Goal: Task Accomplishment & Management: Manage account settings

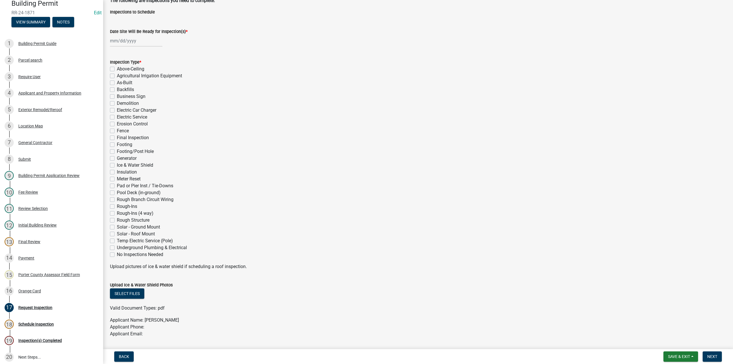
scroll to position [29, 0]
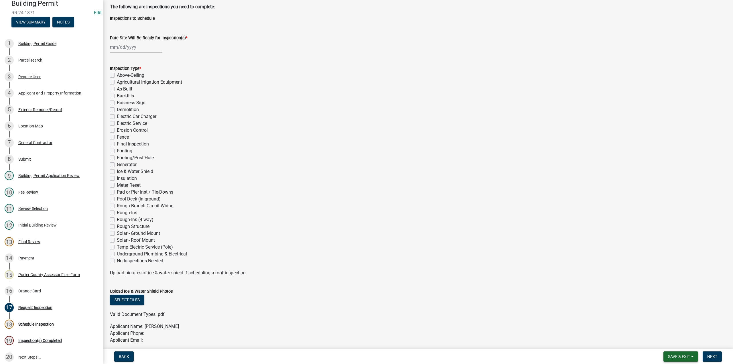
click at [675, 357] on span "Save & Exit" at bounding box center [679, 356] width 22 height 5
click at [675, 345] on button "Save & Exit" at bounding box center [675, 342] width 46 height 14
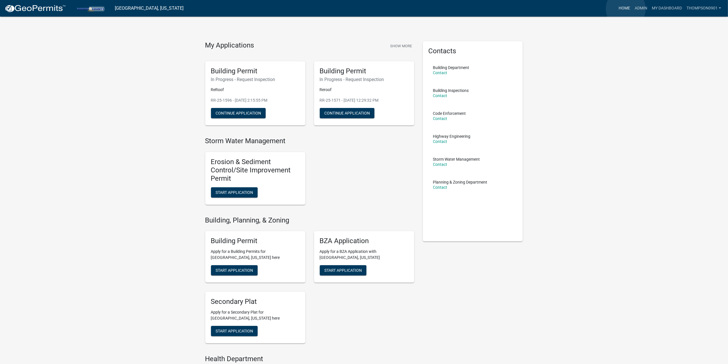
click at [626, 9] on link "Home" at bounding box center [625, 8] width 16 height 11
click at [646, 8] on link "Admin" at bounding box center [641, 8] width 17 height 11
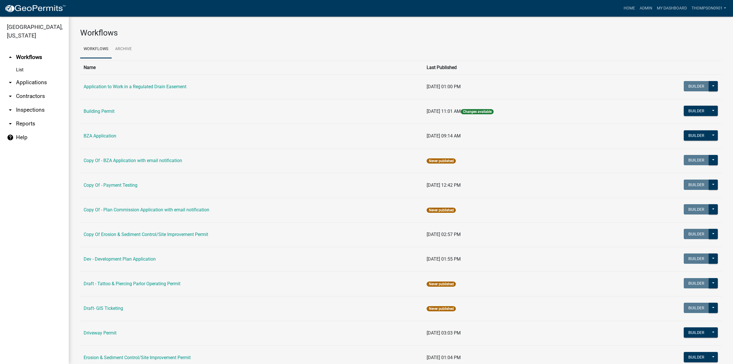
click at [29, 117] on link "arrow_drop_down Reports" at bounding box center [34, 124] width 69 height 14
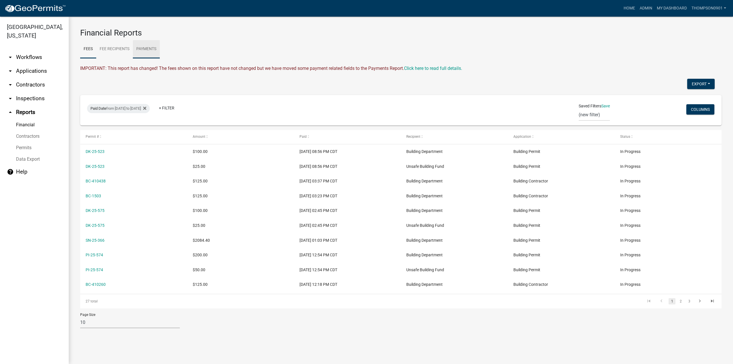
click at [149, 50] on link "Payments" at bounding box center [146, 49] width 27 height 18
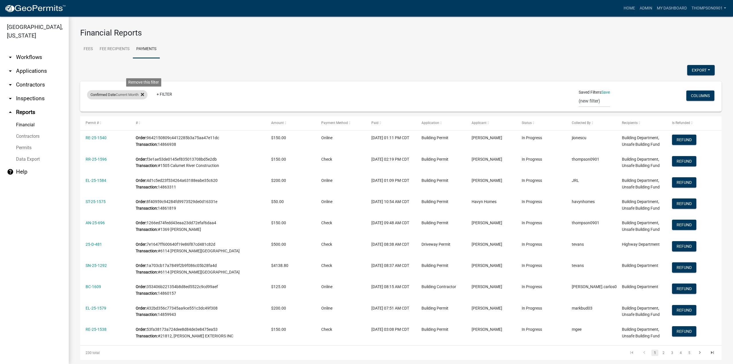
click at [144, 95] on icon at bounding box center [142, 94] width 3 height 3
click at [99, 96] on link "+ Filter" at bounding box center [99, 96] width 25 height 10
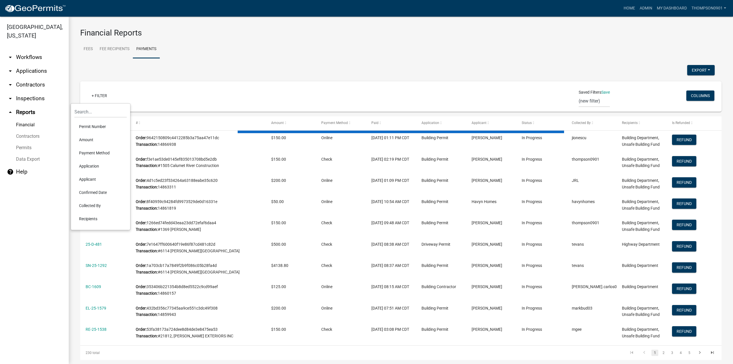
click at [103, 192] on li "Confirmed Date" at bounding box center [100, 192] width 52 height 13
click at [116, 119] on select "Today Yesterday Current Week Previous Week Current Month Last Month Current Cal…" at bounding box center [125, 116] width 57 height 12
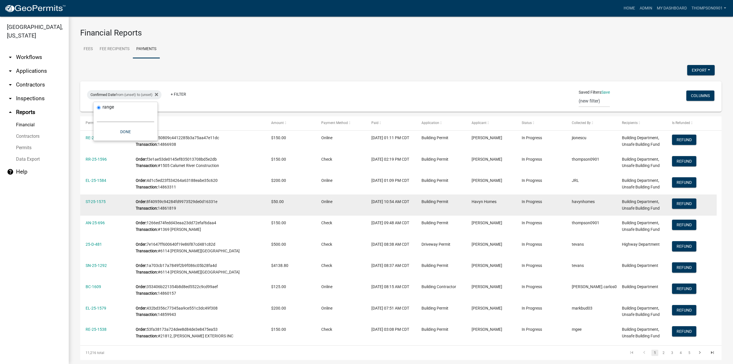
select select "custom"
click at [97, 110] on select "Today Yesterday Current Week Previous Week Current Month Last Month Current Cal…" at bounding box center [125, 116] width 57 height 12
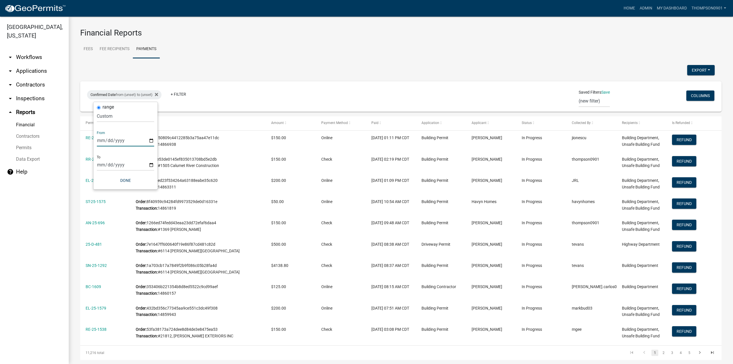
click at [151, 141] on input "date" at bounding box center [125, 141] width 57 height 12
type input "2025-08-22"
click at [156, 163] on input "date" at bounding box center [129, 165] width 57 height 12
type input "2025-08-22"
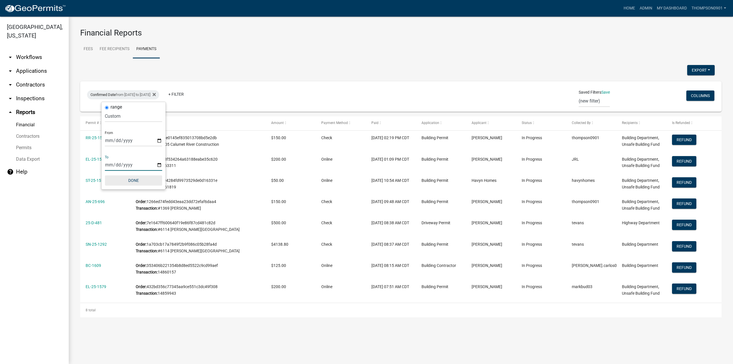
click at [133, 180] on button "Done" at bounding box center [133, 180] width 57 height 10
click at [698, 69] on button "Export" at bounding box center [700, 70] width 27 height 10
click at [677, 87] on button "Excel Format (.xlsx)" at bounding box center [689, 85] width 54 height 14
click at [154, 94] on div "Confirmed Date from 08/22/2025 to 08/22/2025" at bounding box center [123, 94] width 72 height 9
select select "custom"
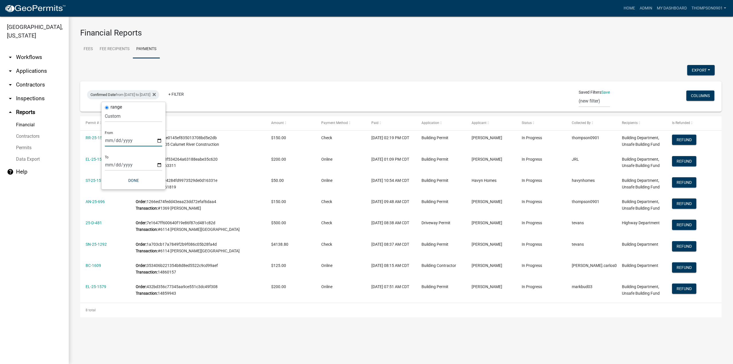
click at [161, 141] on input "2025-08-22" at bounding box center [133, 141] width 57 height 12
type input "2025-08-21"
click at [160, 166] on input "2025-08-22" at bounding box center [133, 165] width 57 height 12
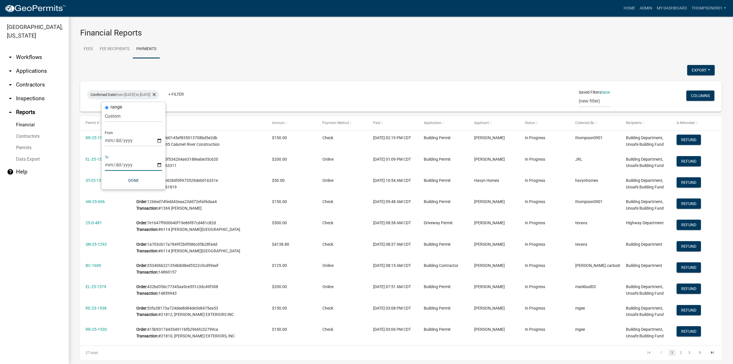
type input "2025-08-21"
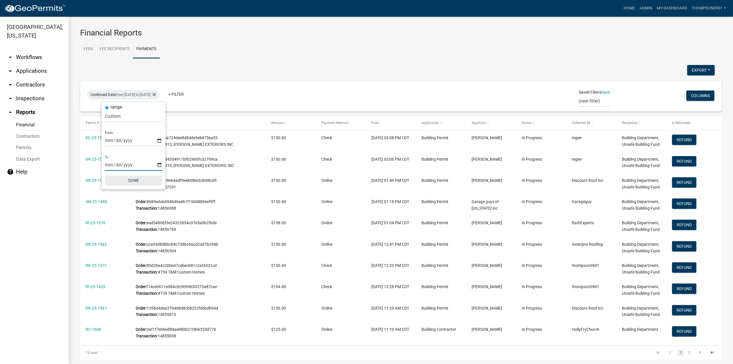
click at [137, 184] on button "Done" at bounding box center [133, 180] width 57 height 10
click at [696, 74] on button "Export" at bounding box center [700, 70] width 27 height 10
click at [677, 86] on button "Excel Format (.xlsx)" at bounding box center [689, 85] width 54 height 14
click at [628, 6] on link "Home" at bounding box center [630, 8] width 16 height 11
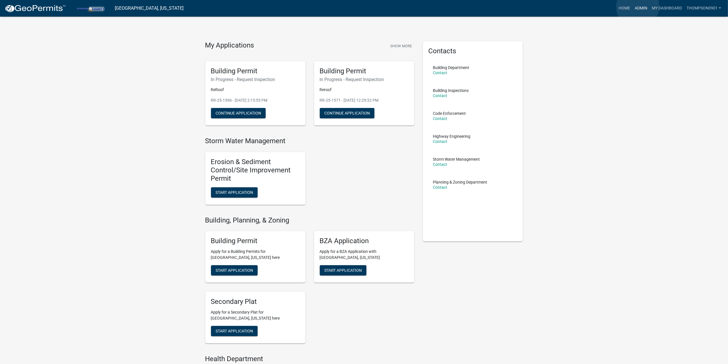
click at [638, 7] on link "Admin" at bounding box center [641, 8] width 17 height 11
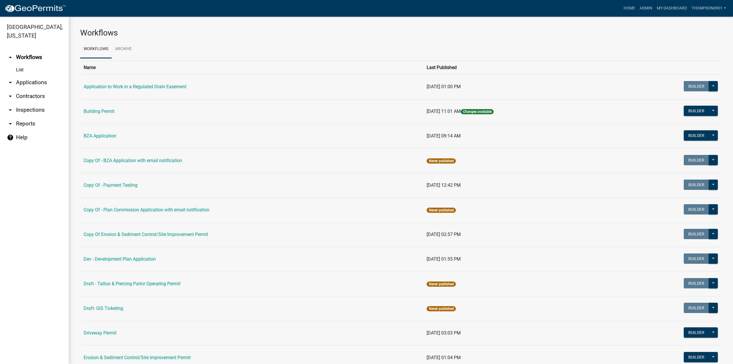
click at [27, 76] on link "arrow_drop_down Applications" at bounding box center [34, 83] width 69 height 14
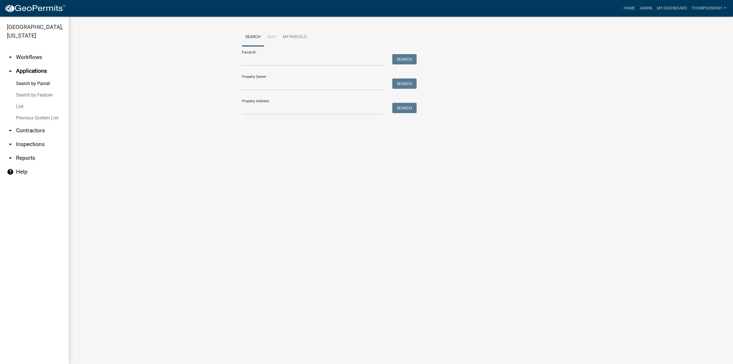
click at [19, 101] on link "List" at bounding box center [34, 106] width 69 height 11
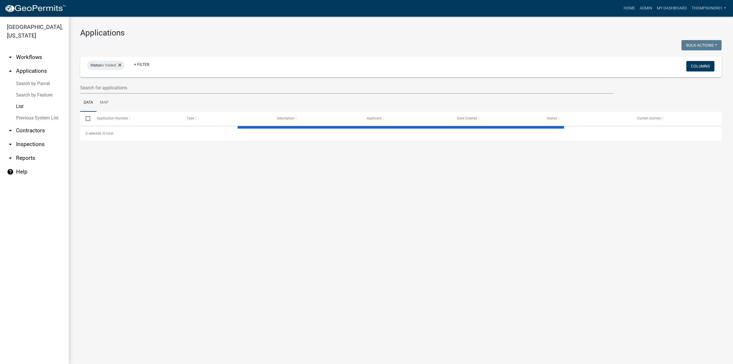
select select "3: 100"
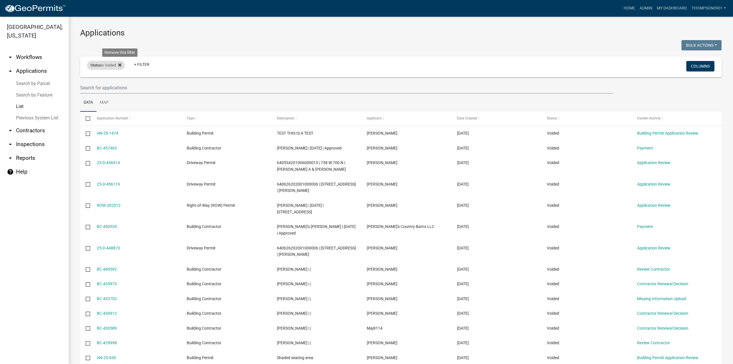
click at [121, 66] on icon at bounding box center [119, 64] width 3 height 3
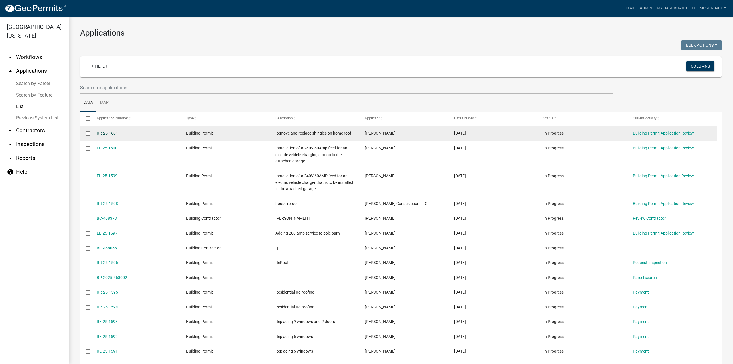
click at [106, 133] on link "RR-25-1601" at bounding box center [107, 133] width 21 height 5
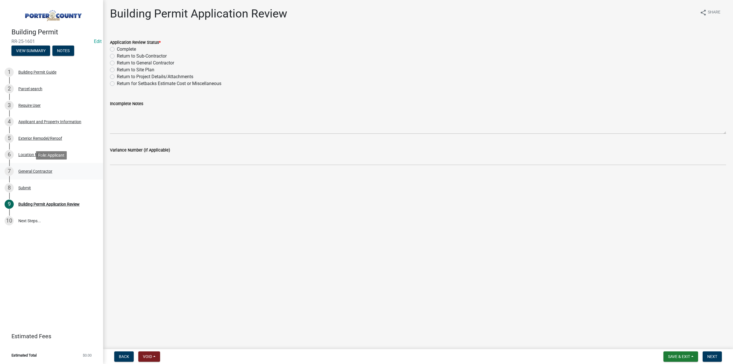
click at [45, 172] on div "General Contractor" at bounding box center [35, 171] width 34 height 4
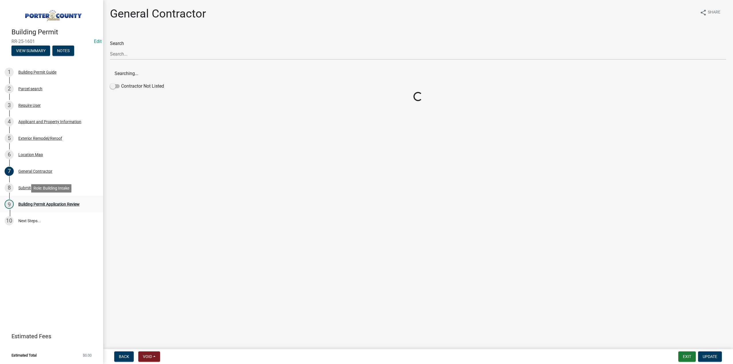
click at [43, 204] on div "Building Permit Application Review" at bounding box center [48, 204] width 61 height 4
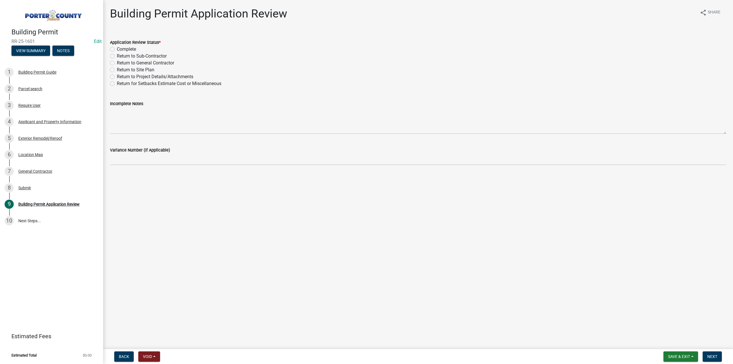
drag, startPoint x: 112, startPoint y: 50, endPoint x: 130, endPoint y: 81, distance: 35.8
click at [117, 50] on label "Complete" at bounding box center [126, 49] width 19 height 7
click at [117, 50] on input "Complete" at bounding box center [119, 48] width 4 height 4
radio input "true"
click at [709, 356] on span "Next" at bounding box center [712, 356] width 10 height 5
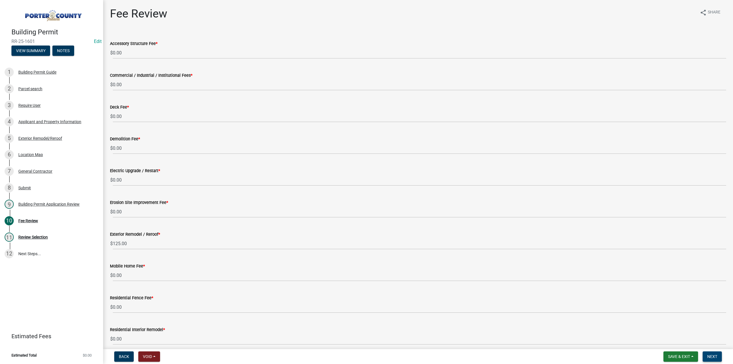
click at [715, 358] on span "Next" at bounding box center [712, 356] width 10 height 5
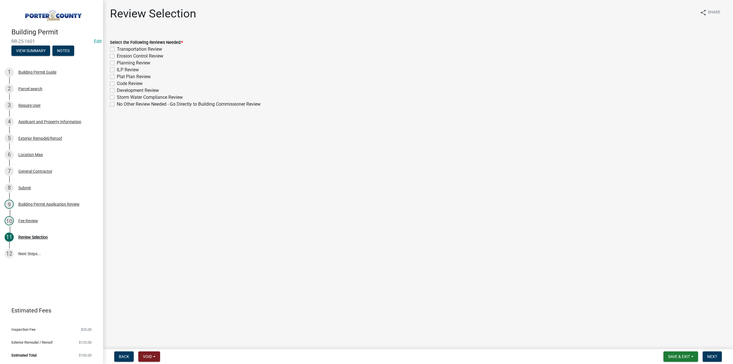
click at [110, 103] on div "Select the Following Reviews Needed: * Transportation Review Erosion Control Re…" at bounding box center [418, 70] width 625 height 76
click at [117, 103] on label "No Other Review Needed - Go Directly to Building Commissioner Review" at bounding box center [189, 104] width 144 height 7
click at [117, 103] on input "No Other Review Needed - Go Directly to Building Commissioner Review" at bounding box center [119, 103] width 4 height 4
checkbox input "true"
checkbox input "false"
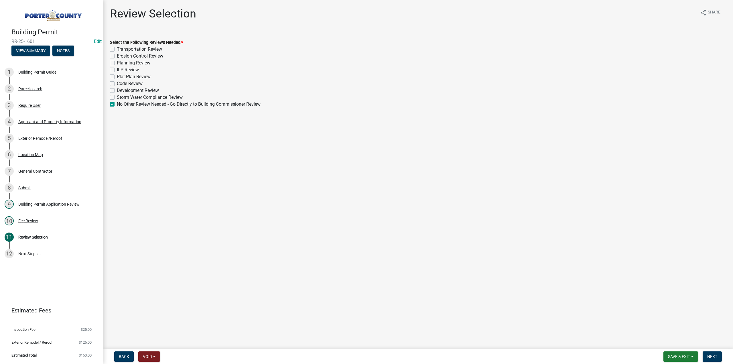
checkbox input "false"
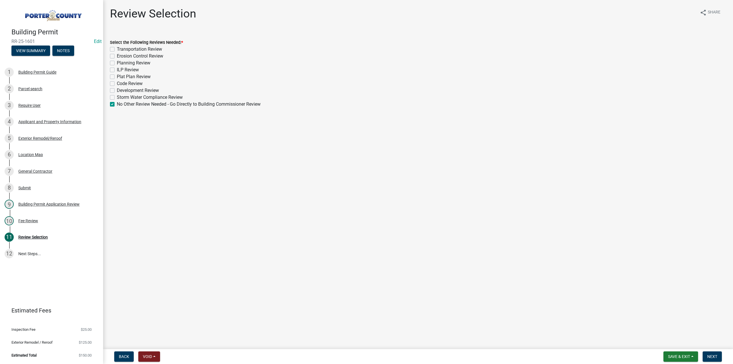
checkbox input "false"
checkbox input "true"
click at [710, 357] on span "Next" at bounding box center [712, 356] width 10 height 5
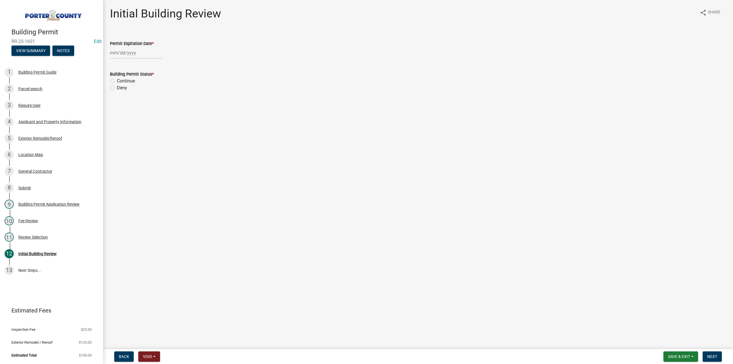
click at [136, 51] on div at bounding box center [136, 53] width 52 height 12
select select "8"
click at [153, 65] on select "1525 1526 1527 1528 1529 1530 1531 1532 1533 1534 1535 1536 1537 1538 1539 1540…" at bounding box center [155, 65] width 21 height 9
select select "2026"
click at [145, 61] on select "1525 1526 1527 1528 1529 1530 1531 1532 1533 1534 1535 1536 1537 1538 1539 1540…" at bounding box center [155, 65] width 21 height 9
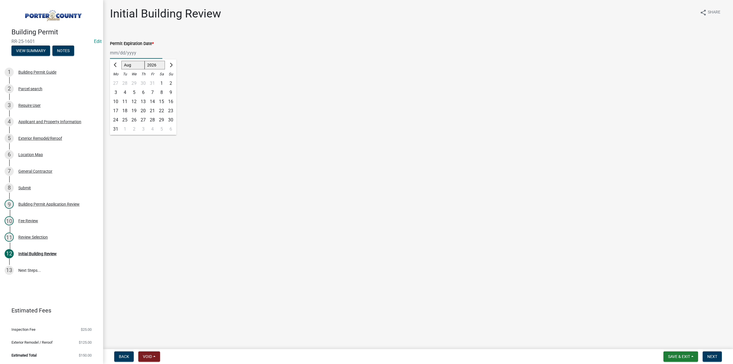
click at [125, 119] on div "25" at bounding box center [124, 119] width 9 height 9
type input "[DATE]"
click at [117, 81] on label "Continue" at bounding box center [126, 81] width 18 height 7
click at [117, 81] on input "Continue" at bounding box center [119, 80] width 4 height 4
radio input "true"
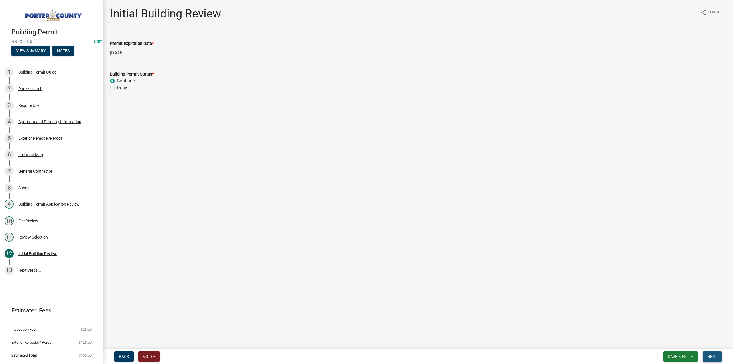
click at [714, 355] on span "Next" at bounding box center [712, 356] width 10 height 5
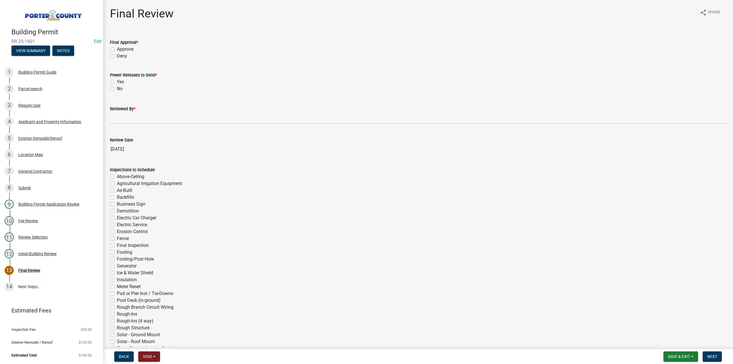
click at [117, 50] on label "Approve" at bounding box center [125, 49] width 17 height 7
click at [117, 50] on input "Approve" at bounding box center [119, 48] width 4 height 4
radio input "true"
click at [117, 89] on label "No" at bounding box center [120, 88] width 6 height 7
click at [117, 89] on input "No" at bounding box center [119, 87] width 4 height 4
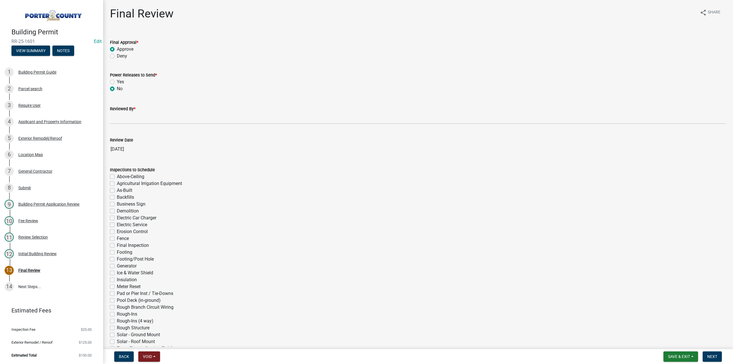
radio input "true"
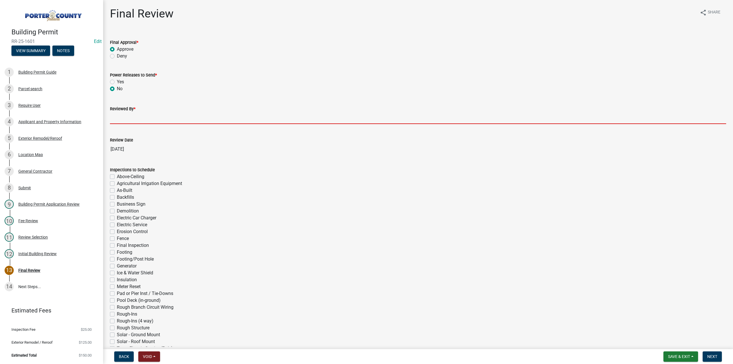
click at [139, 117] on input "Reviewed By *" at bounding box center [418, 118] width 616 height 12
type input "TT"
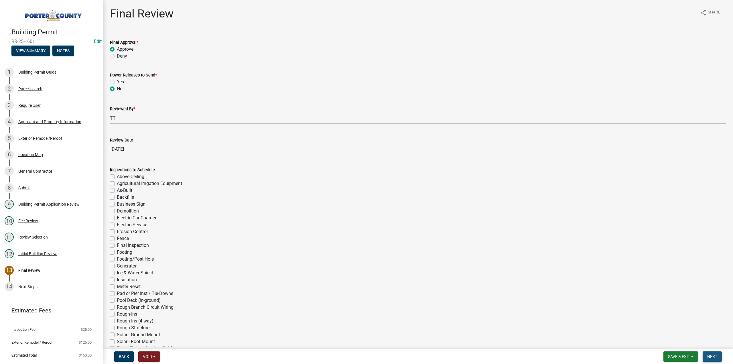
click at [712, 361] on button "Next" at bounding box center [712, 356] width 19 height 10
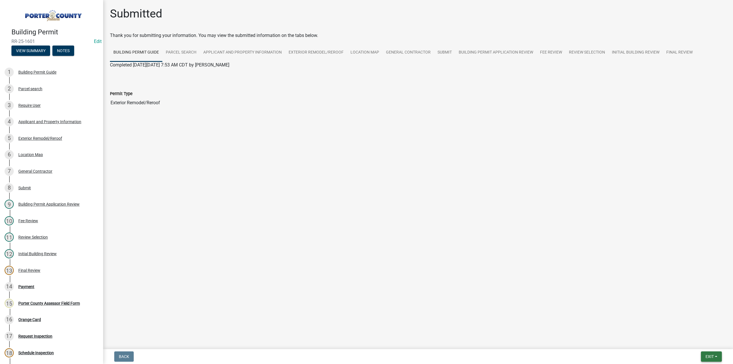
click at [709, 356] on span "Exit" at bounding box center [710, 356] width 8 height 5
click at [701, 343] on button "Save & Exit" at bounding box center [700, 342] width 46 height 14
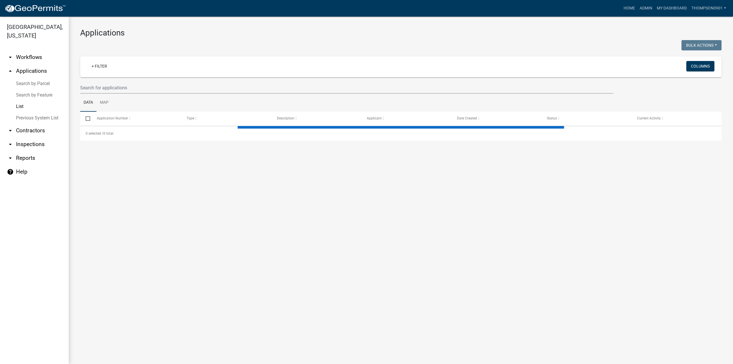
select select "3: 100"
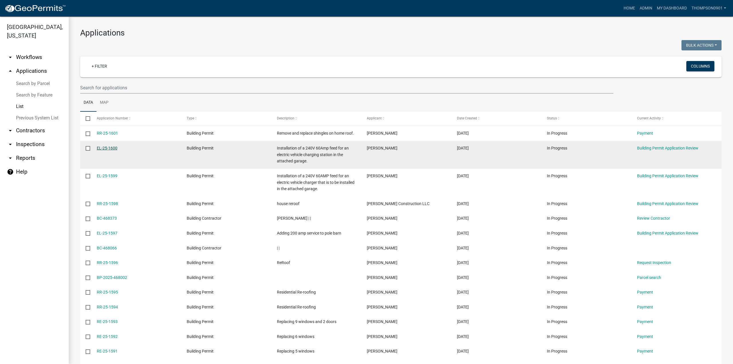
click at [111, 148] on link "EL-25-1600" at bounding box center [107, 148] width 21 height 5
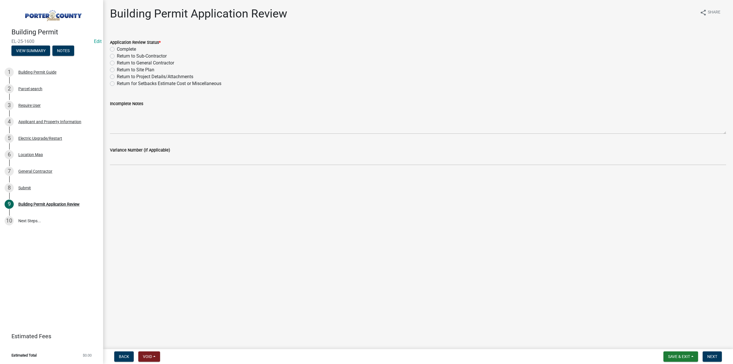
click at [117, 49] on label "Complete" at bounding box center [126, 49] width 19 height 7
click at [117, 49] on input "Complete" at bounding box center [119, 48] width 4 height 4
radio input "true"
click at [713, 357] on span "Next" at bounding box center [712, 356] width 10 height 5
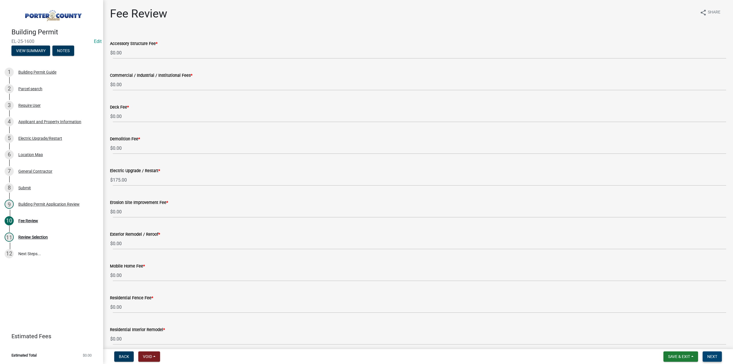
click at [714, 358] on span "Next" at bounding box center [712, 356] width 10 height 5
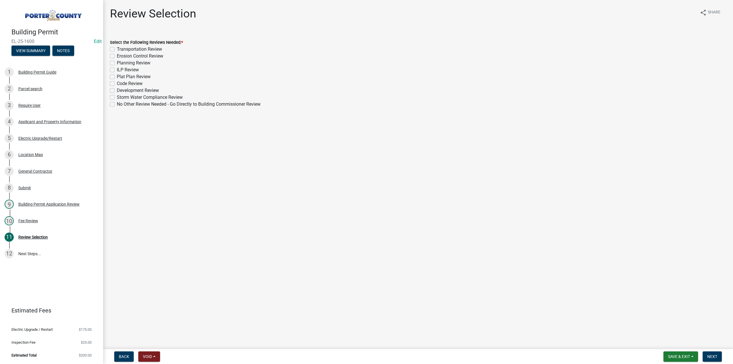
click at [117, 104] on label "No Other Review Needed - Go Directly to Building Commissioner Review" at bounding box center [189, 104] width 144 height 7
click at [117, 104] on input "No Other Review Needed - Go Directly to Building Commissioner Review" at bounding box center [119, 103] width 4 height 4
checkbox input "true"
checkbox input "false"
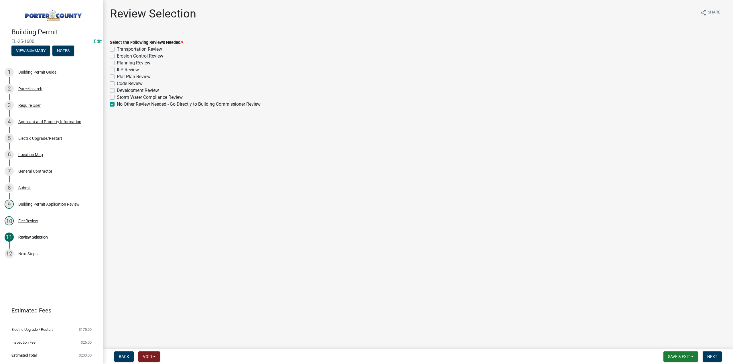
checkbox input "false"
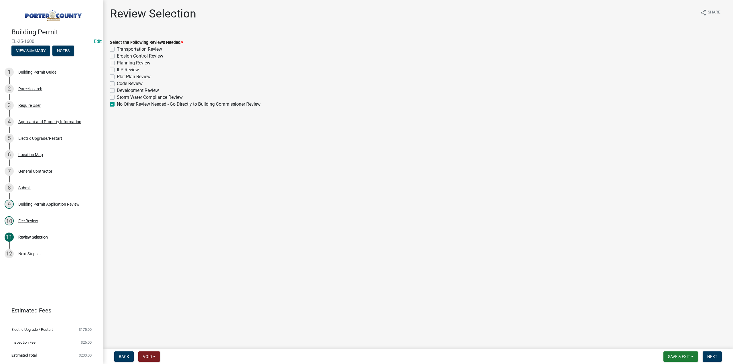
checkbox input "false"
checkbox input "true"
click at [715, 356] on span "Next" at bounding box center [712, 356] width 10 height 5
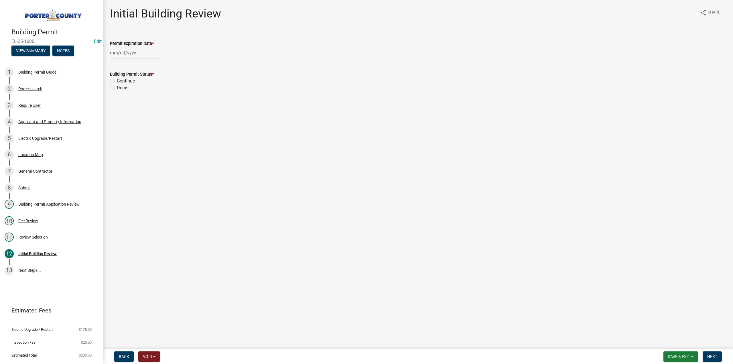
click at [132, 54] on div at bounding box center [136, 53] width 52 height 12
select select "8"
click at [150, 66] on select "1525 1526 1527 1528 1529 1530 1531 1532 1533 1534 1535 1536 1537 1538 1539 1540…" at bounding box center [155, 65] width 21 height 9
select select "2026"
click at [145, 61] on select "1525 1526 1527 1528 1529 1530 1531 1532 1533 1534 1535 1536 1537 1538 1539 1540…" at bounding box center [155, 65] width 21 height 9
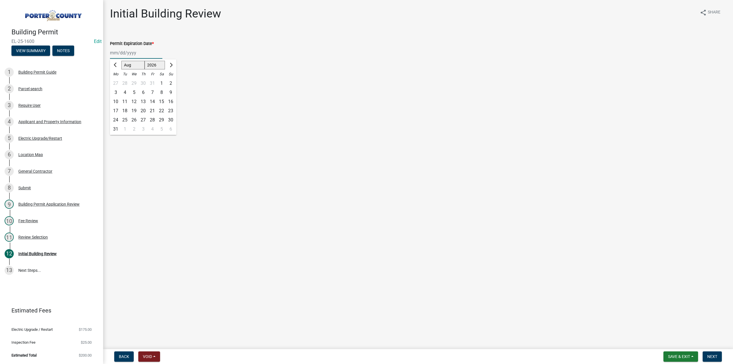
click at [125, 120] on div "25" at bounding box center [124, 119] width 9 height 9
type input "08/25/2026"
drag, startPoint x: 112, startPoint y: 80, endPoint x: 113, endPoint y: 84, distance: 3.5
click at [117, 81] on label "Continue" at bounding box center [126, 81] width 18 height 7
click at [117, 81] on input "Continue" at bounding box center [119, 80] width 4 height 4
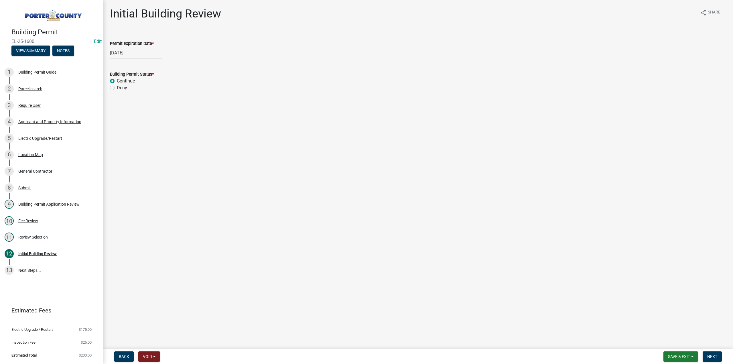
radio input "true"
click at [713, 362] on nav "Back Void Withdraw Lock Expire Void Save & Exit Save Save & Exit Next" at bounding box center [418, 356] width 630 height 15
click at [714, 355] on span "Next" at bounding box center [712, 356] width 10 height 5
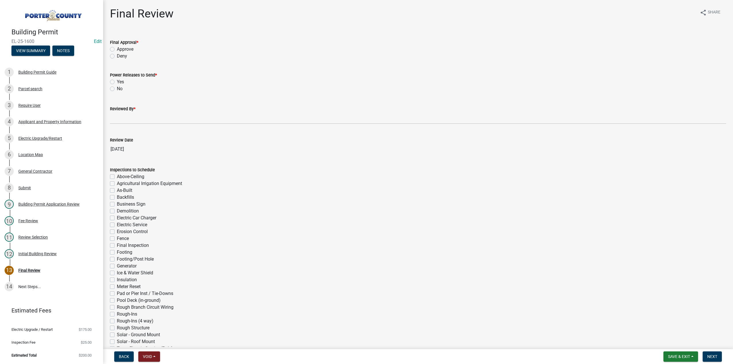
click at [117, 49] on label "Approve" at bounding box center [125, 49] width 17 height 7
click at [117, 49] on input "Approve" at bounding box center [119, 48] width 4 height 4
radio input "true"
click at [117, 89] on label "No" at bounding box center [120, 88] width 6 height 7
click at [117, 89] on input "No" at bounding box center [119, 87] width 4 height 4
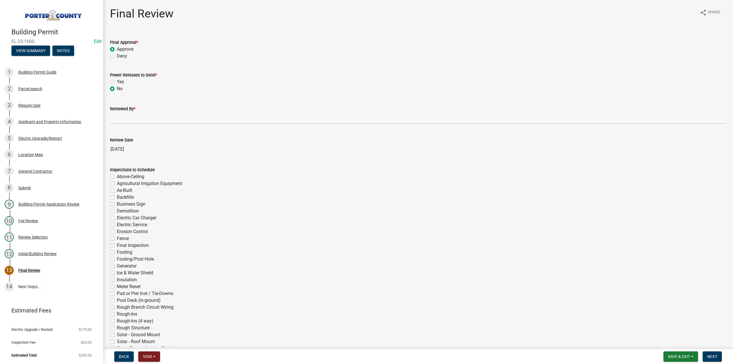
radio input "true"
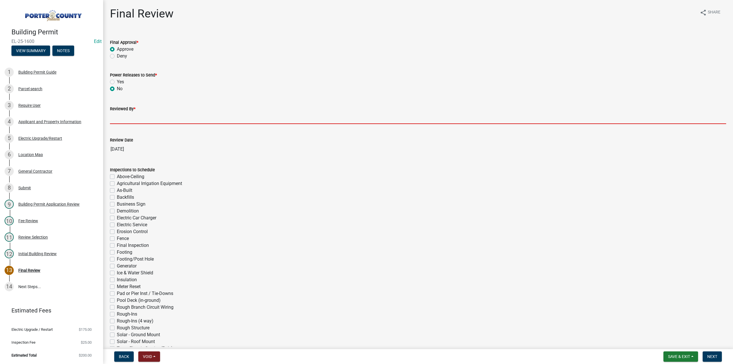
click at [120, 119] on input "Reviewed By *" at bounding box center [418, 118] width 616 height 12
type input "TT"
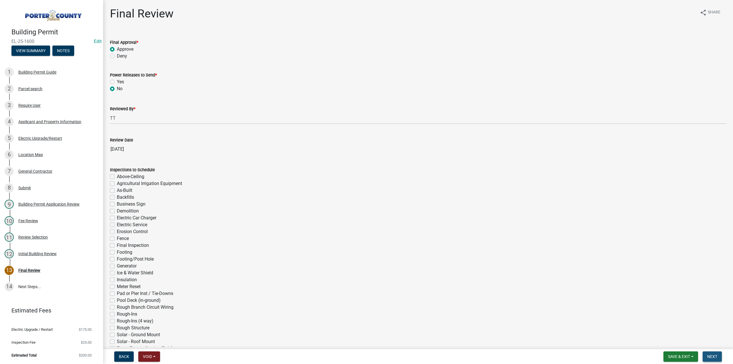
click at [709, 351] on button "Next" at bounding box center [712, 356] width 19 height 10
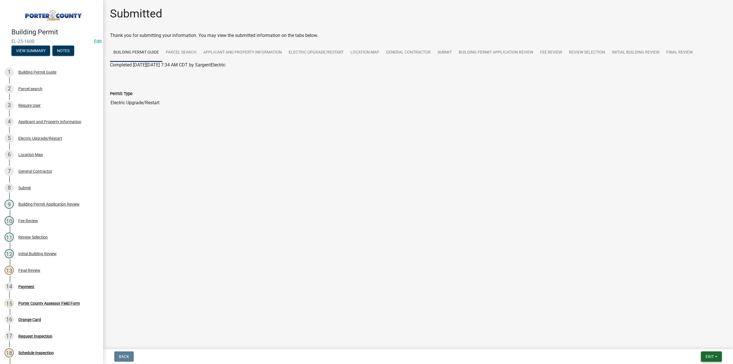
click at [707, 358] on span "Exit" at bounding box center [710, 356] width 8 height 5
click at [697, 342] on button "Save & Exit" at bounding box center [700, 342] width 46 height 14
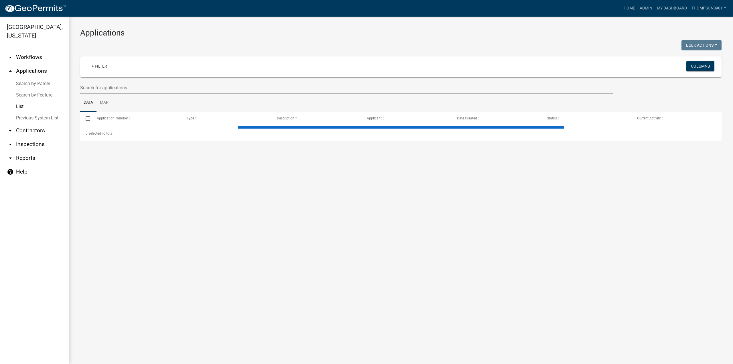
select select "3: 100"
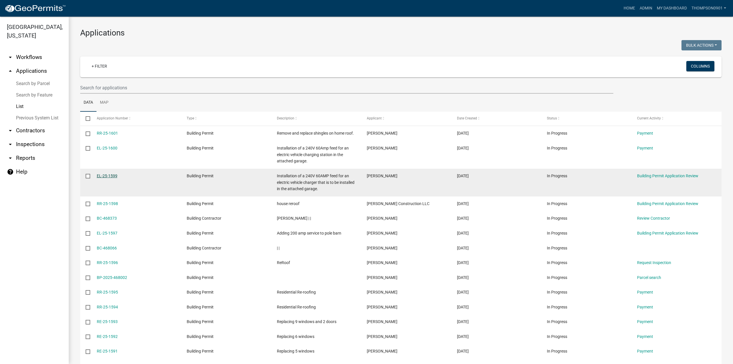
click at [107, 174] on link "EL-25-1599" at bounding box center [107, 176] width 21 height 5
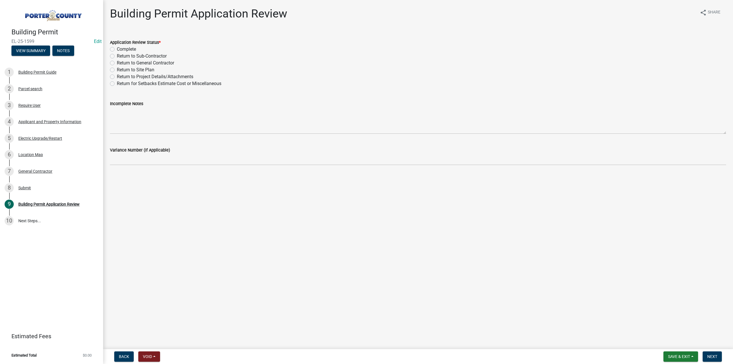
click at [117, 50] on label "Complete" at bounding box center [126, 49] width 19 height 7
click at [117, 50] on input "Complete" at bounding box center [119, 48] width 4 height 4
radio input "true"
click at [715, 359] on span "Next" at bounding box center [712, 356] width 10 height 5
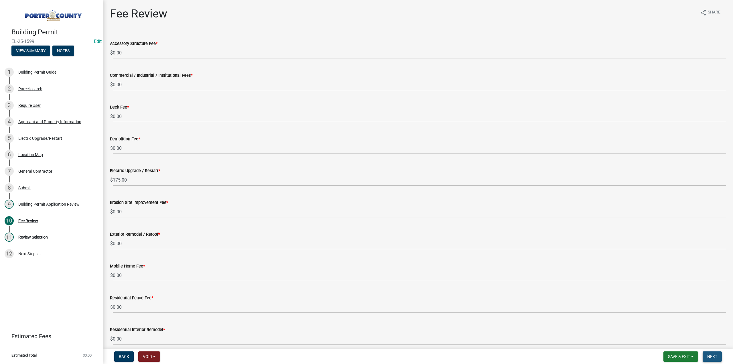
drag, startPoint x: 712, startPoint y: 355, endPoint x: 585, endPoint y: 301, distance: 137.8
click at [712, 355] on span "Next" at bounding box center [712, 356] width 10 height 5
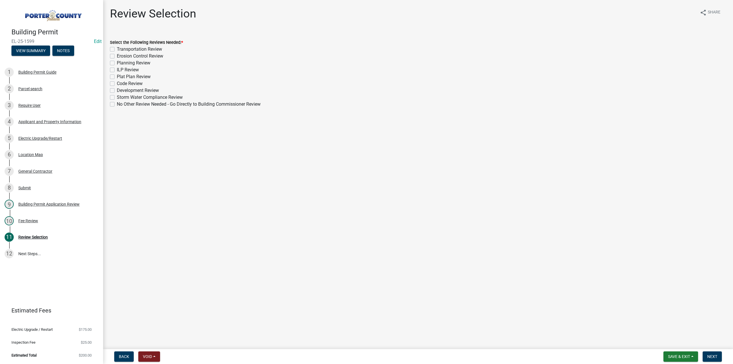
click at [117, 104] on label "No Other Review Needed - Go Directly to Building Commissioner Review" at bounding box center [189, 104] width 144 height 7
click at [117, 104] on input "No Other Review Needed - Go Directly to Building Commissioner Review" at bounding box center [119, 103] width 4 height 4
checkbox input "true"
checkbox input "false"
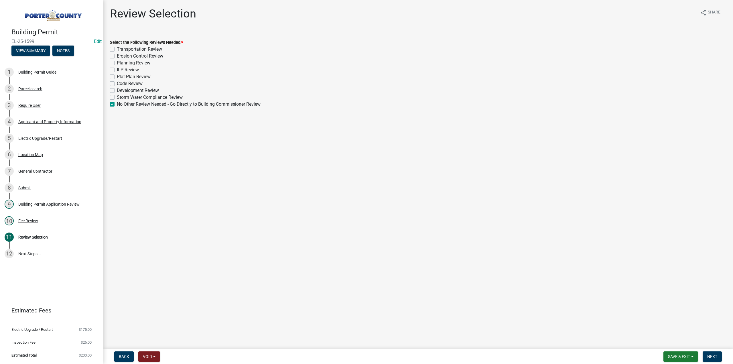
checkbox input "false"
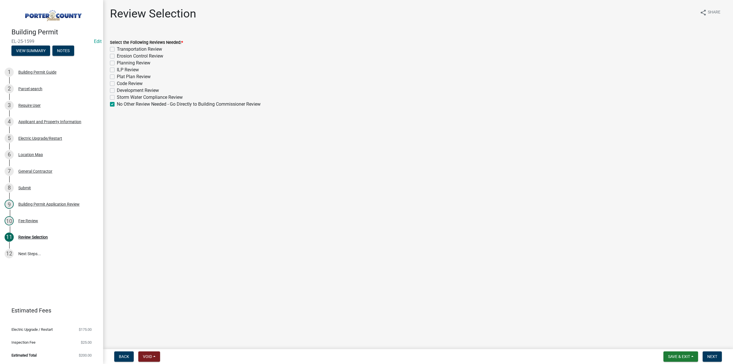
checkbox input "false"
checkbox input "true"
click at [709, 353] on button "Next" at bounding box center [712, 356] width 19 height 10
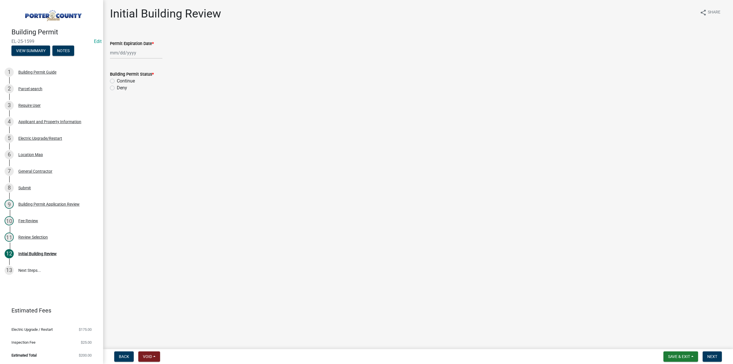
click at [148, 52] on div at bounding box center [136, 53] width 52 height 12
select select "8"
click at [154, 64] on select "1525 1526 1527 1528 1529 1530 1531 1532 1533 1534 1535 1536 1537 1538 1539 1540…" at bounding box center [155, 65] width 21 height 9
click at [150, 63] on select "1525 1526 1527 1528 1529 1530 1531 1532 1533 1534 1535 1536 1537 1538 1539 1540…" at bounding box center [155, 65] width 21 height 9
select select "2026"
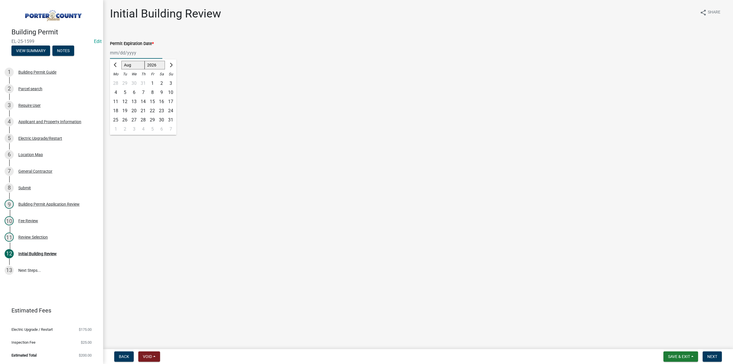
click at [145, 61] on select "1525 1526 1527 1528 1529 1530 1531 1532 1533 1534 1535 1536 1537 1538 1539 1540…" at bounding box center [155, 65] width 21 height 9
click at [125, 120] on div "25" at bounding box center [124, 119] width 9 height 9
type input "08/25/2026"
click at [117, 81] on label "Continue" at bounding box center [126, 81] width 18 height 7
click at [117, 81] on input "Continue" at bounding box center [119, 80] width 4 height 4
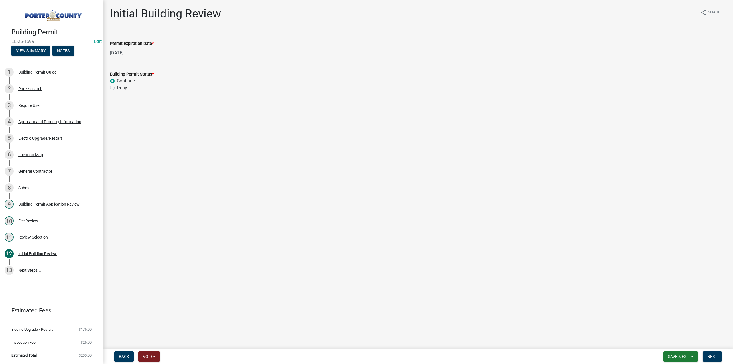
radio input "true"
drag, startPoint x: 711, startPoint y: 356, endPoint x: 699, endPoint y: 343, distance: 18.1
click at [712, 356] on span "Next" at bounding box center [712, 356] width 10 height 5
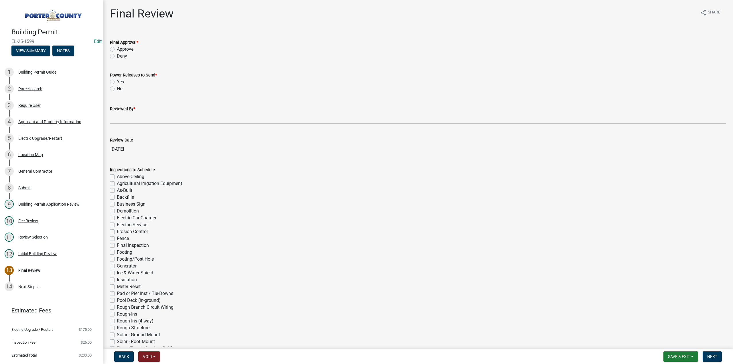
click at [117, 49] on label "Approve" at bounding box center [125, 49] width 17 height 7
click at [117, 49] on input "Approve" at bounding box center [119, 48] width 4 height 4
radio input "true"
click at [117, 87] on label "No" at bounding box center [120, 88] width 6 height 7
click at [117, 87] on input "No" at bounding box center [119, 87] width 4 height 4
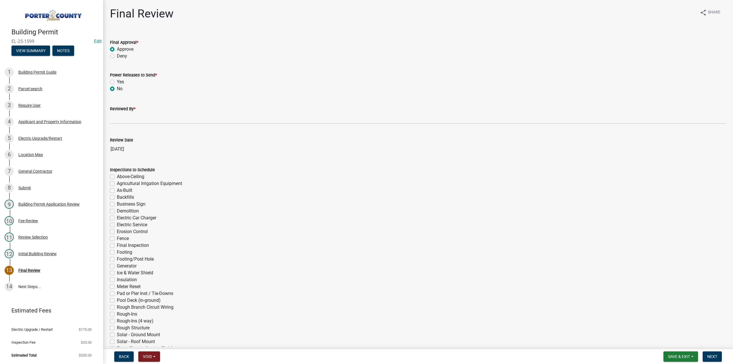
radio input "true"
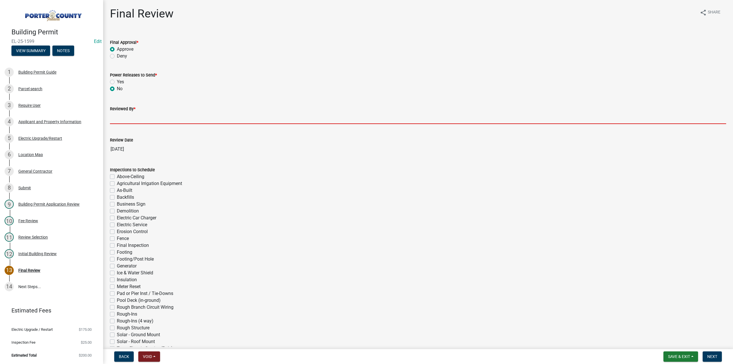
click at [130, 116] on input "Reviewed By *" at bounding box center [418, 118] width 616 height 12
type input "TT"
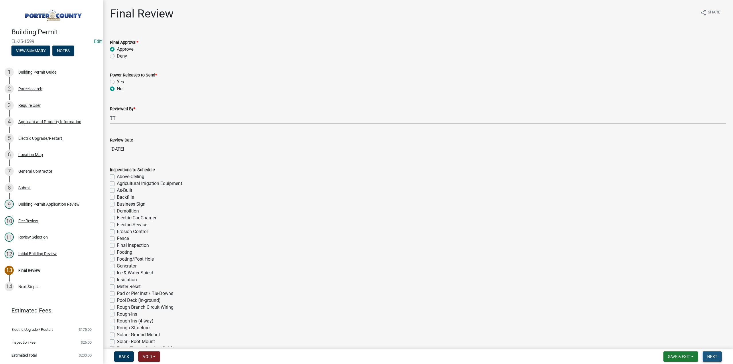
click at [713, 360] on button "Next" at bounding box center [712, 356] width 19 height 10
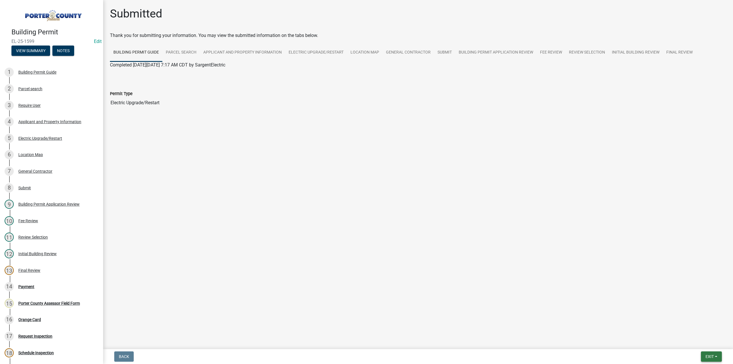
click at [709, 354] on button "Exit" at bounding box center [711, 356] width 21 height 10
click at [702, 348] on button "Save & Exit" at bounding box center [700, 342] width 46 height 14
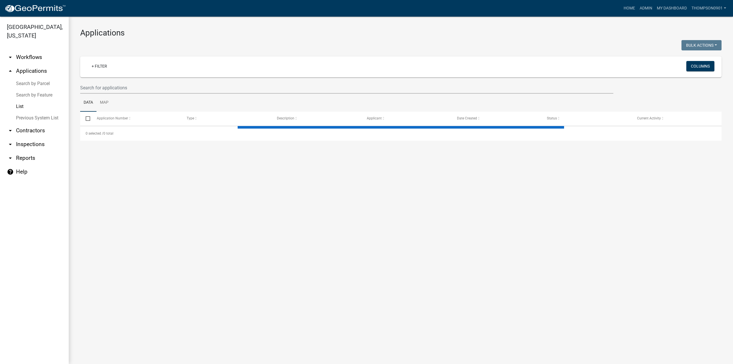
select select "3: 100"
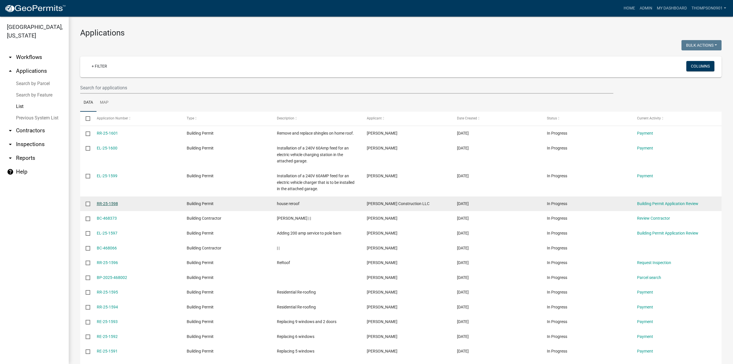
click at [113, 202] on link "RR-25-1598" at bounding box center [107, 203] width 21 height 5
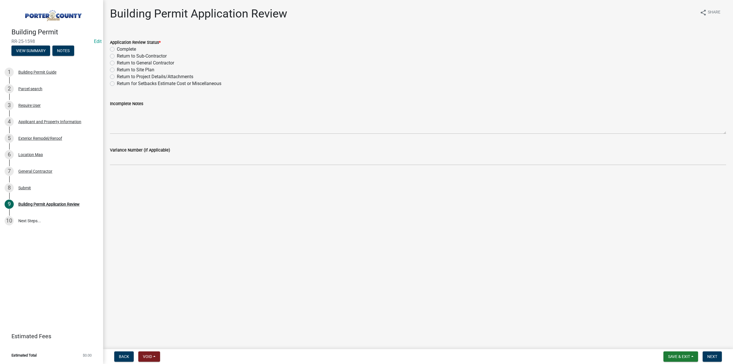
click at [117, 48] on label "Complete" at bounding box center [126, 49] width 19 height 7
click at [117, 48] on input "Complete" at bounding box center [119, 48] width 4 height 4
radio input "true"
drag, startPoint x: 706, startPoint y: 354, endPoint x: 705, endPoint y: 351, distance: 2.9
click at [706, 354] on button "Next" at bounding box center [712, 356] width 19 height 10
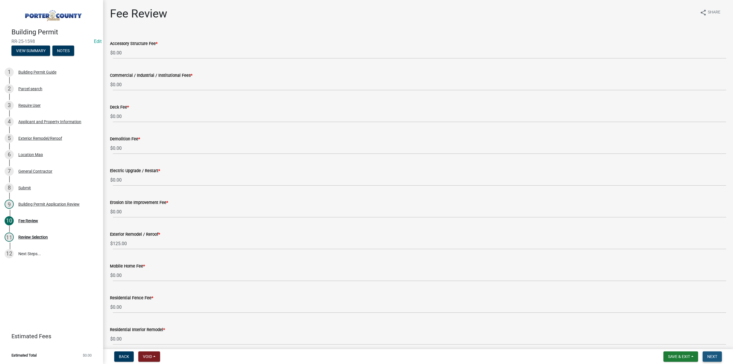
click at [715, 354] on span "Next" at bounding box center [712, 356] width 10 height 5
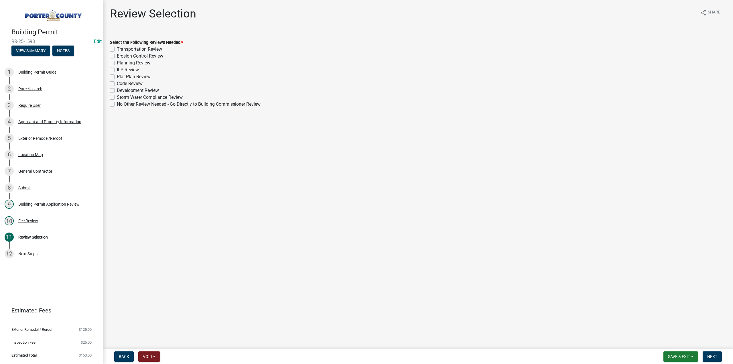
click at [117, 103] on label "No Other Review Needed - Go Directly to Building Commissioner Review" at bounding box center [189, 104] width 144 height 7
click at [117, 103] on input "No Other Review Needed - Go Directly to Building Commissioner Review" at bounding box center [119, 103] width 4 height 4
checkbox input "true"
checkbox input "false"
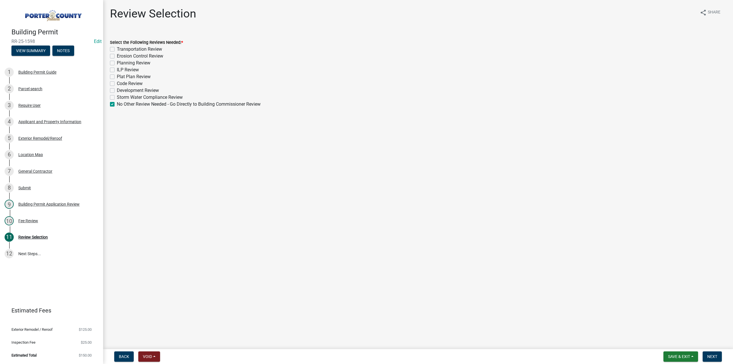
checkbox input "false"
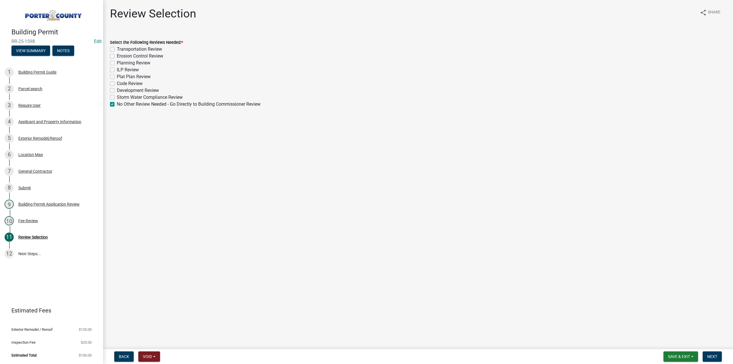
checkbox input "false"
checkbox input "true"
drag, startPoint x: 713, startPoint y: 355, endPoint x: 693, endPoint y: 346, distance: 22.9
click at [713, 355] on span "Next" at bounding box center [712, 356] width 10 height 5
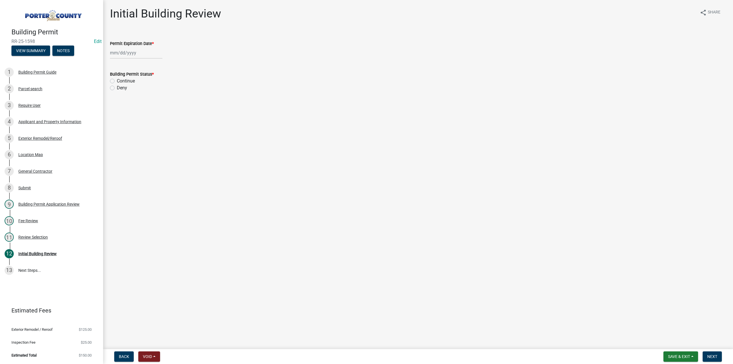
click at [142, 51] on div at bounding box center [136, 53] width 52 height 12
select select "8"
click at [155, 67] on select "1525 1526 1527 1528 1529 1530 1531 1532 1533 1534 1535 1536 1537 1538 1539 1540…" at bounding box center [155, 65] width 21 height 9
select select "2026"
click at [145, 61] on select "1525 1526 1527 1528 1529 1530 1531 1532 1533 1534 1535 1536 1537 1538 1539 1540…" at bounding box center [155, 65] width 21 height 9
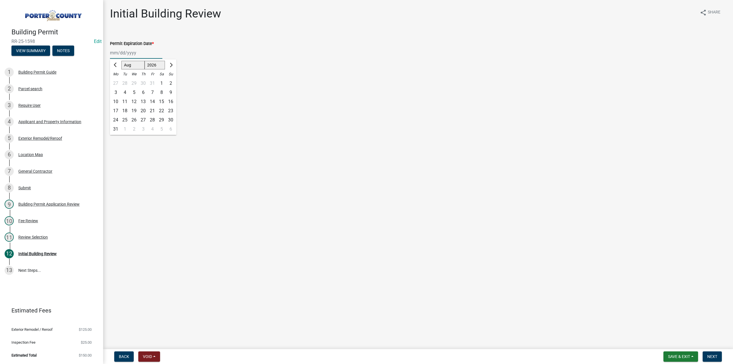
click at [124, 119] on div "25" at bounding box center [124, 119] width 9 height 9
type input "08/25/2026"
click at [117, 81] on label "Continue" at bounding box center [126, 81] width 18 height 7
click at [117, 81] on input "Continue" at bounding box center [119, 80] width 4 height 4
radio input "true"
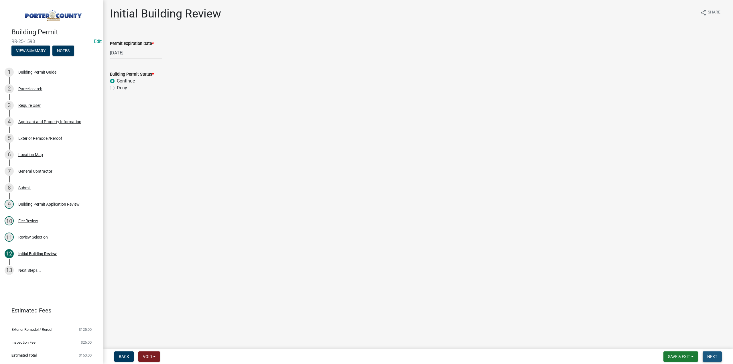
click at [710, 358] on span "Next" at bounding box center [712, 356] width 10 height 5
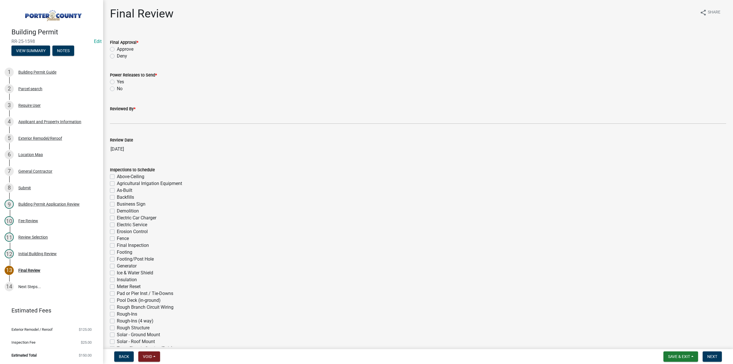
click at [117, 49] on label "Approve" at bounding box center [125, 49] width 17 height 7
click at [117, 49] on input "Approve" at bounding box center [119, 48] width 4 height 4
radio input "true"
click at [117, 88] on label "No" at bounding box center [120, 88] width 6 height 7
click at [117, 88] on input "No" at bounding box center [119, 87] width 4 height 4
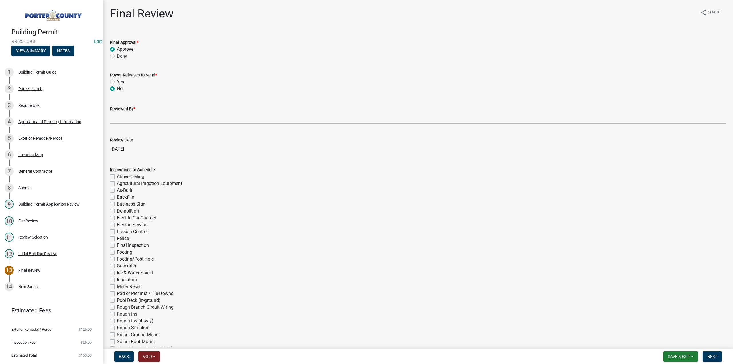
radio input "true"
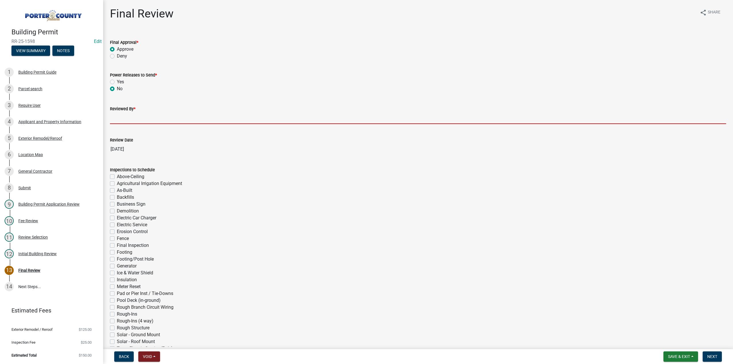
click at [126, 117] on input "Reviewed By *" at bounding box center [418, 118] width 616 height 12
type input "TT"
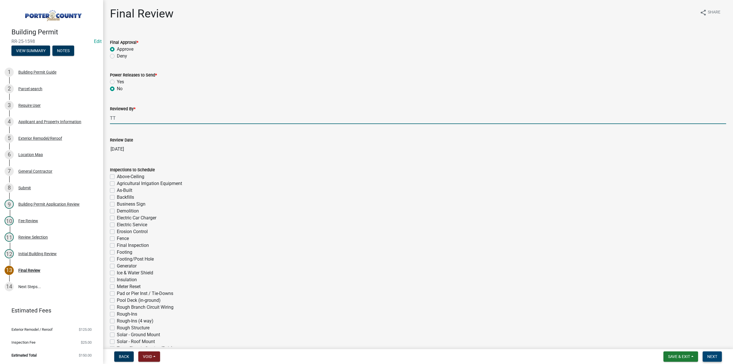
click at [714, 358] on span "Next" at bounding box center [712, 356] width 10 height 5
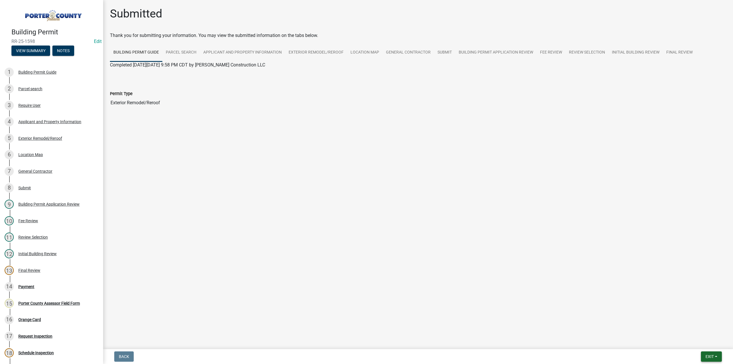
click at [713, 355] on span "Exit" at bounding box center [710, 356] width 8 height 5
click at [694, 341] on button "Save & Exit" at bounding box center [700, 342] width 46 height 14
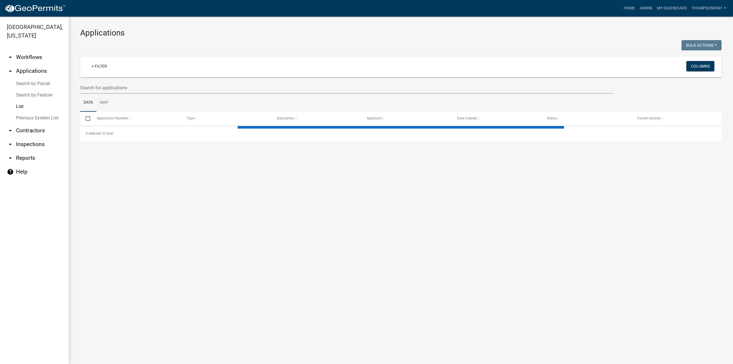
select select "3: 100"
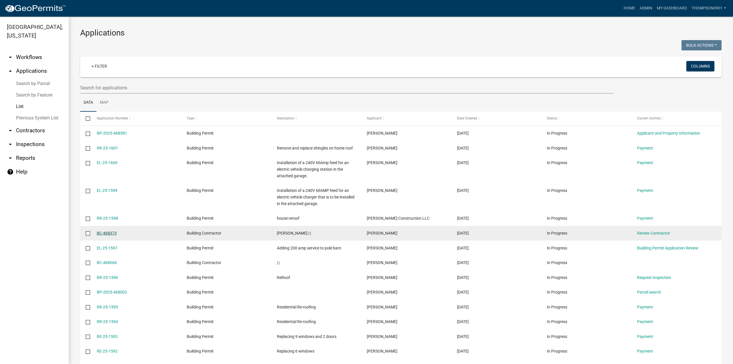
click at [103, 231] on link "BC-468373" at bounding box center [107, 233] width 20 height 5
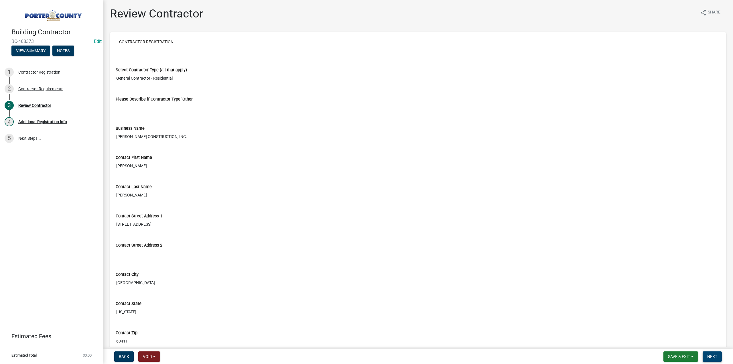
click at [717, 355] on span "Next" at bounding box center [712, 356] width 10 height 5
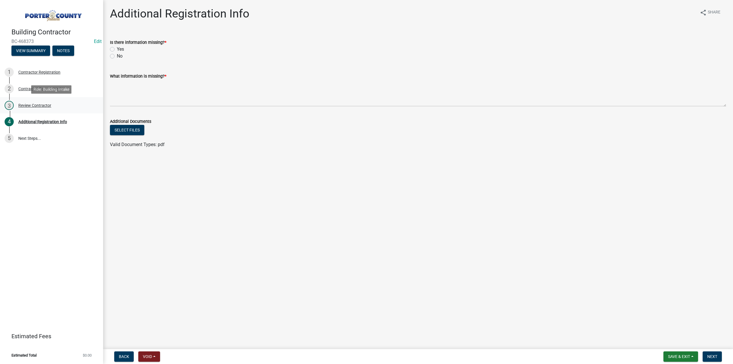
click at [26, 105] on div "Review Contractor" at bounding box center [34, 105] width 33 height 4
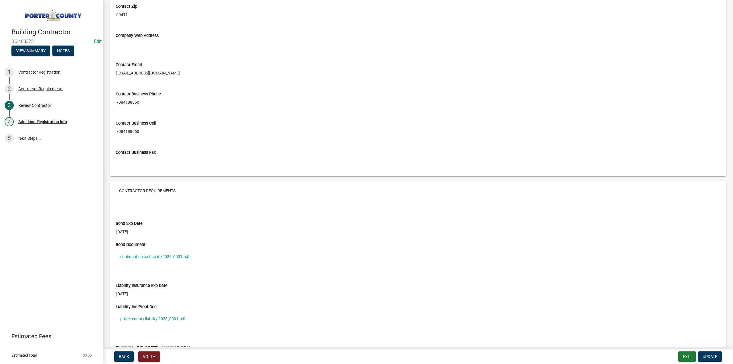
scroll to position [372, 0]
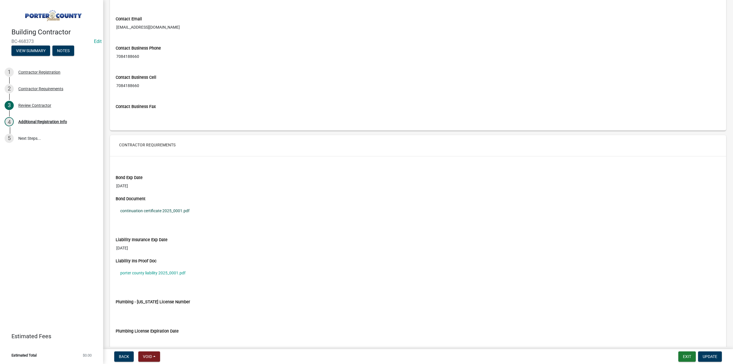
click at [174, 208] on link "continuation certificate 2025_0001.pdf" at bounding box center [418, 210] width 605 height 13
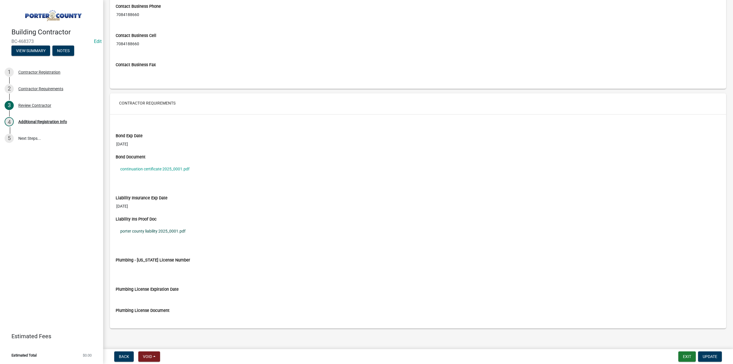
click at [163, 228] on link "porter county liability 2025_0001.pdf" at bounding box center [418, 231] width 605 height 13
click at [60, 119] on div "4 Additional Registration Info" at bounding box center [49, 121] width 89 height 9
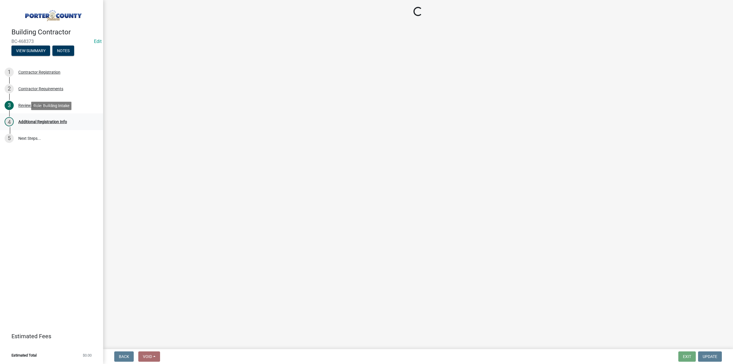
scroll to position [0, 0]
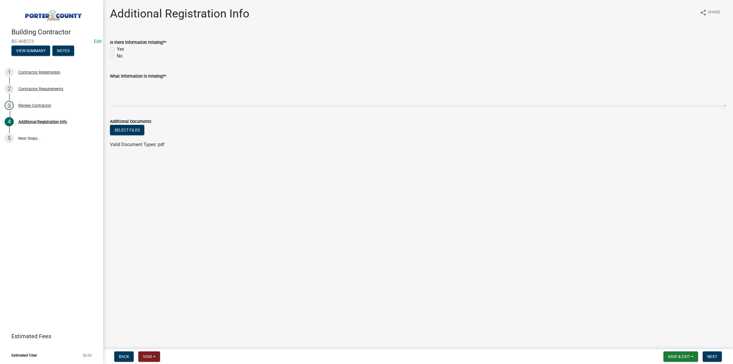
click at [117, 47] on label "Yes" at bounding box center [120, 49] width 7 height 7
click at [117, 47] on input "Yes" at bounding box center [119, 48] width 4 height 4
radio input "true"
click at [149, 85] on textarea "What information is missing? *" at bounding box center [418, 93] width 616 height 27
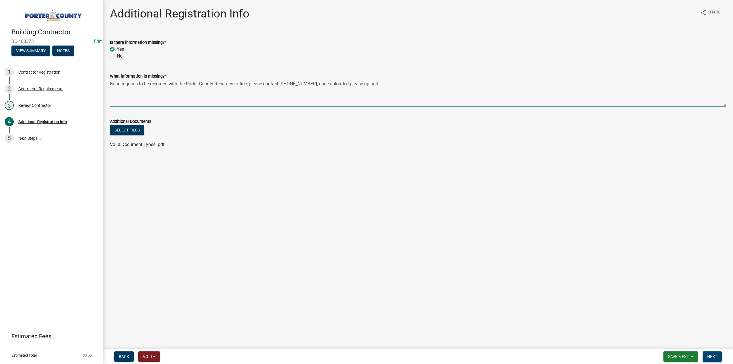
type textarea "Bond requires to be recorded with the Porter County Recorders office, please co…"
click at [716, 357] on span "Next" at bounding box center [712, 356] width 10 height 5
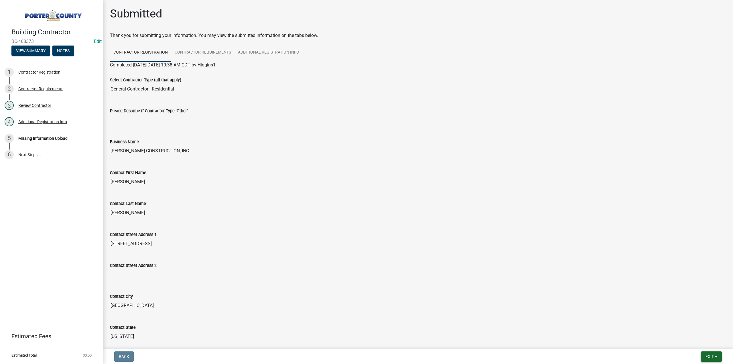
click at [708, 357] on span "Exit" at bounding box center [710, 356] width 8 height 5
click at [705, 341] on button "Save & Exit" at bounding box center [700, 342] width 46 height 14
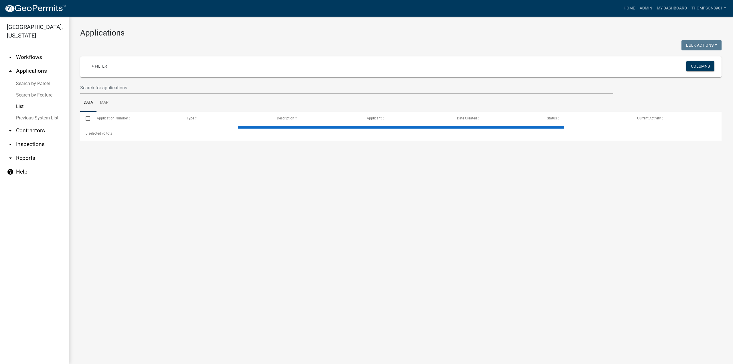
select select "3: 100"
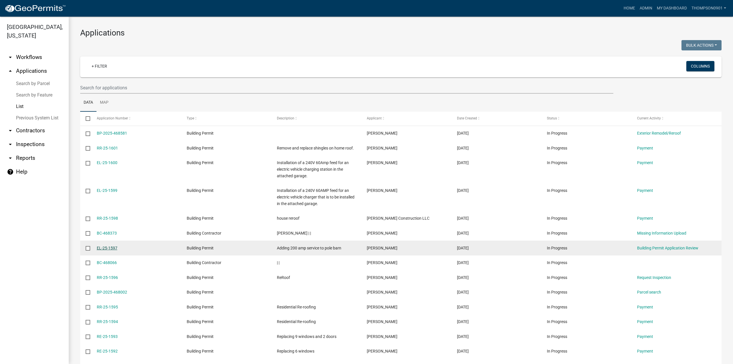
click at [110, 246] on link "EL-25-1597" at bounding box center [107, 248] width 21 height 5
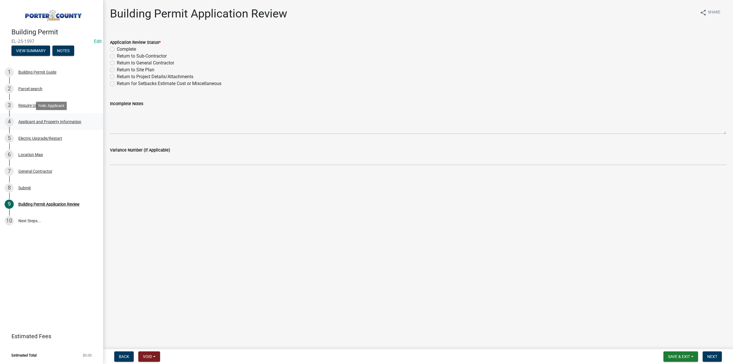
click at [44, 123] on div "Applicant and Property Information" at bounding box center [49, 122] width 63 height 4
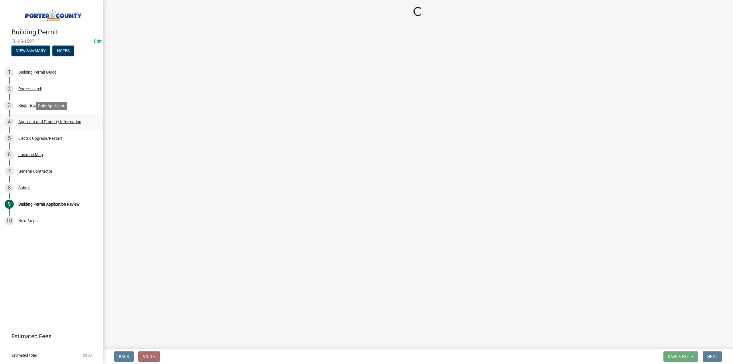
select select "dab8d744-4e32-40c1-942b-b7c1ea7347cb"
select select "ea6751d4-6bf7-4a16-89ee-f7801ab82aa1"
select select "92efe679-05f4-414a-9426-51627fba5de6"
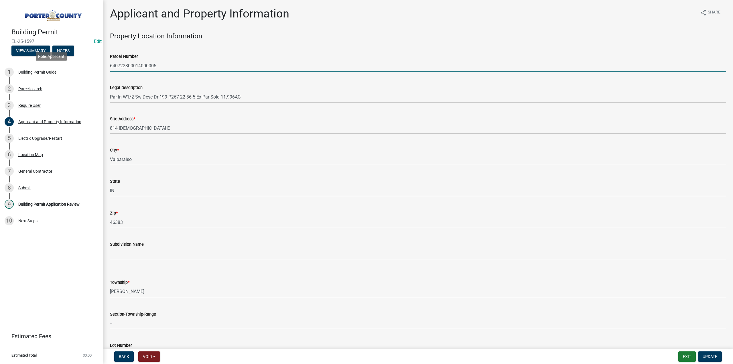
drag, startPoint x: 167, startPoint y: 64, endPoint x: 114, endPoint y: 56, distance: 53.1
click at [87, 68] on div "Building Permit EL-25-1597 Edit View Summary Notes 1 Building Permit Guide 2 Pa…" at bounding box center [366, 182] width 733 height 364
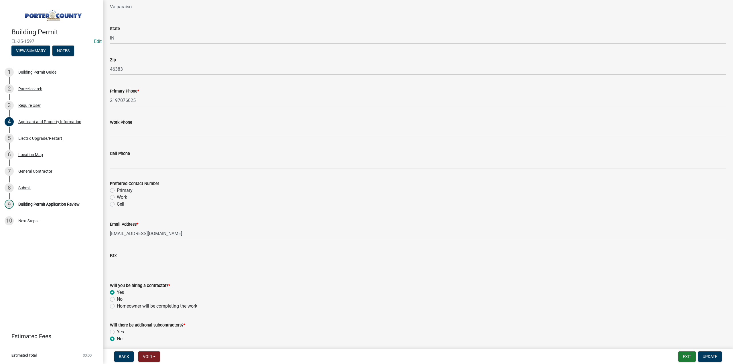
scroll to position [707, 0]
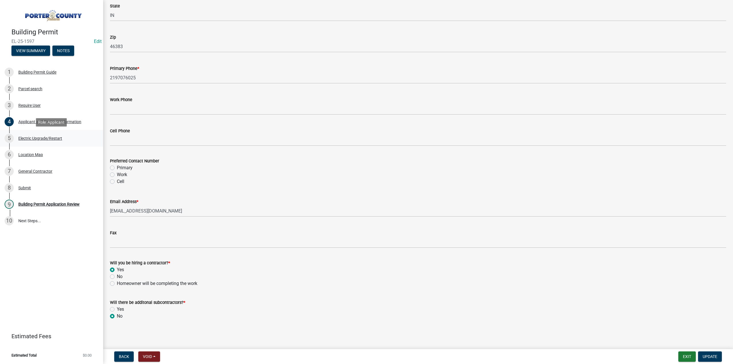
click at [38, 139] on div "Electric Upgrade/Restart" at bounding box center [40, 138] width 44 height 4
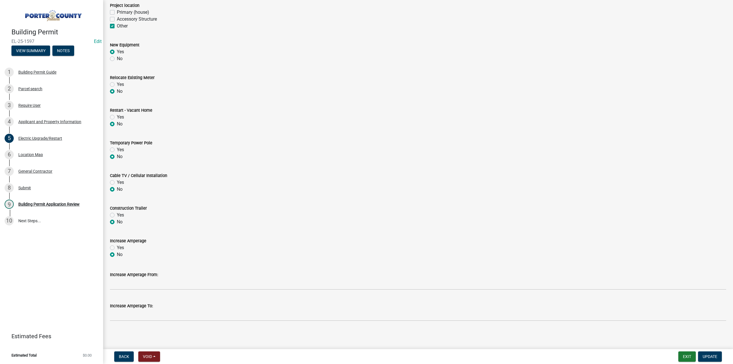
scroll to position [149, 0]
click at [31, 153] on div "Location Map" at bounding box center [30, 155] width 25 height 4
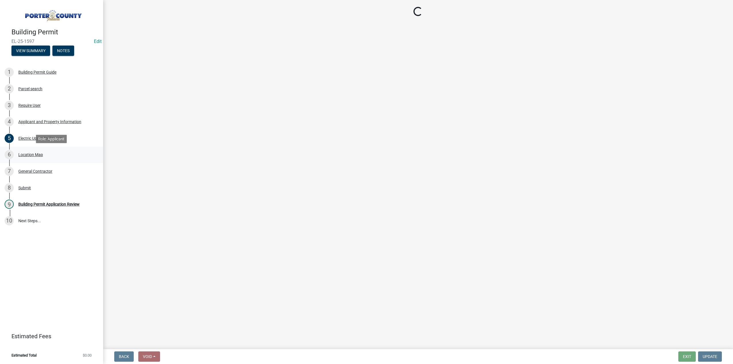
scroll to position [0, 0]
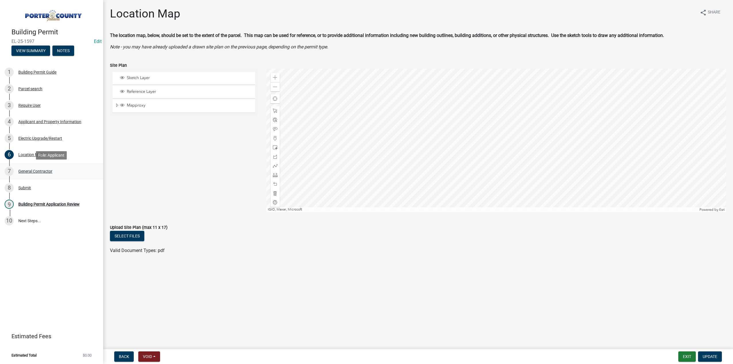
click at [44, 171] on div "General Contractor" at bounding box center [35, 171] width 34 height 4
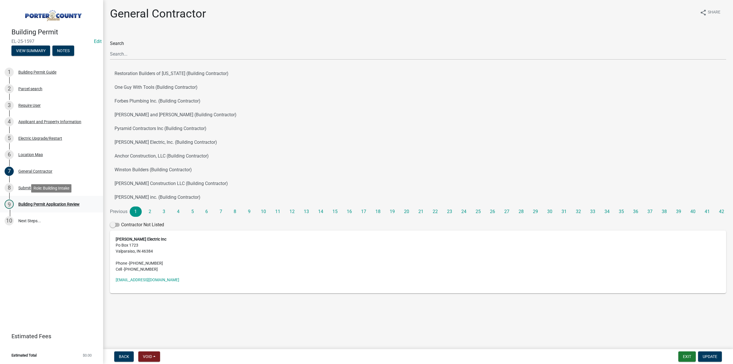
click at [33, 204] on div "Building Permit Application Review" at bounding box center [48, 204] width 61 height 4
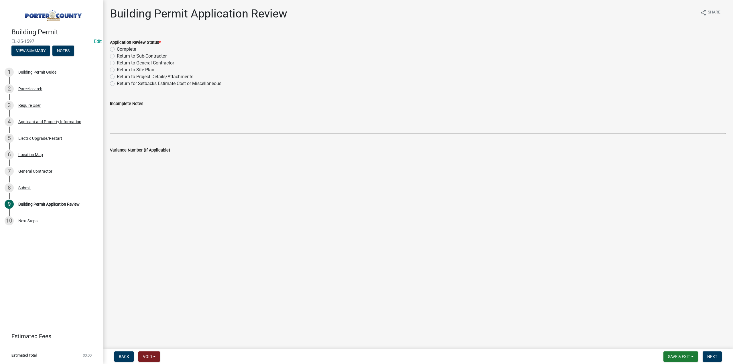
click at [117, 48] on label "Complete" at bounding box center [126, 49] width 19 height 7
click at [117, 48] on input "Complete" at bounding box center [119, 48] width 4 height 4
radio input "true"
click at [721, 359] on button "Next" at bounding box center [712, 356] width 19 height 10
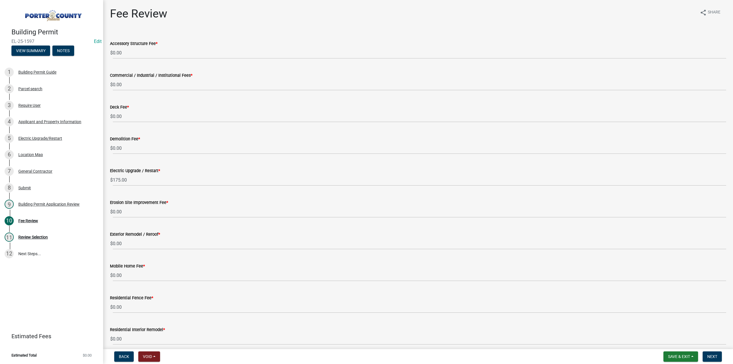
click at [708, 363] on nav "Back Void Withdraw Lock Expire Void Save & Exit Save Save & Exit Next" at bounding box center [418, 356] width 630 height 15
click at [711, 356] on span "Next" at bounding box center [712, 356] width 10 height 5
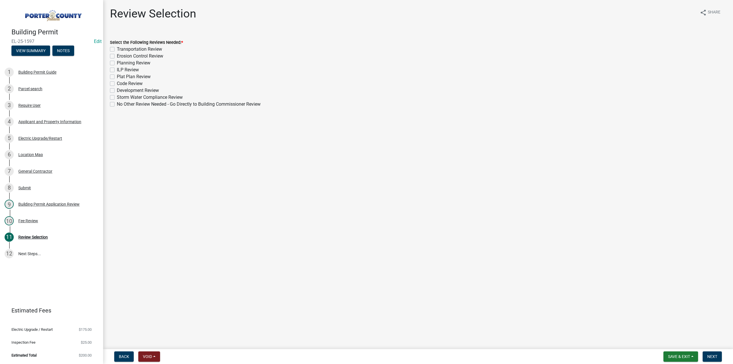
click at [117, 104] on label "No Other Review Needed - Go Directly to Building Commissioner Review" at bounding box center [189, 104] width 144 height 7
click at [117, 104] on input "No Other Review Needed - Go Directly to Building Commissioner Review" at bounding box center [119, 103] width 4 height 4
checkbox input "true"
checkbox input "false"
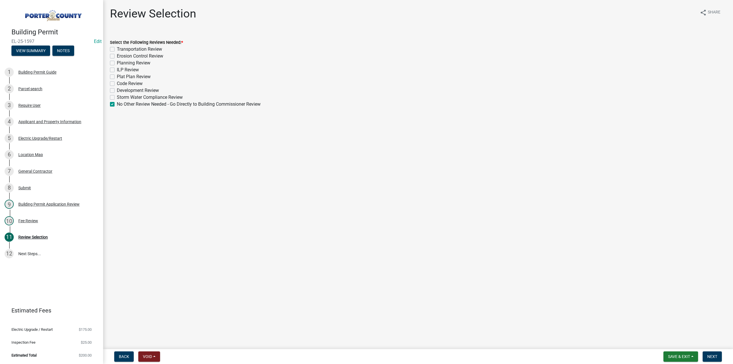
checkbox input "false"
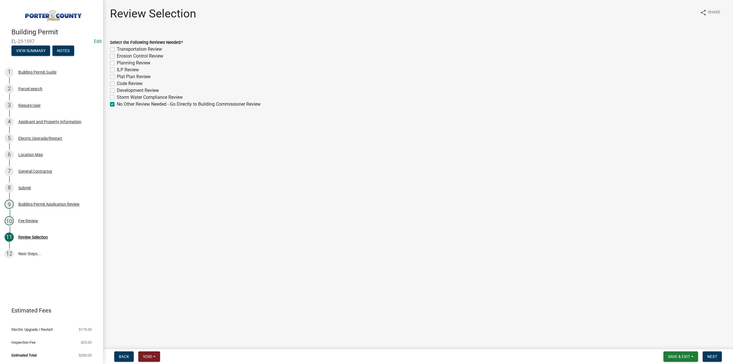
checkbox input "false"
checkbox input "true"
click at [719, 358] on button "Next" at bounding box center [712, 356] width 19 height 10
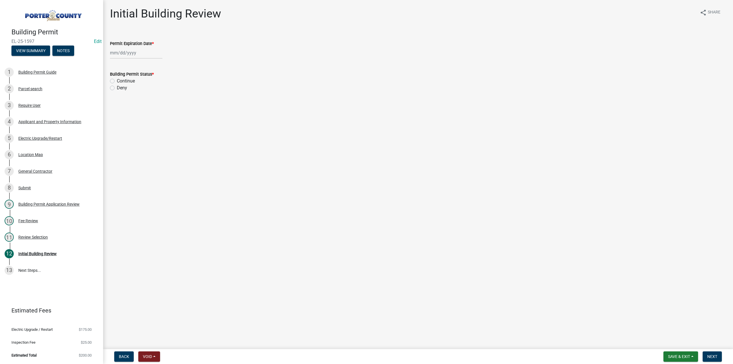
select select "8"
click at [127, 52] on div "Jan Feb Mar Apr May Jun Jul Aug Sep Oct Nov Dec 1525 1526 1527 1528 1529 1530 1…" at bounding box center [136, 53] width 52 height 12
click at [150, 64] on select "1525 1526 1527 1528 1529 1530 1531 1532 1533 1534 1535 1536 1537 1538 1539 1540…" at bounding box center [155, 65] width 21 height 9
select select "2026"
click at [145, 61] on select "1525 1526 1527 1528 1529 1530 1531 1532 1533 1534 1535 1536 1537 1538 1539 1540…" at bounding box center [155, 65] width 21 height 9
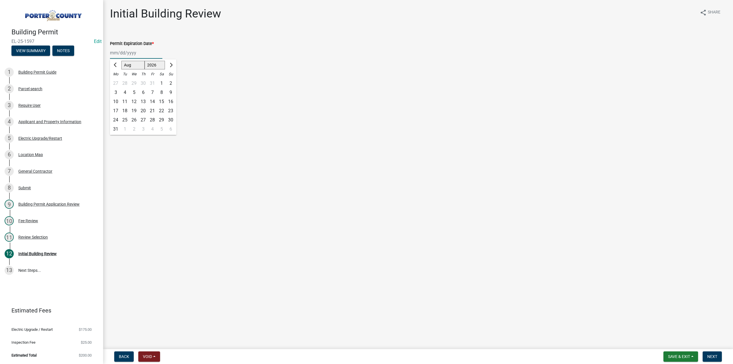
click at [127, 121] on div "25" at bounding box center [124, 119] width 9 height 9
type input "08/25/2026"
click at [117, 81] on label "Continue" at bounding box center [126, 81] width 18 height 7
click at [117, 81] on input "Continue" at bounding box center [119, 80] width 4 height 4
radio input "true"
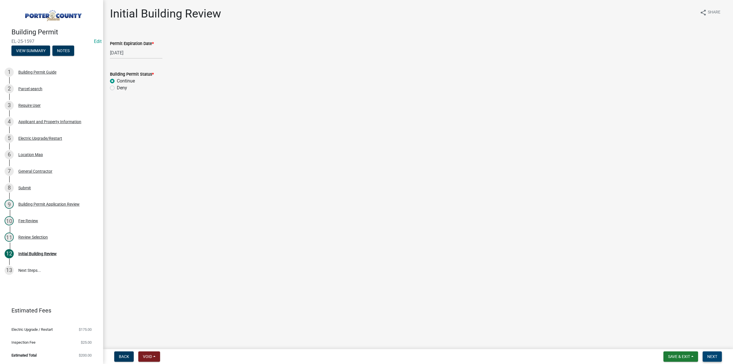
click at [713, 356] on span "Next" at bounding box center [712, 356] width 10 height 5
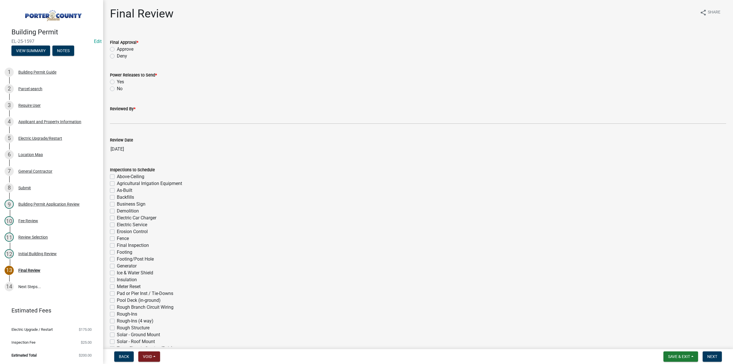
drag, startPoint x: 113, startPoint y: 48, endPoint x: 113, endPoint y: 59, distance: 11.2
click at [117, 48] on label "Approve" at bounding box center [125, 49] width 17 height 7
click at [117, 48] on input "Approve" at bounding box center [119, 48] width 4 height 4
radio input "true"
drag, startPoint x: 113, startPoint y: 88, endPoint x: 118, endPoint y: 110, distance: 22.9
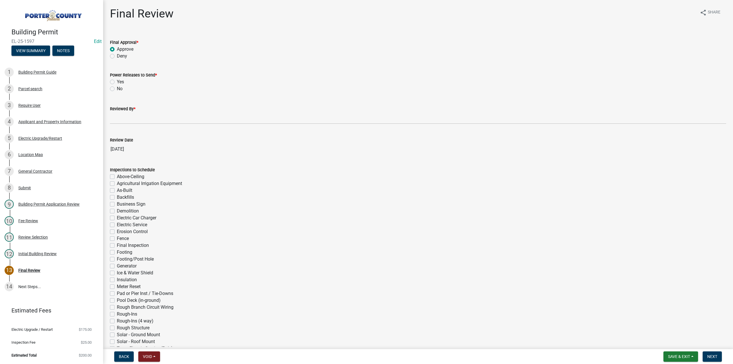
click at [117, 88] on label "No" at bounding box center [120, 88] width 6 height 7
click at [117, 88] on input "No" at bounding box center [119, 87] width 4 height 4
radio input "true"
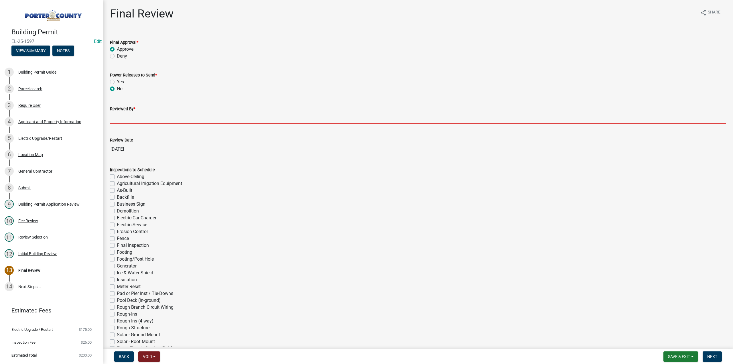
drag, startPoint x: 119, startPoint y: 113, endPoint x: 122, endPoint y: 116, distance: 3.9
click at [119, 113] on input "Reviewed By *" at bounding box center [418, 118] width 616 height 12
type input "TT"
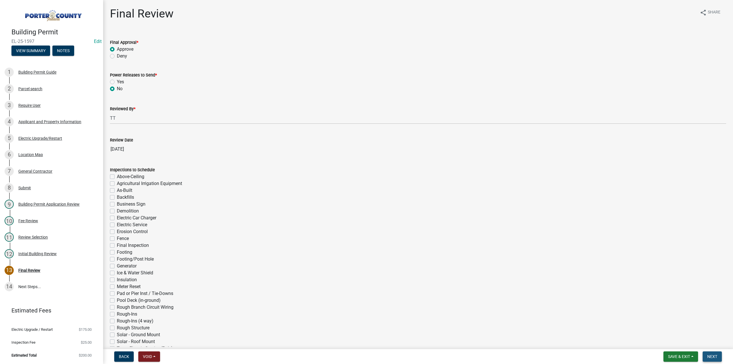
click at [710, 358] on span "Next" at bounding box center [712, 356] width 10 height 5
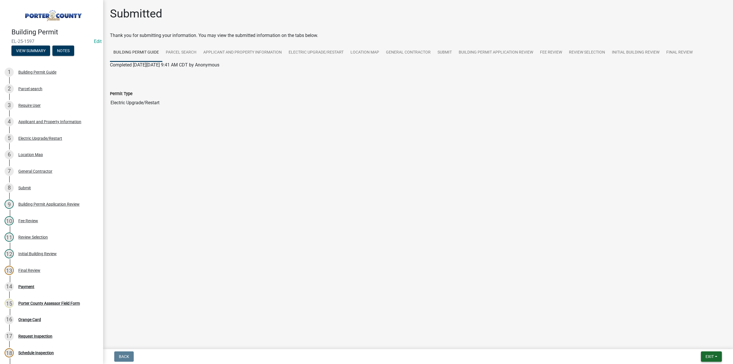
click at [706, 355] on span "Exit" at bounding box center [710, 356] width 8 height 5
click at [701, 344] on button "Save & Exit" at bounding box center [700, 342] width 46 height 14
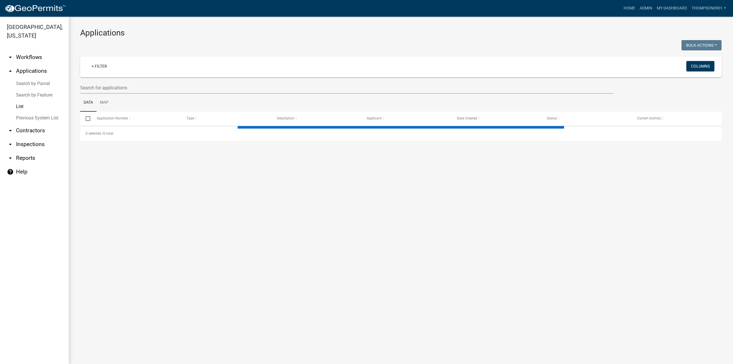
select select "3: 100"
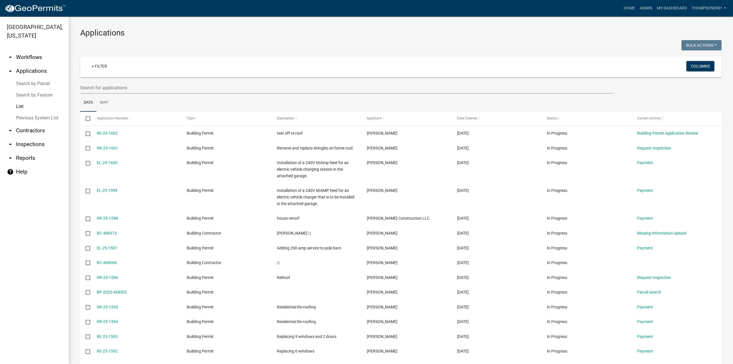
click at [44, 78] on link "Search by Parcel" at bounding box center [34, 83] width 69 height 11
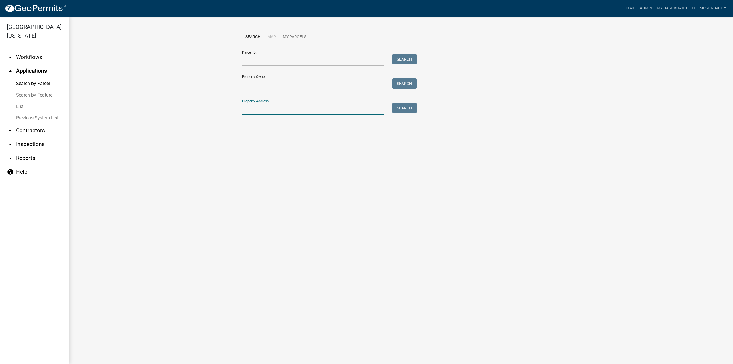
click at [264, 114] on input "Property Address:" at bounding box center [313, 109] width 142 height 12
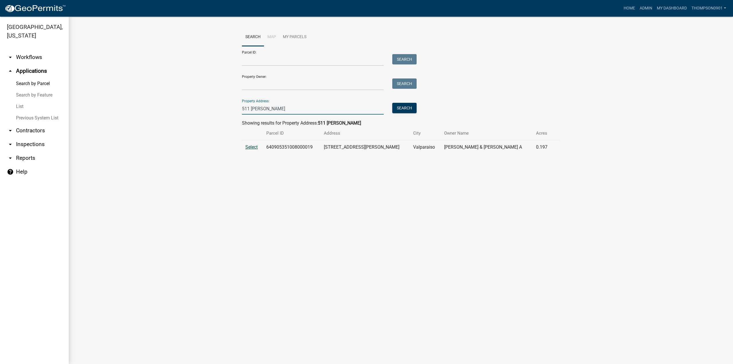
type input "511 mccool"
click at [255, 148] on span "Select" at bounding box center [251, 146] width 12 height 5
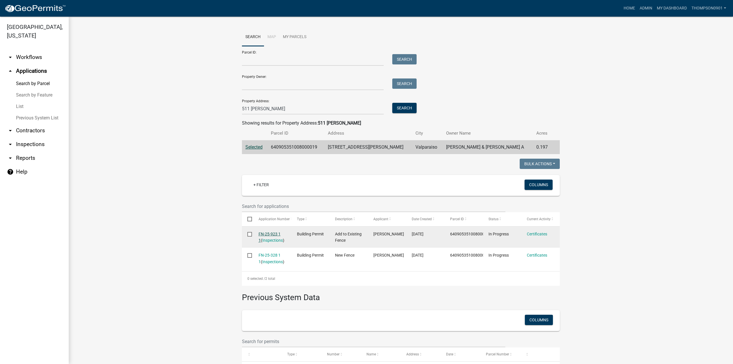
click at [271, 235] on link "FN-25-923 1 1" at bounding box center [270, 237] width 22 height 11
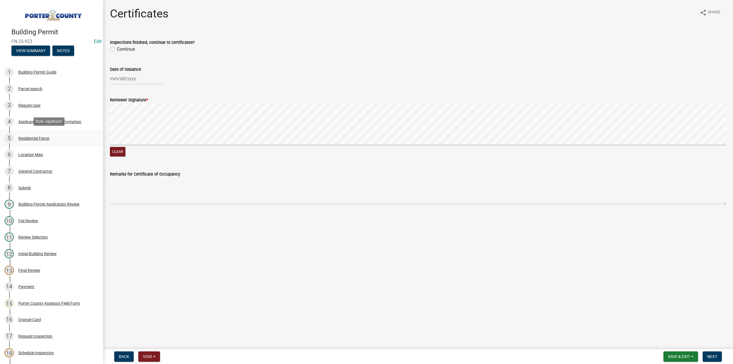
click at [36, 139] on div "Residential Fence" at bounding box center [33, 138] width 31 height 4
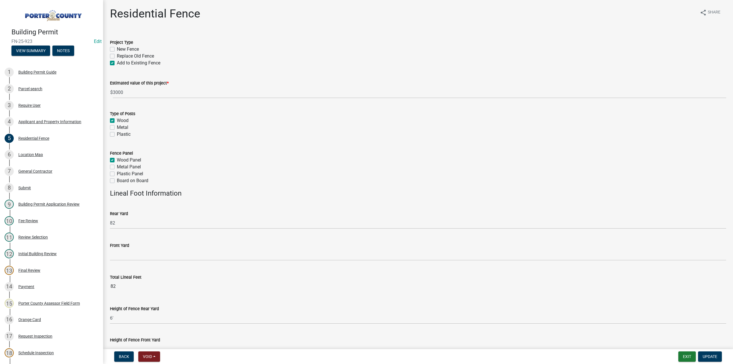
scroll to position [98, 0]
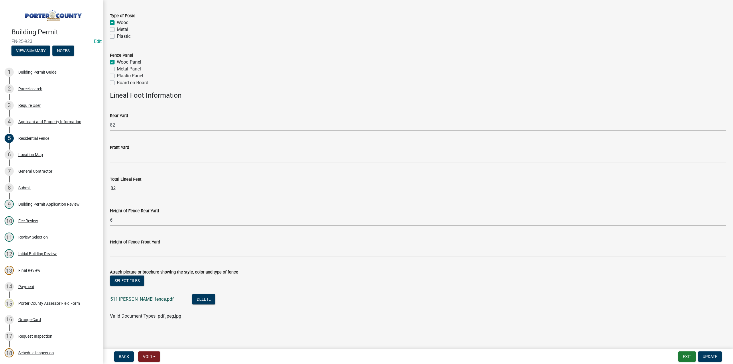
click at [140, 300] on link "511 Mccool fence.pdf" at bounding box center [142, 298] width 64 height 5
click at [25, 153] on div "Location Map" at bounding box center [30, 155] width 25 height 4
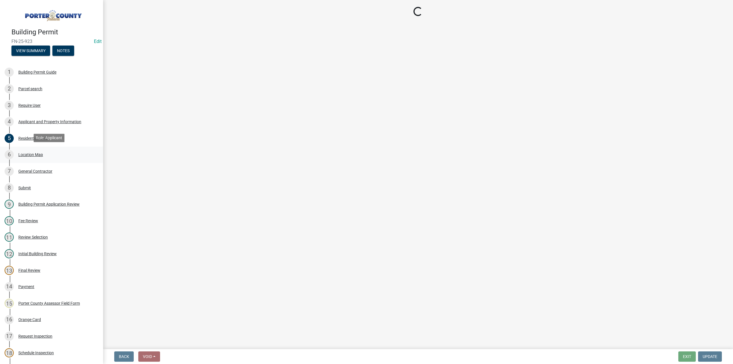
scroll to position [0, 0]
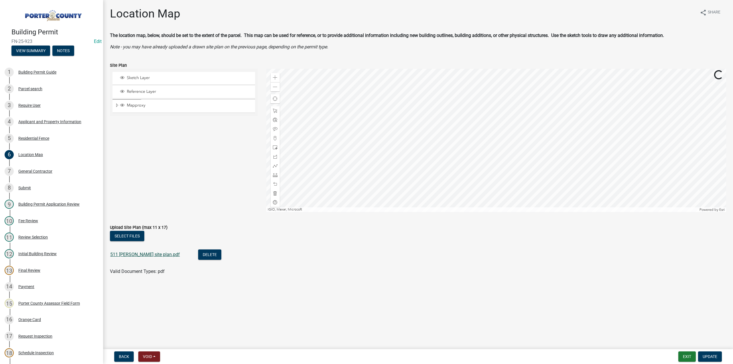
click at [150, 252] on link "511 Mccool site plan.pdf" at bounding box center [145, 254] width 70 height 5
click at [687, 357] on button "Exit" at bounding box center [687, 356] width 17 height 10
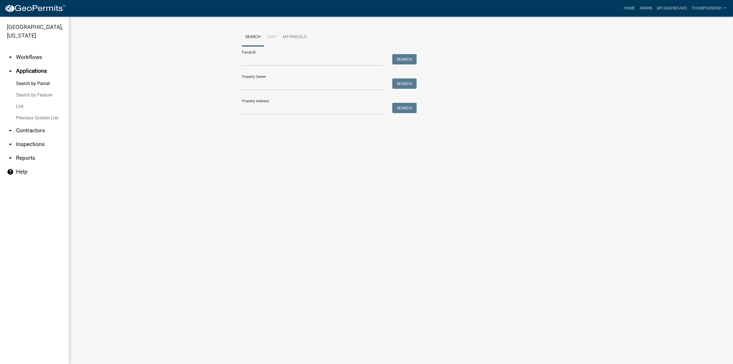
click at [33, 124] on link "arrow_drop_down Contractors" at bounding box center [34, 131] width 69 height 14
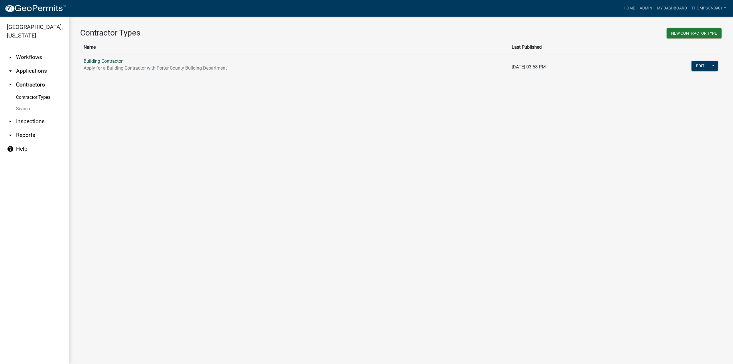
click at [95, 63] on link "Building Contractor" at bounding box center [103, 60] width 39 height 5
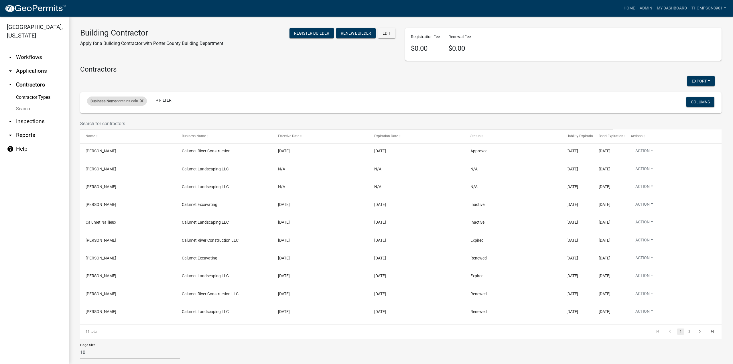
click at [116, 100] on span "Business Name" at bounding box center [104, 101] width 26 height 4
drag, startPoint x: 53, startPoint y: 121, endPoint x: 0, endPoint y: 117, distance: 52.8
click at [0, 117] on body "Internet Explorer does NOT work with GeoPermits. Get a new browser for more sec…" at bounding box center [366, 182] width 733 height 364
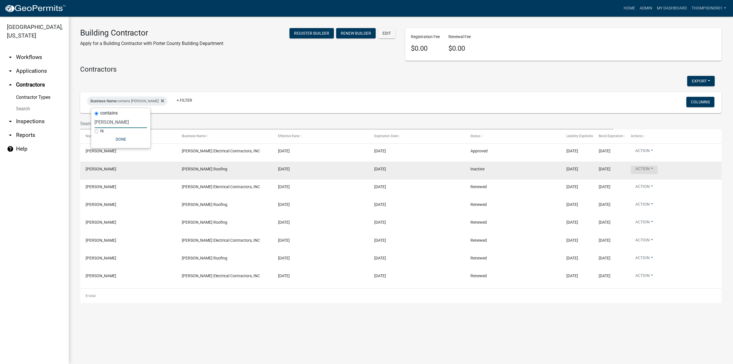
type input "rogers"
click at [656, 170] on button "Action" at bounding box center [644, 170] width 27 height 8
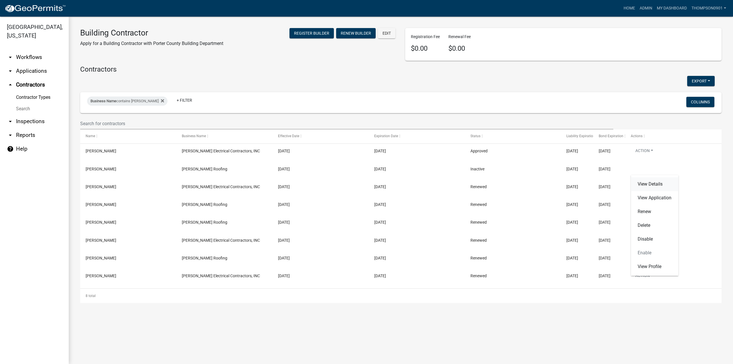
click at [658, 184] on link "View Details" at bounding box center [655, 184] width 48 height 14
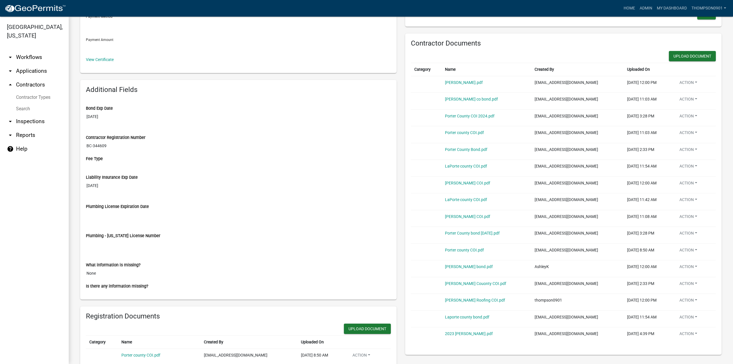
scroll to position [143, 0]
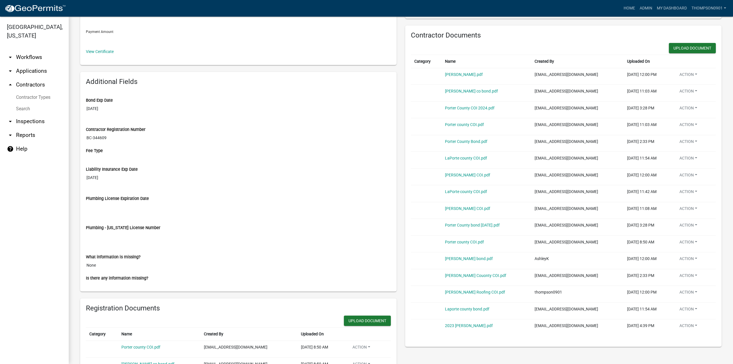
click at [33, 64] on link "arrow_drop_down Applications" at bounding box center [34, 71] width 69 height 14
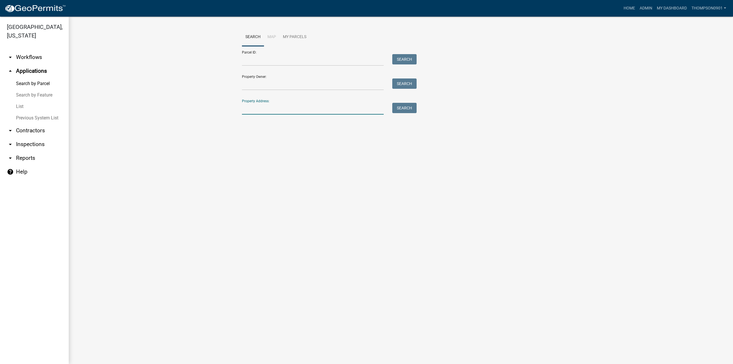
click at [290, 110] on input "Property Address:" at bounding box center [313, 109] width 142 height 12
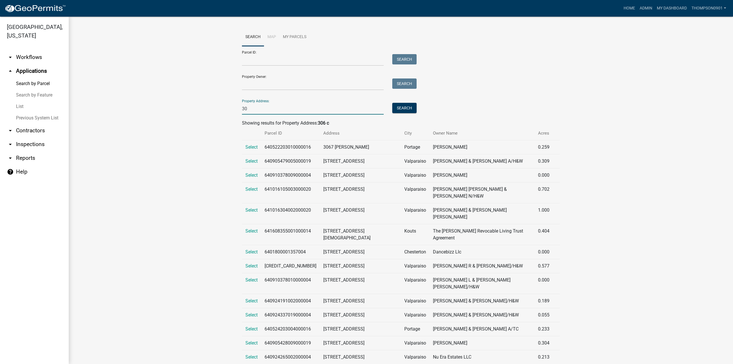
type input "3"
click at [264, 83] on input "Property Owner:" at bounding box center [313, 84] width 142 height 12
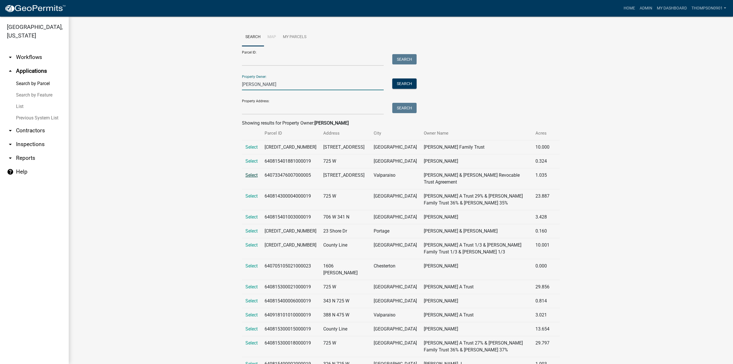
type input "herzog"
click at [249, 178] on span "Select" at bounding box center [251, 174] width 12 height 5
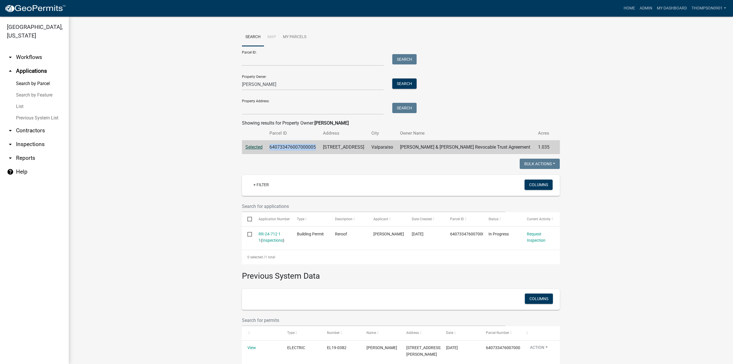
drag, startPoint x: 320, startPoint y: 147, endPoint x: 269, endPoint y: 149, distance: 51.0
click at [269, 149] on td "640733476007000005" at bounding box center [293, 147] width 54 height 14
copy td "640733476007000005"
click at [19, 101] on link "List" at bounding box center [34, 106] width 69 height 11
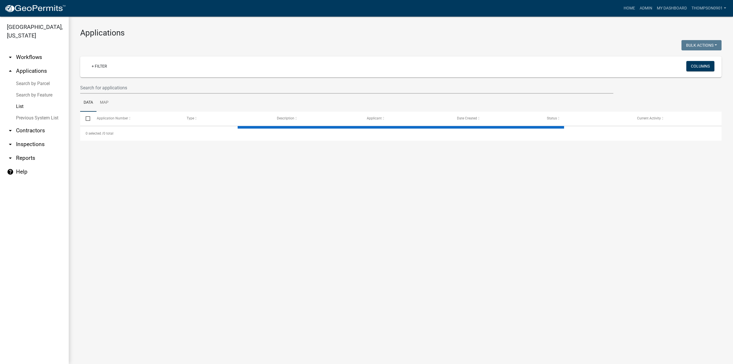
select select "3: 100"
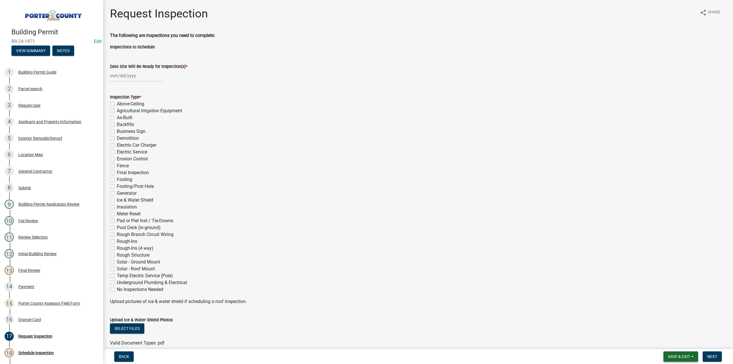
click at [679, 356] on span "Save & Exit" at bounding box center [679, 356] width 22 height 5
click at [677, 342] on button "Save & Exit" at bounding box center [675, 342] width 46 height 14
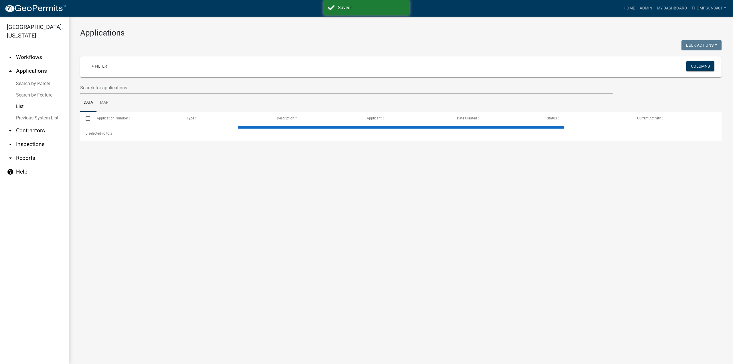
select select "3: 100"
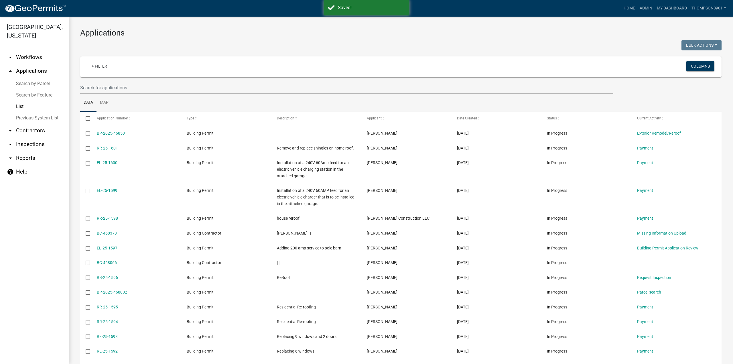
click at [19, 78] on link "Search by Parcel" at bounding box center [34, 83] width 69 height 11
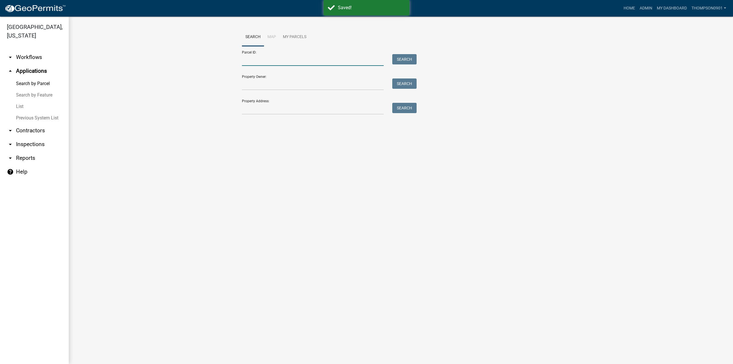
click at [261, 57] on input "Parcel ID:" at bounding box center [313, 60] width 142 height 12
paste input "640722300014000005"
type input "640722300014000005"
click at [402, 55] on div "Parcel ID: 640722300014000005 Search" at bounding box center [328, 56] width 172 height 20
click at [402, 61] on button "Search" at bounding box center [404, 59] width 24 height 10
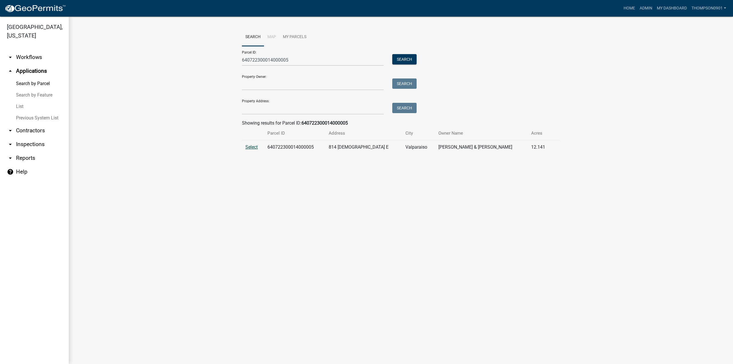
click at [251, 145] on span "Select" at bounding box center [251, 146] width 12 height 5
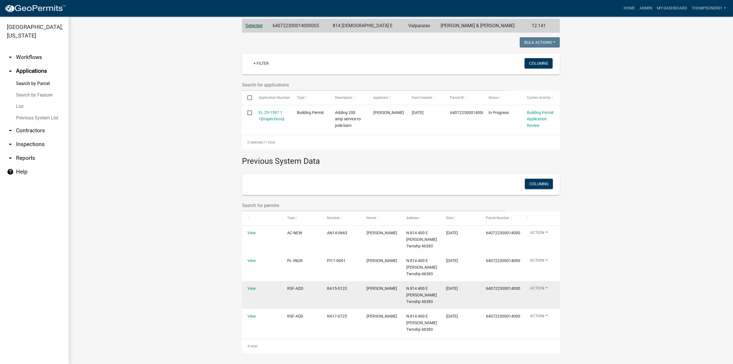
scroll to position [122, 0]
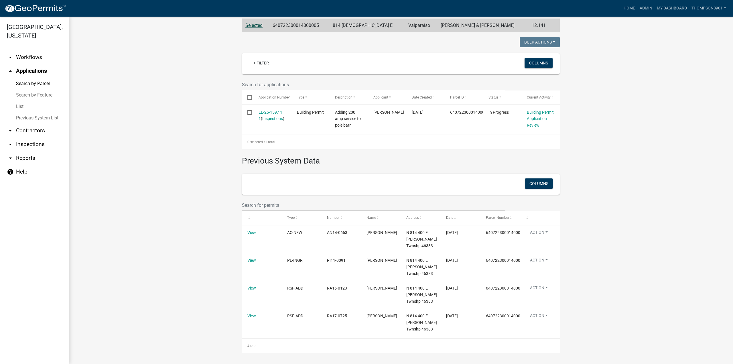
click at [19, 101] on link "List" at bounding box center [34, 106] width 69 height 11
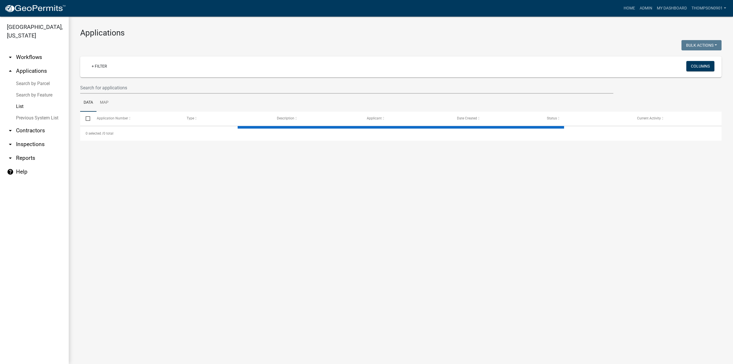
select select "3: 100"
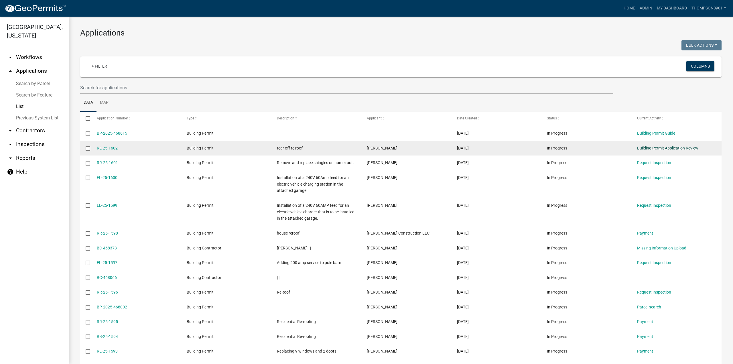
click at [658, 146] on link "Building Permit Application Review" at bounding box center [667, 148] width 61 height 5
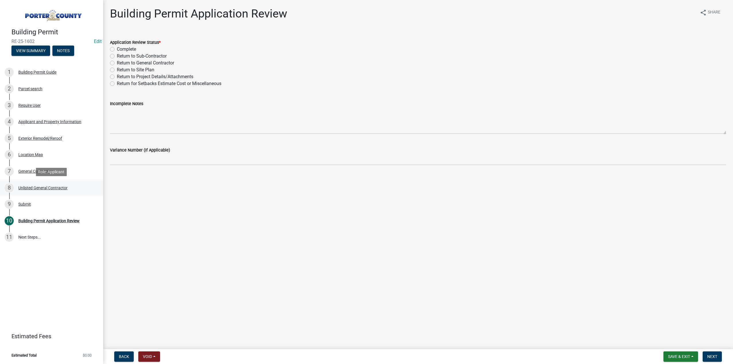
click at [39, 190] on div "8 Unlisted General Contractor" at bounding box center [49, 187] width 89 height 9
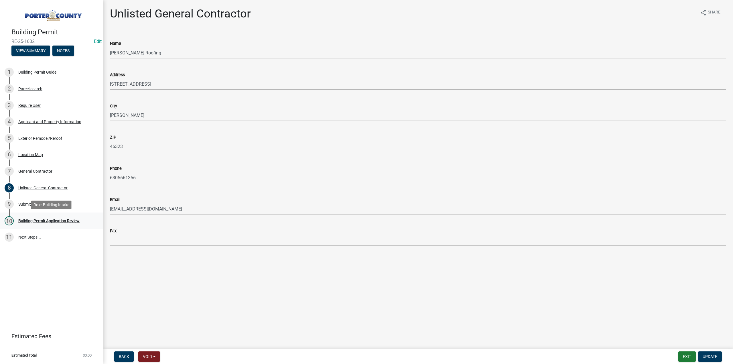
click at [42, 216] on div "10 Building Permit Application Review" at bounding box center [49, 220] width 89 height 9
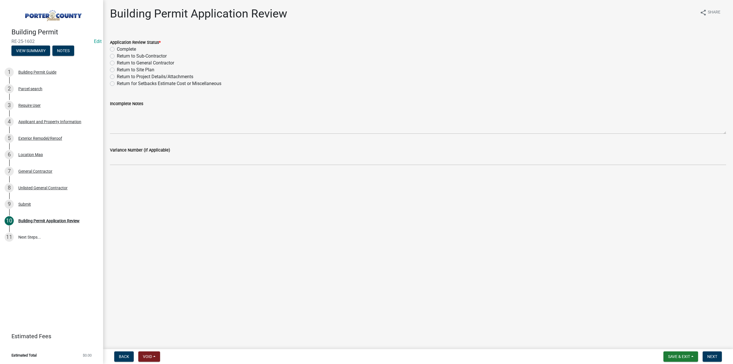
click at [117, 62] on label "Return to General Contractor" at bounding box center [145, 63] width 57 height 7
click at [117, 62] on input "Return to General Contractor" at bounding box center [119, 62] width 4 height 4
radio input "true"
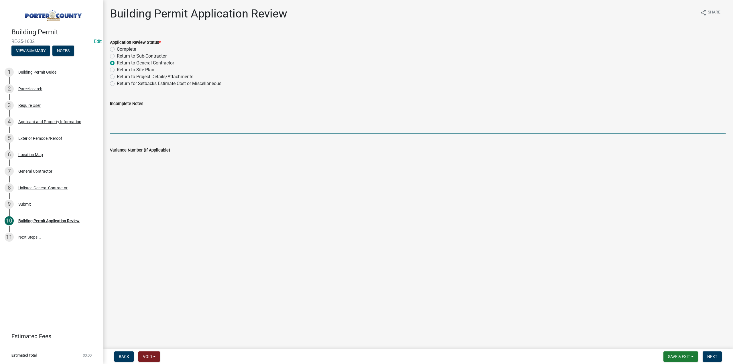
click at [135, 107] on textarea "Incomplete Notes" at bounding box center [418, 120] width 616 height 27
click at [291, 110] on textarea "We need an updated Recorded Bond for your Contractor registration the one on fi…" at bounding box center [418, 120] width 616 height 27
type textarea "We need an updated Recorded Bond for your Contractor registration the one on fi…"
click at [709, 358] on span "Next" at bounding box center [712, 356] width 10 height 5
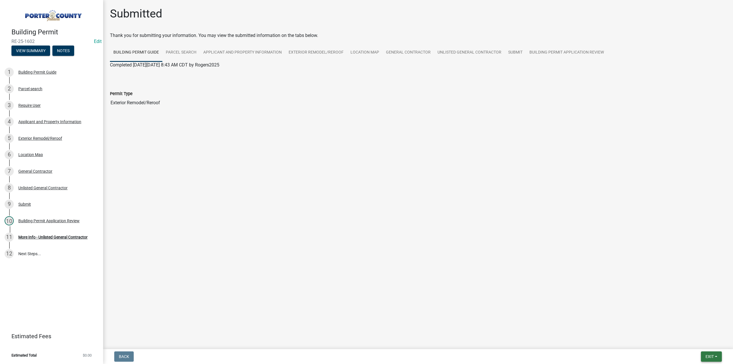
click at [710, 355] on span "Exit" at bounding box center [710, 356] width 8 height 5
click at [710, 349] on div "Save Save & Exit" at bounding box center [700, 335] width 46 height 32
click at [706, 342] on button "Save & Exit" at bounding box center [700, 342] width 46 height 14
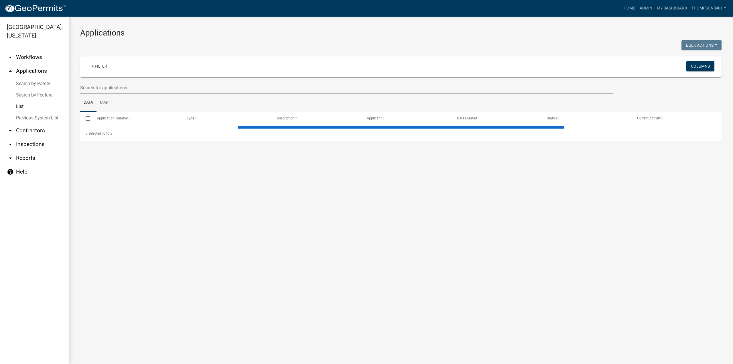
select select "3: 100"
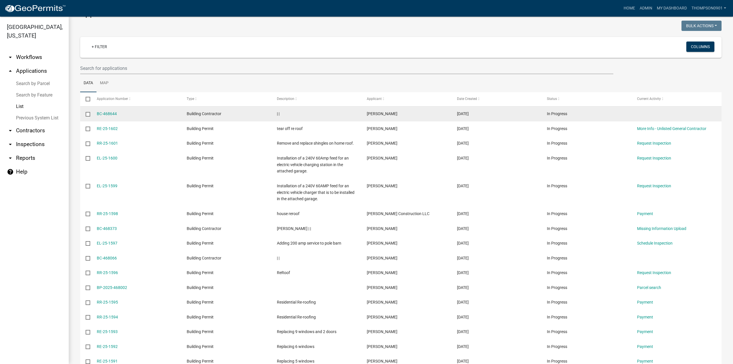
scroll to position [29, 0]
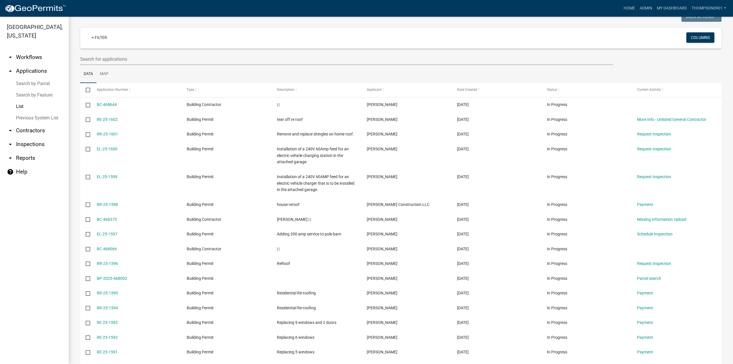
click at [41, 78] on link "Search by Parcel" at bounding box center [34, 83] width 69 height 11
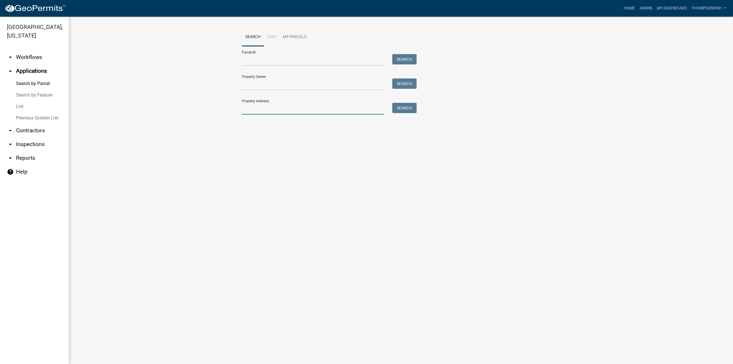
drag, startPoint x: 269, startPoint y: 113, endPoint x: 270, endPoint y: 106, distance: 7.0
click at [269, 113] on input "Property Address:" at bounding box center [313, 109] width 142 height 12
type input "378 w 300 s"
click at [249, 148] on span "Select" at bounding box center [251, 146] width 12 height 5
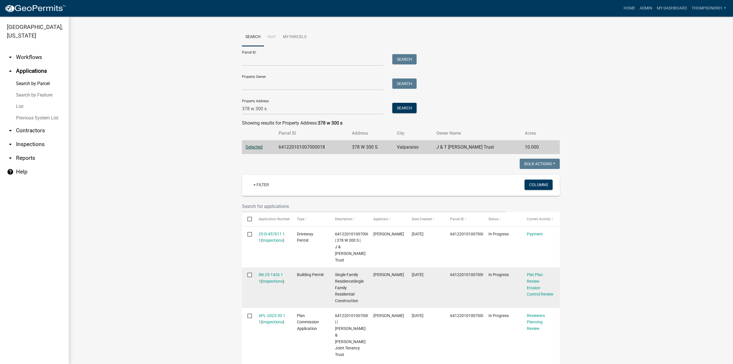
drag, startPoint x: 271, startPoint y: 266, endPoint x: 274, endPoint y: 264, distance: 3.7
click at [272, 272] on div "SN-25-1426 1 1 ( Inspections )" at bounding box center [272, 278] width 27 height 13
click at [261, 272] on link "SN-25-1426 1 1" at bounding box center [271, 277] width 24 height 11
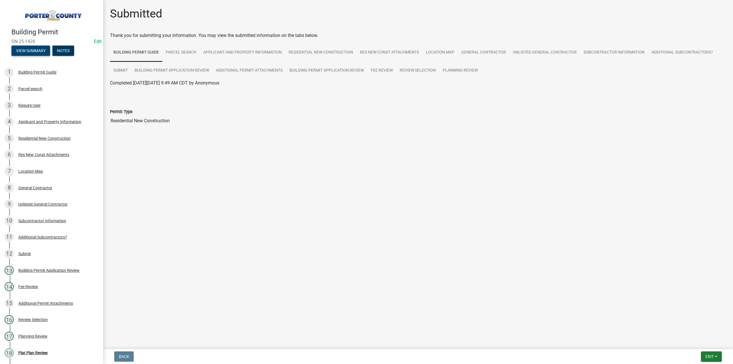
click at [36, 46] on button "View Summary" at bounding box center [30, 51] width 39 height 10
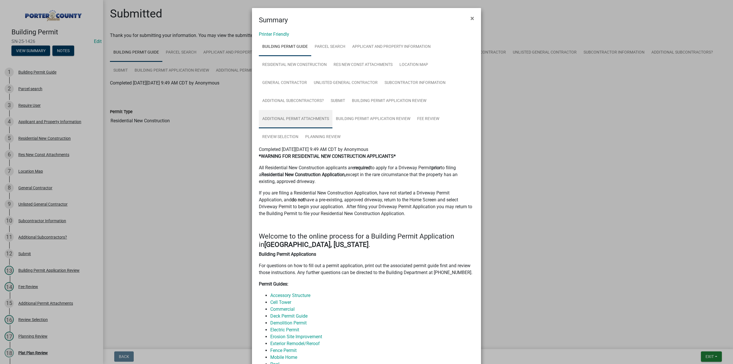
click at [312, 117] on link "Additional Permit Attachments" at bounding box center [296, 119] width 74 height 18
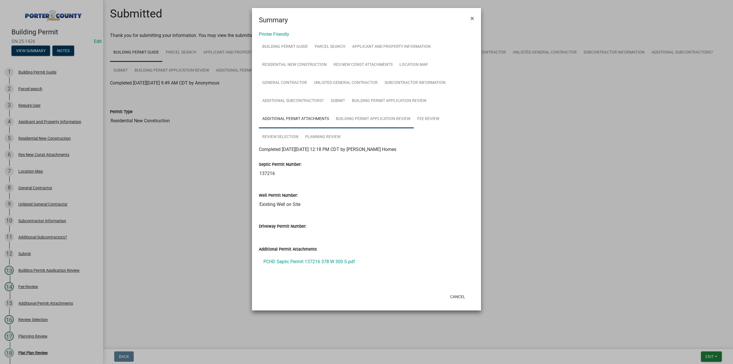
click at [356, 115] on link "Building Permit Application Review" at bounding box center [373, 119] width 81 height 18
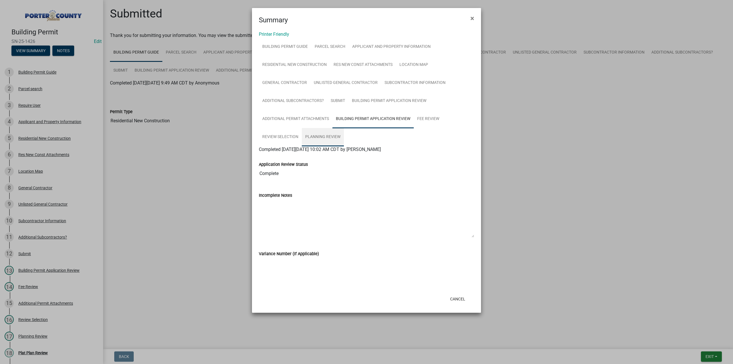
click at [330, 134] on link "Planning Review" at bounding box center [323, 137] width 42 height 18
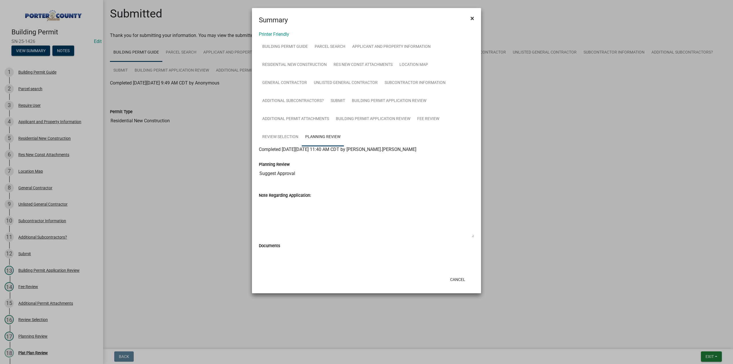
click at [471, 17] on span "×" at bounding box center [473, 18] width 4 height 8
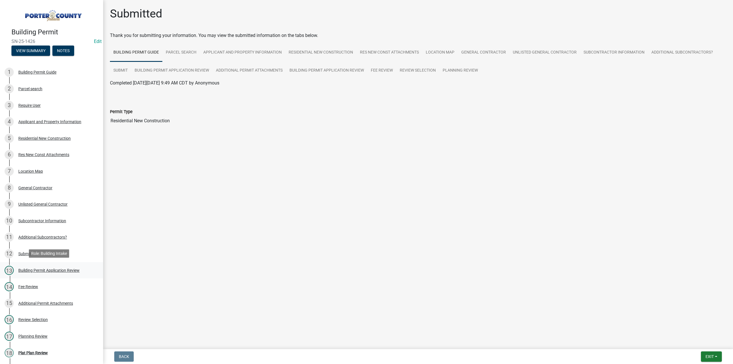
click at [57, 268] on div "Building Permit Application Review" at bounding box center [48, 270] width 61 height 4
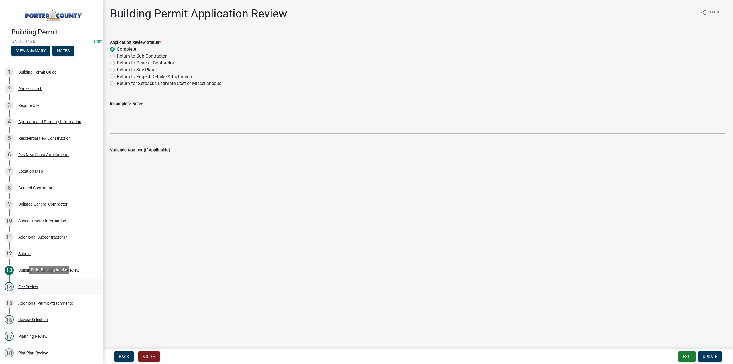
click at [33, 282] on div "14 Fee Review" at bounding box center [49, 286] width 89 height 9
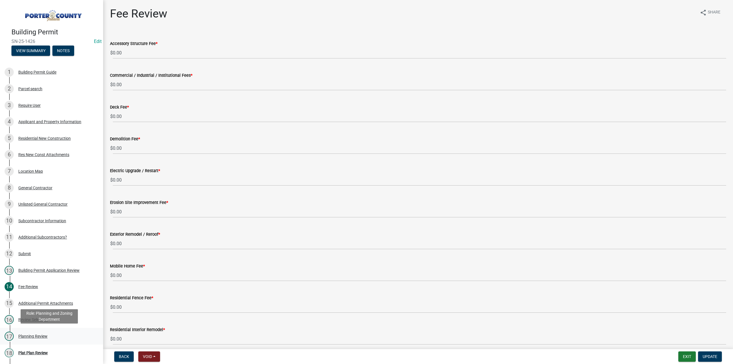
click at [39, 334] on div "Planning Review" at bounding box center [32, 336] width 29 height 4
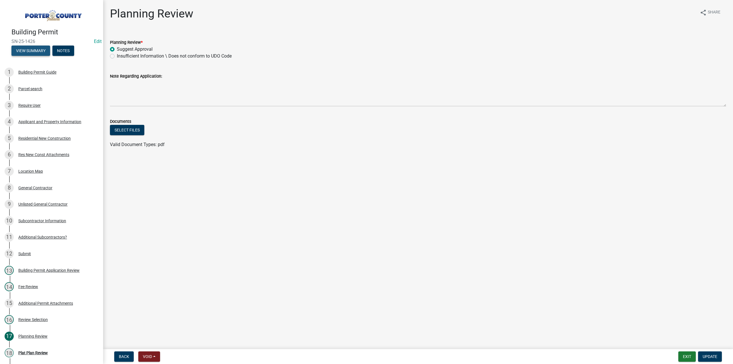
click at [39, 46] on button "View Summary" at bounding box center [30, 51] width 39 height 10
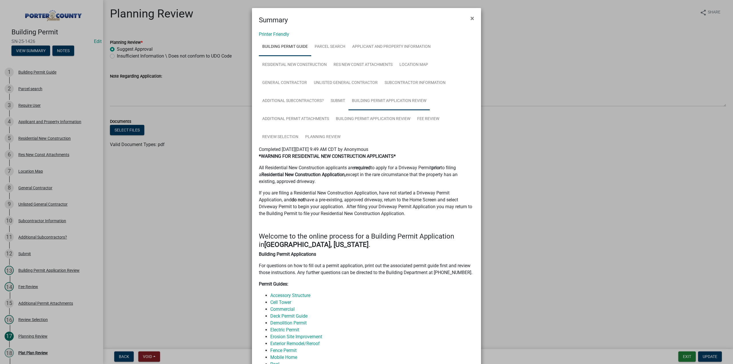
click at [393, 97] on link "Building Permit Application Review" at bounding box center [389, 101] width 81 height 18
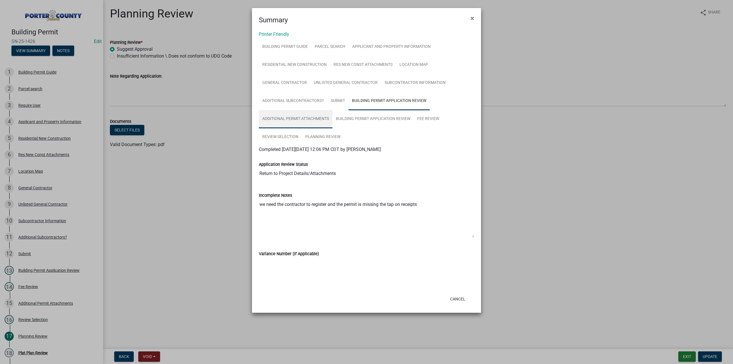
click at [284, 120] on link "Additional Permit Attachments" at bounding box center [296, 119] width 74 height 18
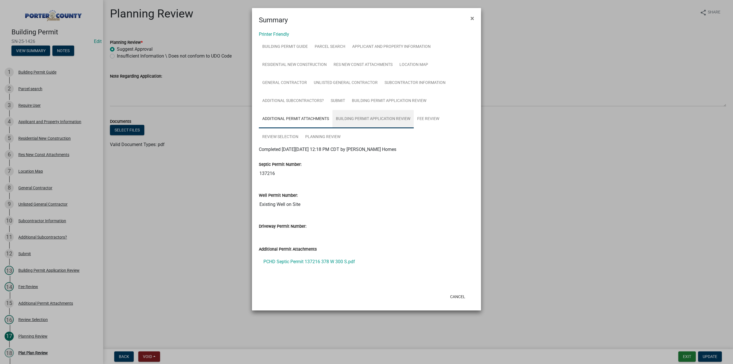
click at [345, 116] on link "Building Permit Application Review" at bounding box center [373, 119] width 81 height 18
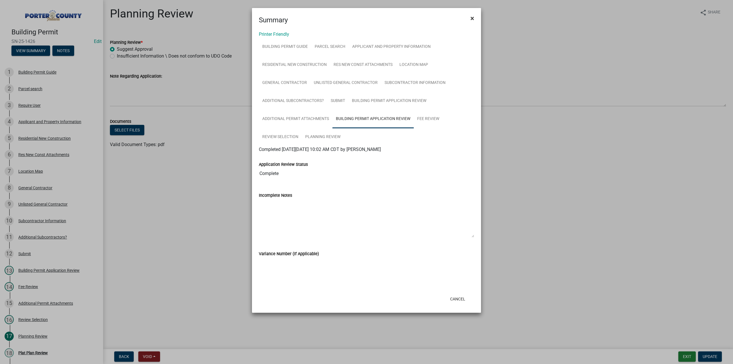
click at [469, 19] on button "×" at bounding box center [472, 18] width 13 height 16
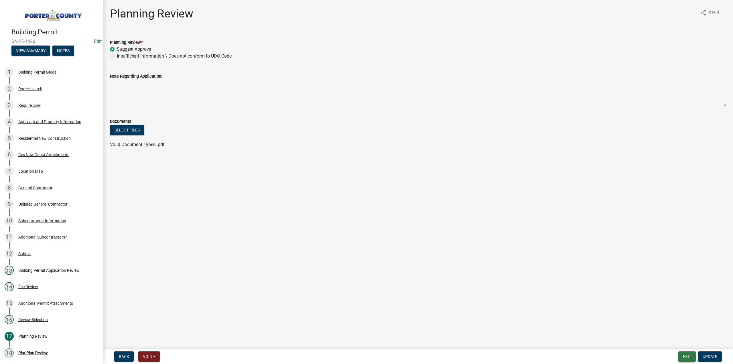
click at [690, 359] on button "Exit" at bounding box center [687, 356] width 17 height 10
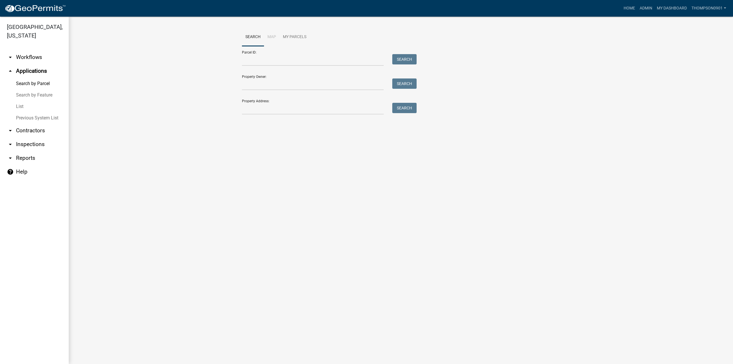
click at [23, 101] on link "List" at bounding box center [34, 106] width 69 height 11
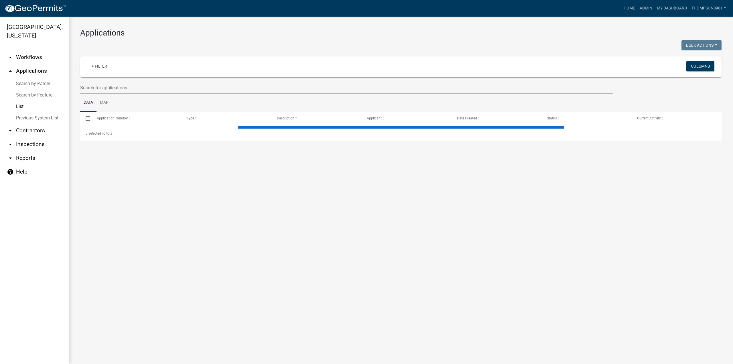
select select "3: 100"
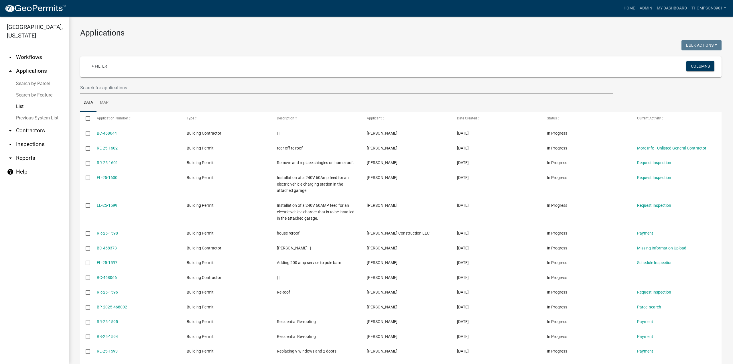
click at [39, 78] on link "Search by Parcel" at bounding box center [34, 83] width 69 height 11
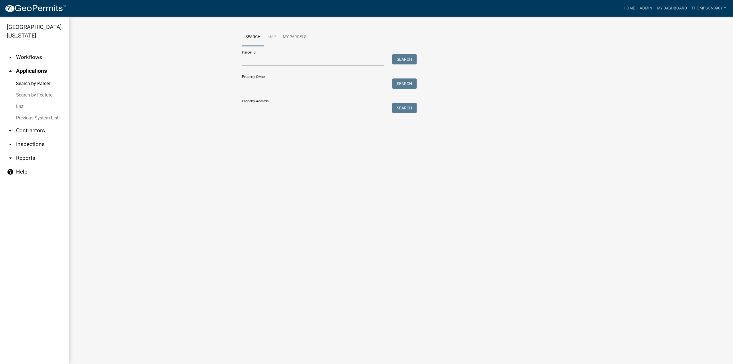
click at [16, 101] on link "List" at bounding box center [34, 106] width 69 height 11
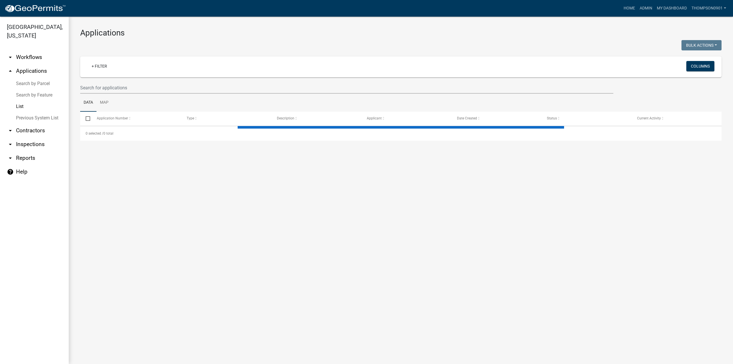
select select "3: 100"
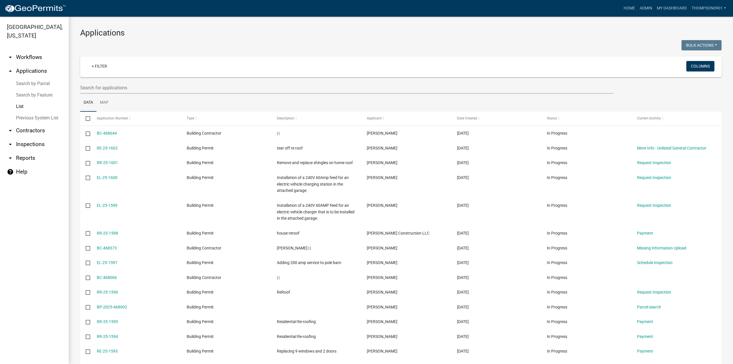
click at [33, 89] on link "Search by Feature" at bounding box center [34, 94] width 69 height 11
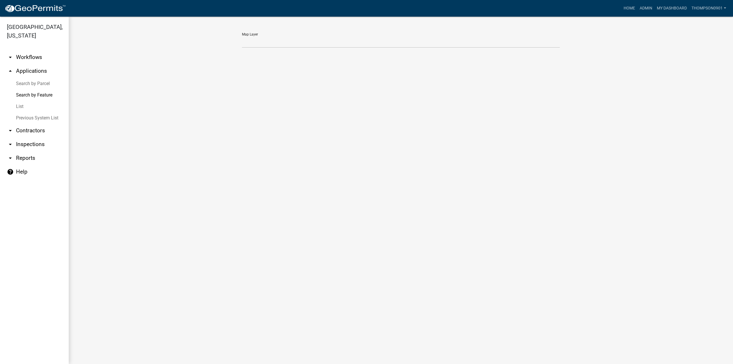
click at [20, 101] on link "List" at bounding box center [34, 106] width 69 height 11
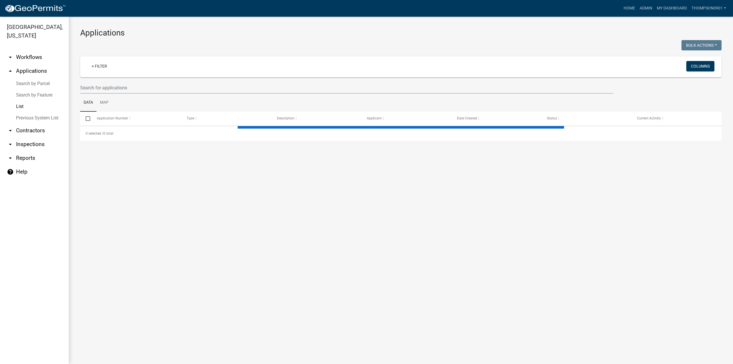
select select "3: 100"
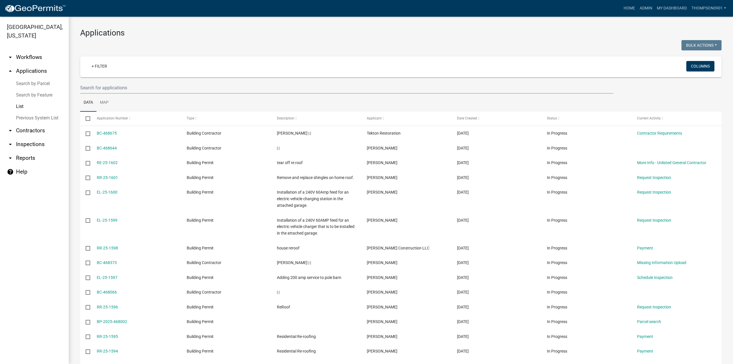
click at [22, 78] on link "Search by Parcel" at bounding box center [34, 83] width 69 height 11
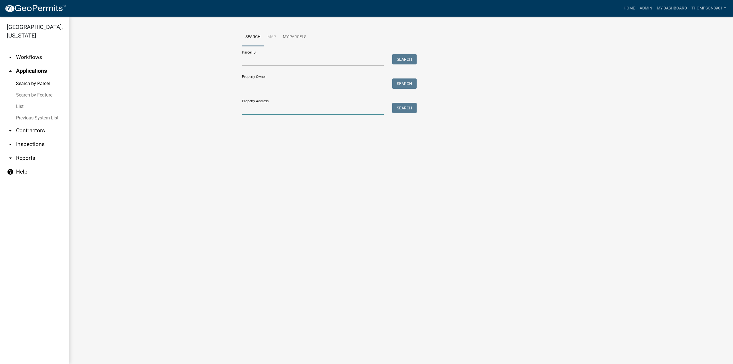
click at [278, 108] on input "Property Address:" at bounding box center [313, 109] width 142 height 12
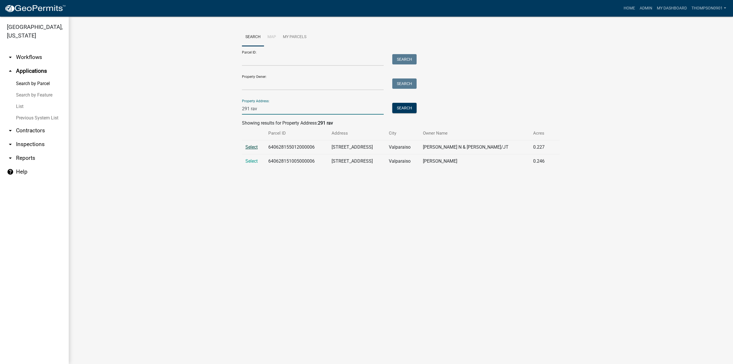
type input "291 rav"
click at [247, 145] on span "Select" at bounding box center [251, 146] width 12 height 5
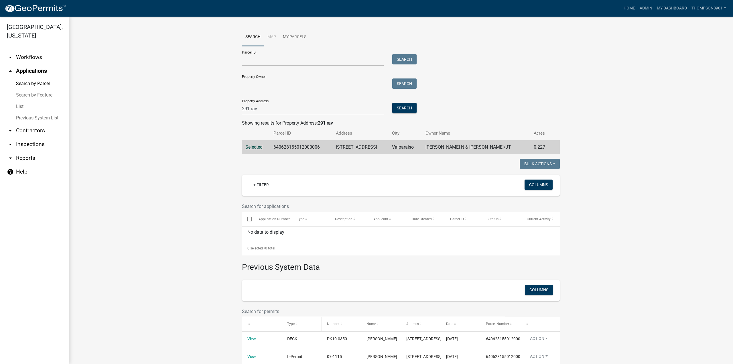
scroll to position [51, 0]
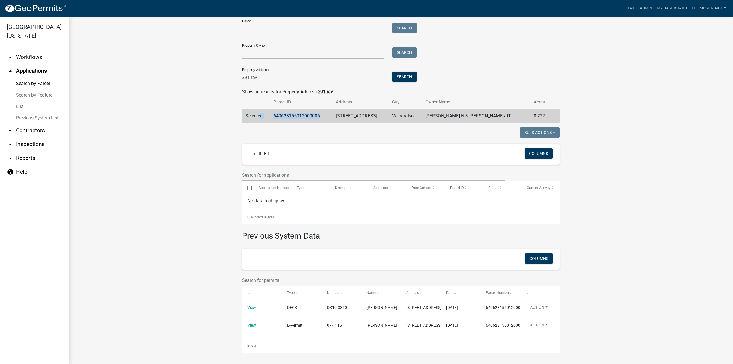
drag, startPoint x: 325, startPoint y: 95, endPoint x: 258, endPoint y: 96, distance: 67.0
click at [257, 109] on tr "Selected 640628155012000006 291 Ravinia Dr S Valparaiso Mijares Jose N & Sherri…" at bounding box center [401, 116] width 318 height 14
click at [293, 109] on td "640628155012000006" at bounding box center [301, 116] width 62 height 14
click at [324, 109] on td "640628155012000006" at bounding box center [301, 116] width 62 height 14
drag, startPoint x: 325, startPoint y: 96, endPoint x: 273, endPoint y: 99, distance: 52.2
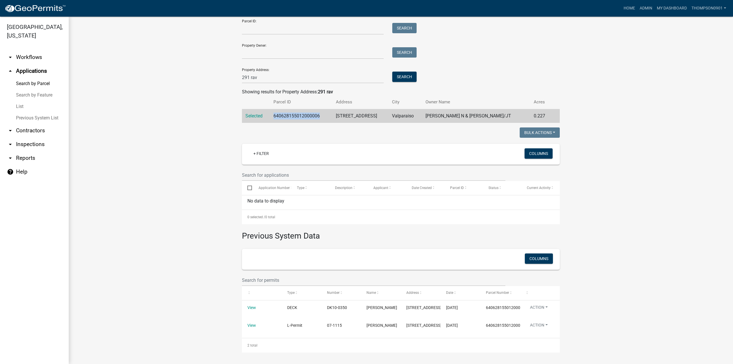
click at [273, 109] on td "640628155012000006" at bounding box center [301, 116] width 62 height 14
copy td "640628155012000006"
click at [21, 101] on link "List" at bounding box center [34, 106] width 69 height 11
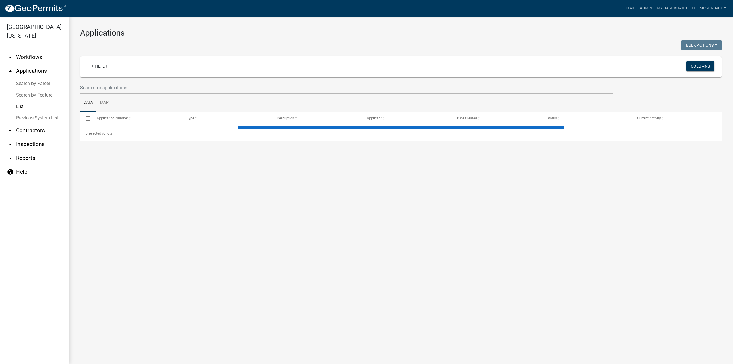
select select "3: 100"
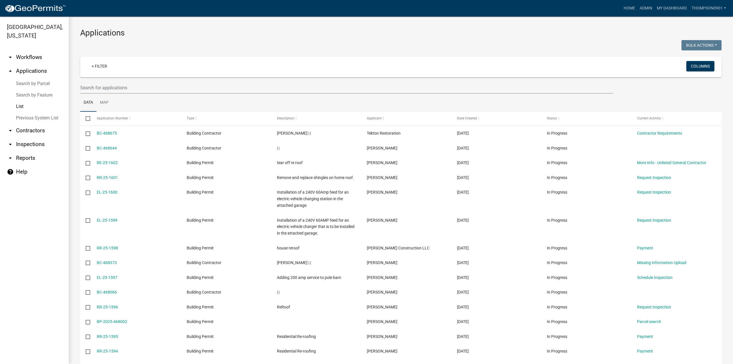
click at [29, 89] on link "Search by Feature" at bounding box center [34, 94] width 69 height 11
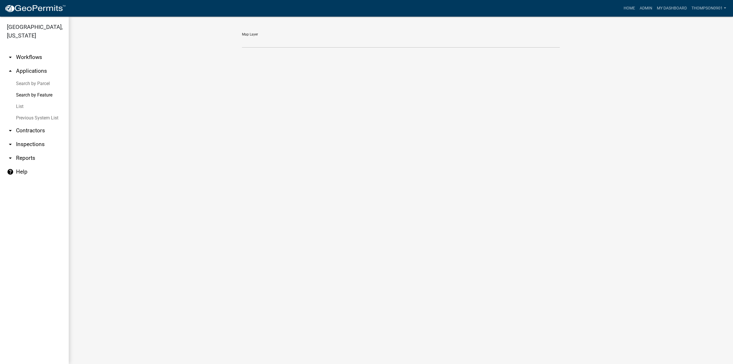
click at [21, 101] on link "List" at bounding box center [34, 106] width 69 height 11
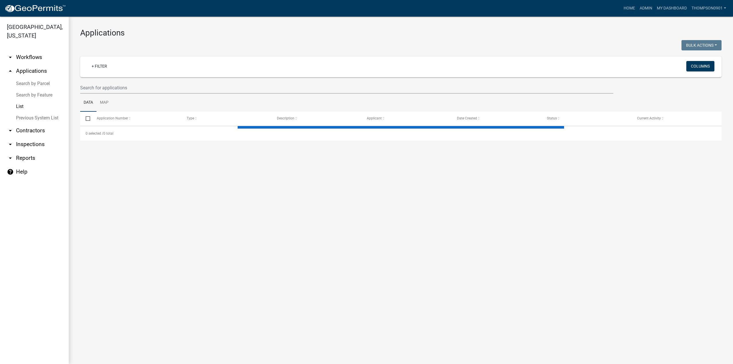
select select "3: 100"
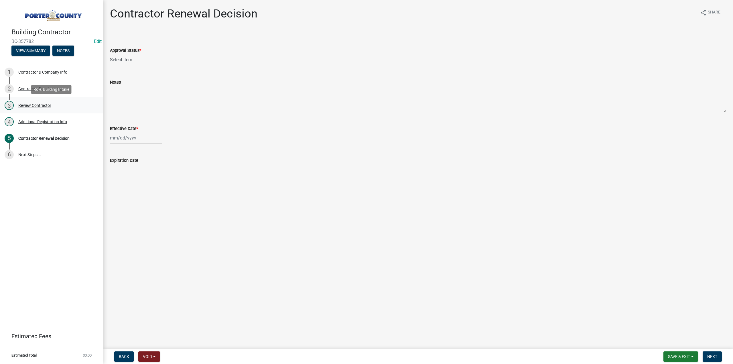
click at [48, 106] on div "Review Contractor" at bounding box center [34, 105] width 33 height 4
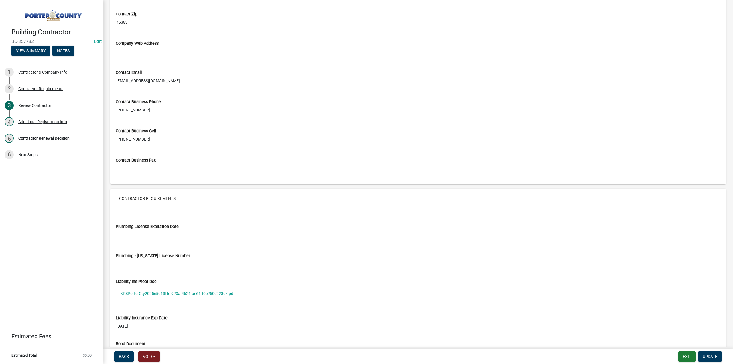
scroll to position [315, 0]
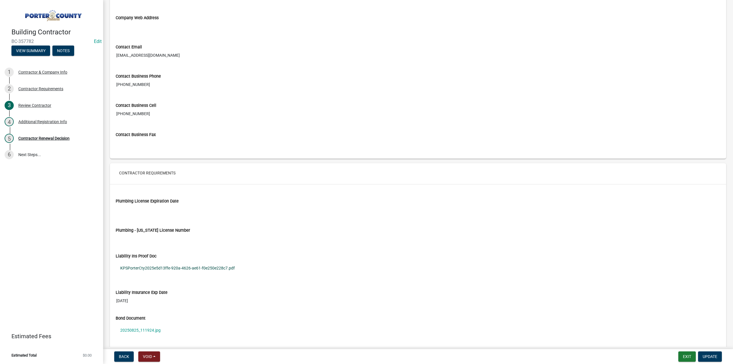
click at [190, 263] on link "KPSPorterCty2025e5d13ffe-920a-4626-ae61-f0e250e228c7.pdf" at bounding box center [418, 268] width 605 height 13
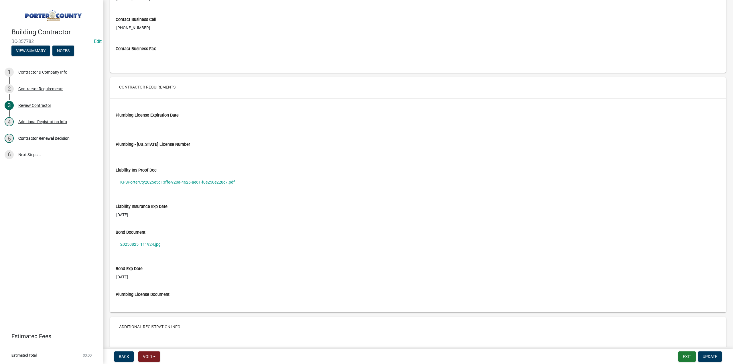
scroll to position [372, 0]
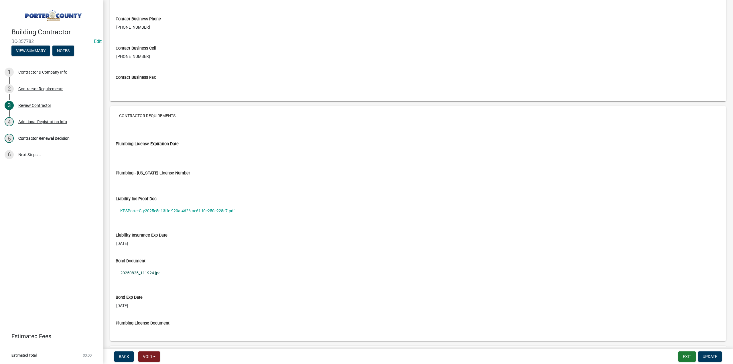
click at [135, 270] on link "20250825_111924.jpg" at bounding box center [418, 272] width 605 height 13
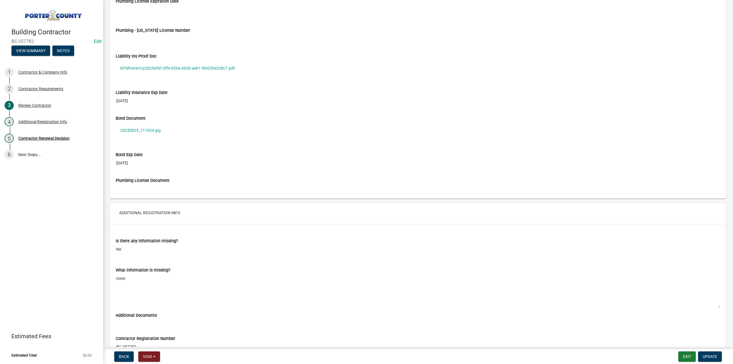
scroll to position [516, 0]
click at [38, 122] on div "Additional Registration Info" at bounding box center [42, 122] width 49 height 4
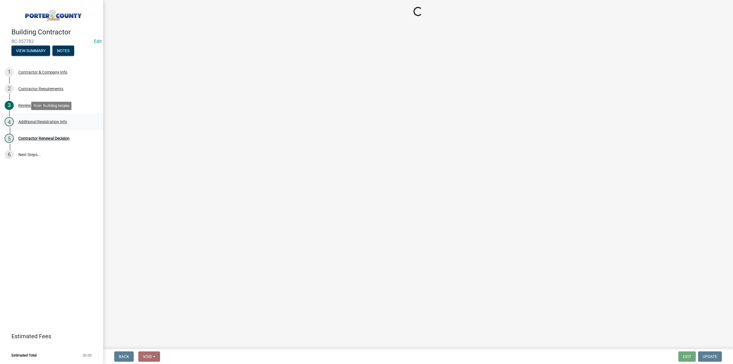
scroll to position [0, 0]
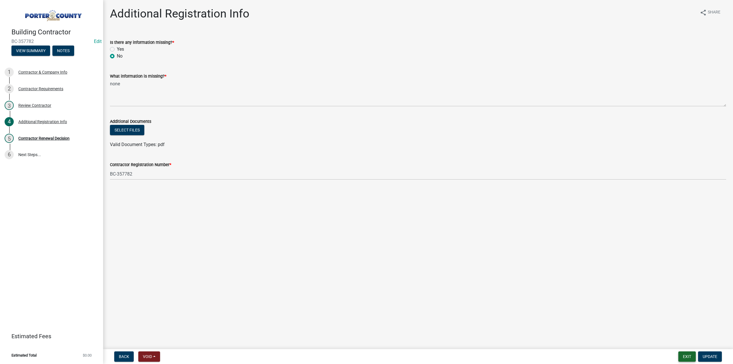
click at [690, 358] on button "Exit" at bounding box center [687, 356] width 17 height 10
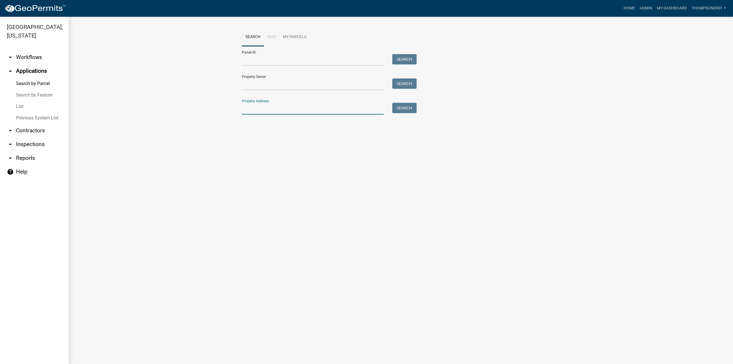
click at [317, 111] on input "Property Address:" at bounding box center [313, 109] width 142 height 12
type input "673 harv"
click at [249, 146] on span "Select" at bounding box center [251, 146] width 12 height 5
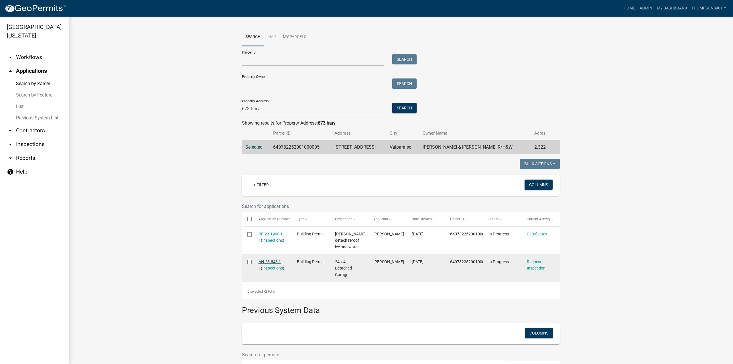
click at [269, 260] on link "AN-23-843 1 1" at bounding box center [270, 264] width 22 height 11
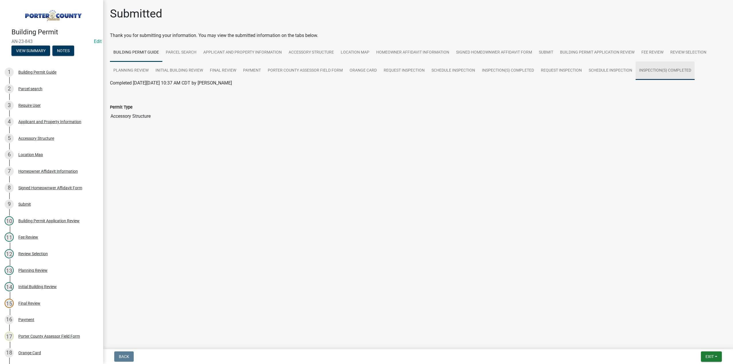
click at [671, 68] on link "Inspection(s) Completed" at bounding box center [665, 71] width 59 height 18
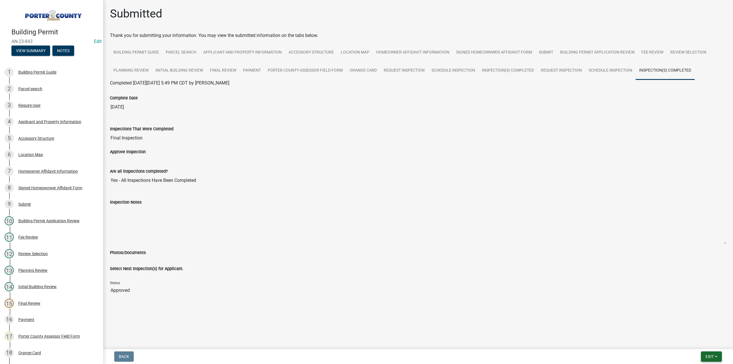
click at [712, 356] on span "Exit" at bounding box center [710, 356] width 8 height 5
click at [708, 344] on button "Save & Exit" at bounding box center [700, 342] width 46 height 14
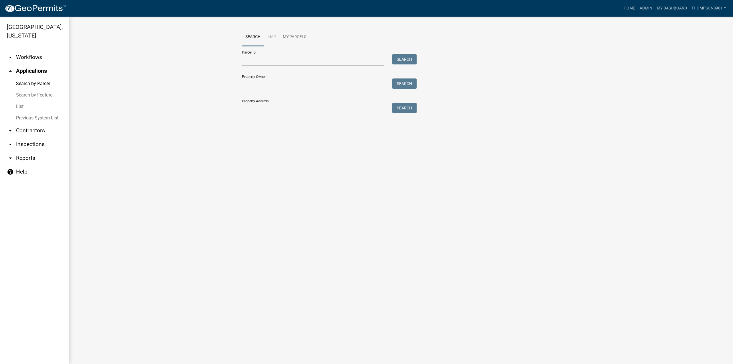
click at [268, 86] on input "Property Owner:" at bounding box center [313, 84] width 142 height 12
click at [272, 86] on input "gri" at bounding box center [313, 84] width 142 height 12
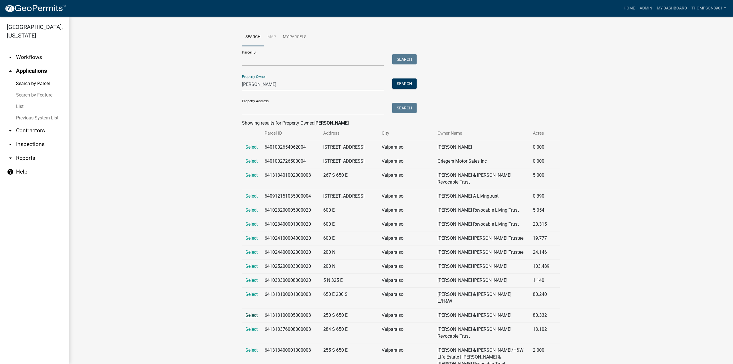
type input "[PERSON_NAME]"
click at [253, 312] on span "Select" at bounding box center [251, 314] width 12 height 5
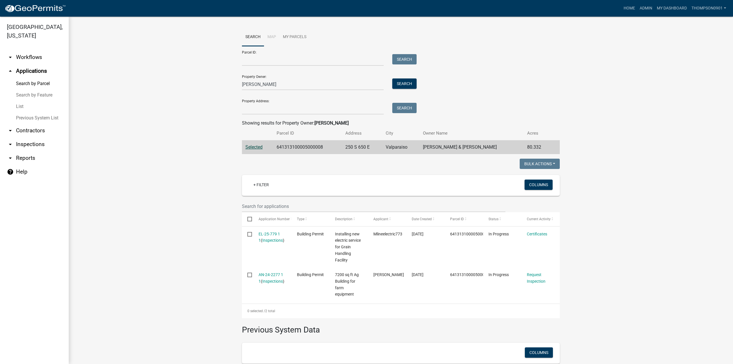
scroll to position [29, 0]
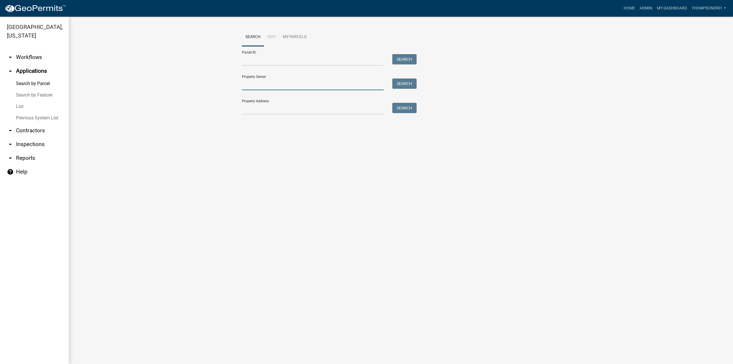
click at [263, 88] on input "Property Owner:" at bounding box center [313, 84] width 142 height 12
drag, startPoint x: 254, startPoint y: 85, endPoint x: 205, endPoint y: 86, distance: 49.6
click at [208, 88] on wm-workflow-application-search-view "Search Map My Parcels Parcel ID: Search Property Owner: darrin grieger Search P…" at bounding box center [401, 83] width 642 height 110
type input "darrin grieger"
drag, startPoint x: 316, startPoint y: 73, endPoint x: 193, endPoint y: 73, distance: 122.6
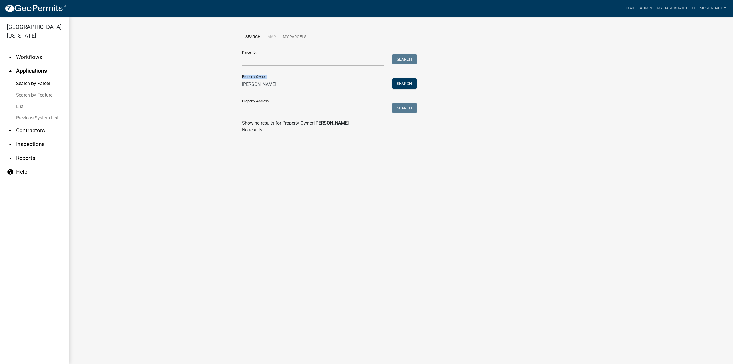
click at [194, 73] on wm-workflow-application-search-view "Search Map My Parcels Parcel ID: Search Property Owner: darrin grieger Search P…" at bounding box center [401, 83] width 642 height 110
click at [280, 86] on input "darrin grieger" at bounding box center [313, 84] width 142 height 12
drag, startPoint x: 277, startPoint y: 86, endPoint x: 131, endPoint y: 83, distance: 146.1
click at [133, 83] on wm-workflow-application-search-view "Search Map My Parcels Parcel ID: Search Property Owner: darrin grieger Search P…" at bounding box center [401, 83] width 642 height 110
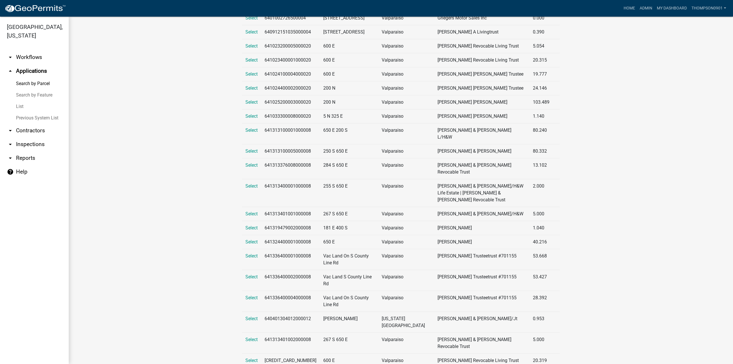
scroll to position [200, 0]
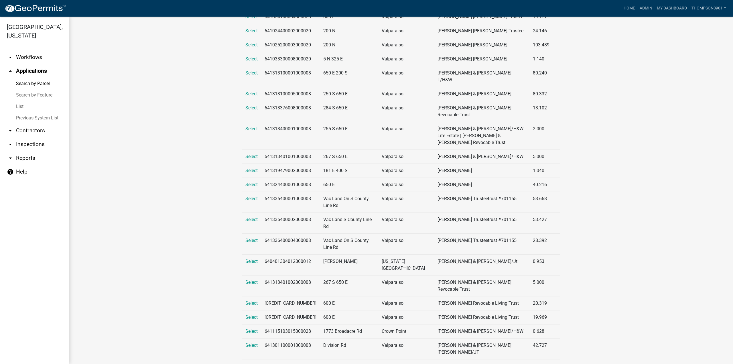
type input "grieger"
click at [253, 363] on span "Select" at bounding box center [251, 365] width 12 height 5
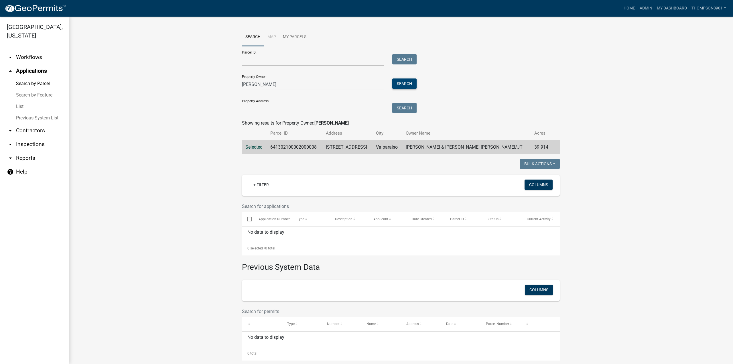
click at [403, 82] on button "Search" at bounding box center [404, 83] width 24 height 10
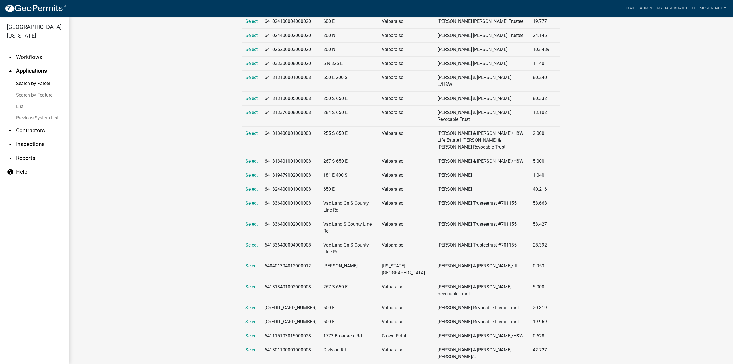
scroll to position [229, 0]
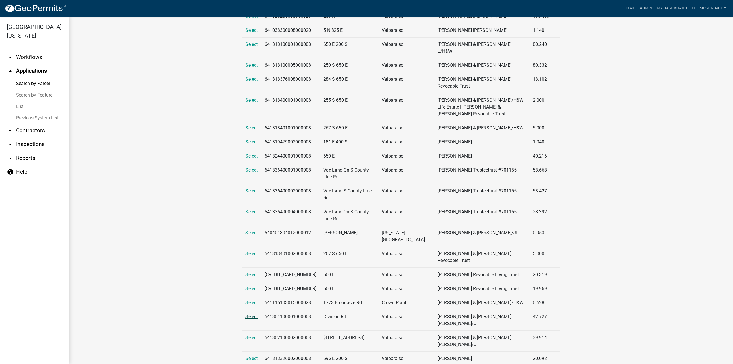
click at [251, 314] on span "Select" at bounding box center [251, 316] width 12 height 5
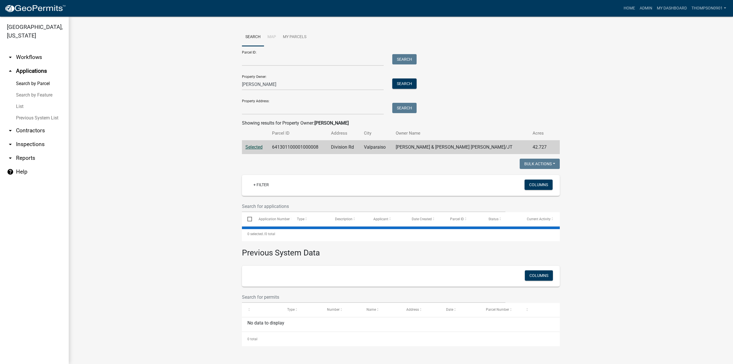
scroll to position [0, 0]
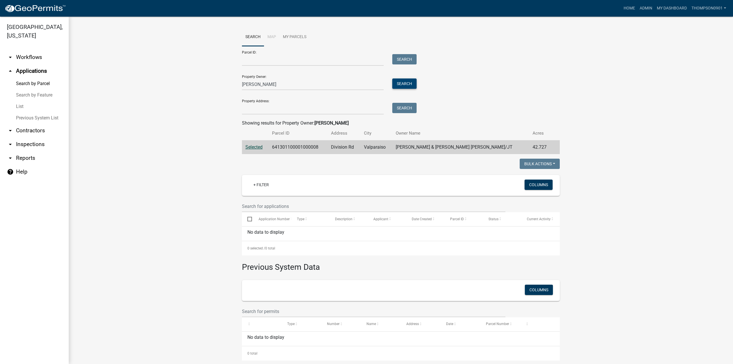
click at [406, 85] on button "Search" at bounding box center [404, 83] width 24 height 10
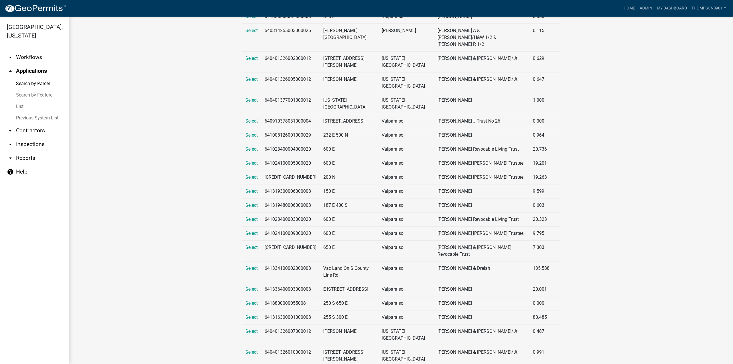
scroll to position [601, 0]
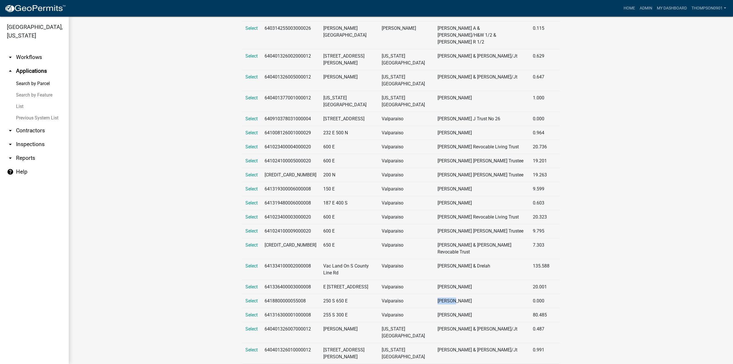
drag, startPoint x: 417, startPoint y: 249, endPoint x: 403, endPoint y: 248, distance: 14.1
click at [434, 294] on td "Grieger Darren" at bounding box center [481, 301] width 95 height 14
copy td "Grieger"
click at [25, 101] on link "List" at bounding box center [34, 106] width 69 height 11
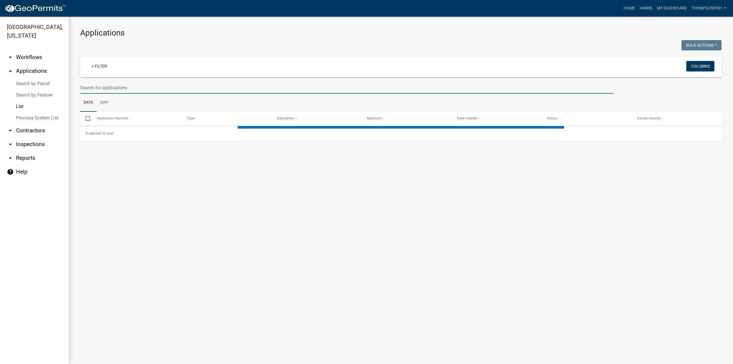
click at [110, 88] on input "text" at bounding box center [346, 88] width 533 height 12
select select "3: 100"
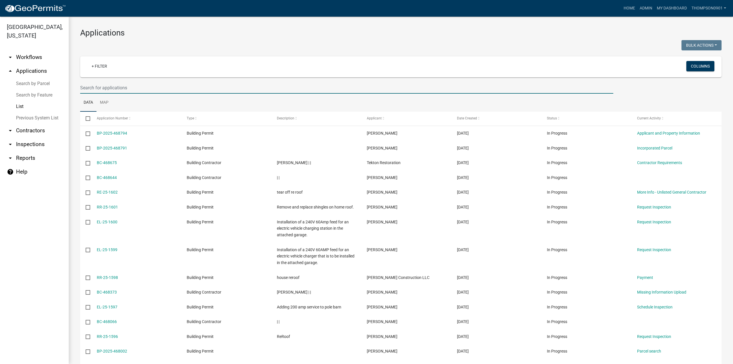
paste input "Grieger"
type input "Grieger"
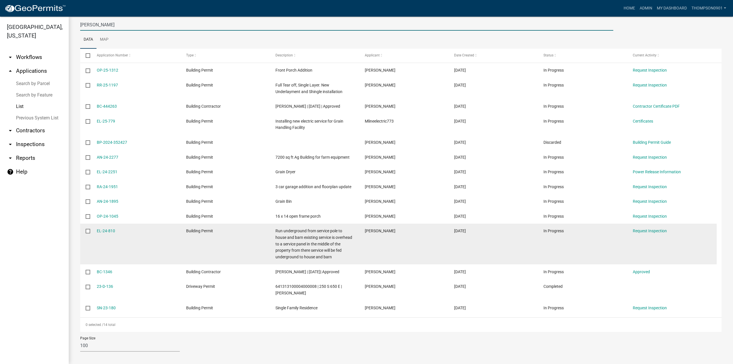
scroll to position [66, 0]
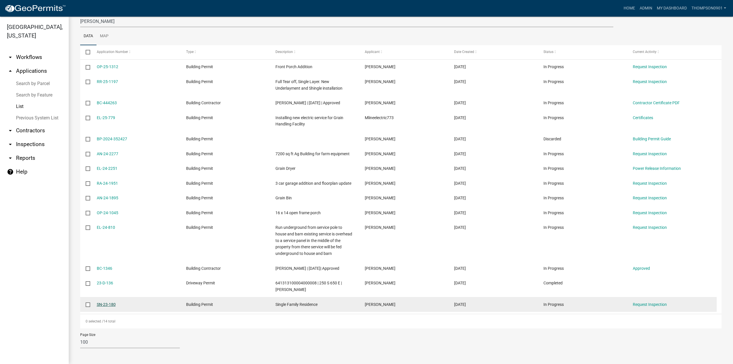
click at [108, 307] on link "SN-23-180" at bounding box center [106, 304] width 19 height 5
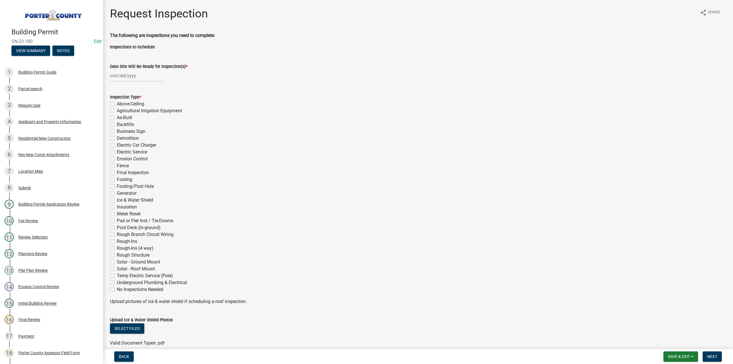
click at [57, 150] on div "6 Res New Const Attachments" at bounding box center [49, 154] width 89 height 9
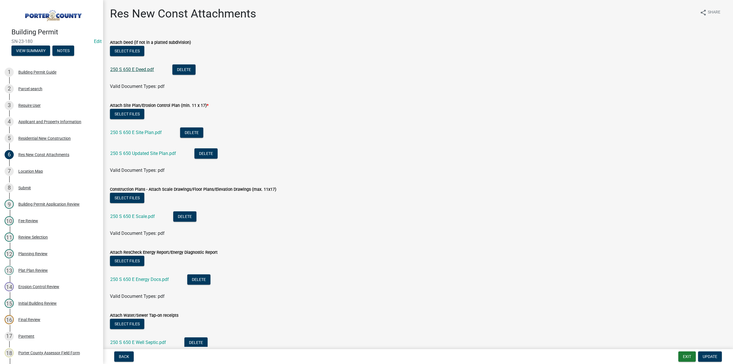
click at [138, 68] on link "250 S 650 E Deed.pdf" at bounding box center [132, 69] width 44 height 5
click at [147, 216] on link "250 S 650 E Scale.pdf" at bounding box center [132, 216] width 45 height 5
click at [30, 89] on div "Parcel search" at bounding box center [30, 89] width 24 height 4
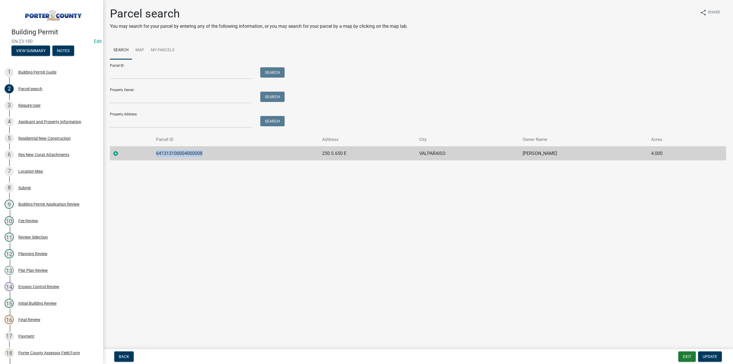
drag, startPoint x: 213, startPoint y: 154, endPoint x: 155, endPoint y: 156, distance: 58.2
click at [155, 156] on td "641313100004000008" at bounding box center [236, 153] width 166 height 14
copy td "641313100004000008"
drag, startPoint x: 362, startPoint y: 154, endPoint x: 324, endPoint y: 152, distance: 37.8
click at [323, 153] on tr "641313100004000008 250 S 650 E VALPARAISO Grieger Darren 4.000" at bounding box center [418, 153] width 616 height 14
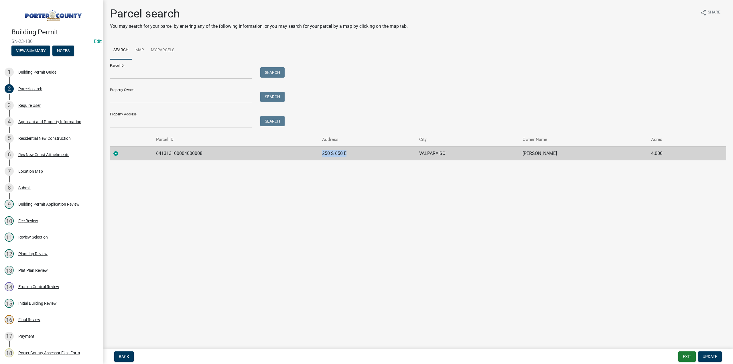
copy tr "250 S 650 E"
click at [34, 169] on div "Location Map" at bounding box center [30, 171] width 25 height 4
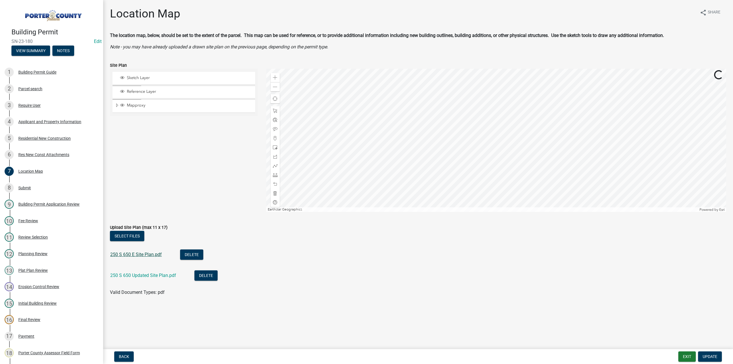
click at [148, 255] on link "250 S 650 E Site Plan.pdf" at bounding box center [136, 254] width 52 height 5
click at [685, 357] on button "Exit" at bounding box center [687, 356] width 17 height 10
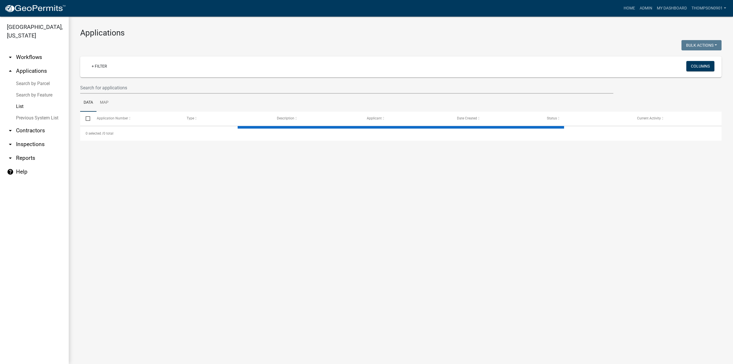
drag, startPoint x: 31, startPoint y: 76, endPoint x: 80, endPoint y: 102, distance: 55.1
click at [31, 78] on link "Search by Parcel" at bounding box center [34, 83] width 69 height 11
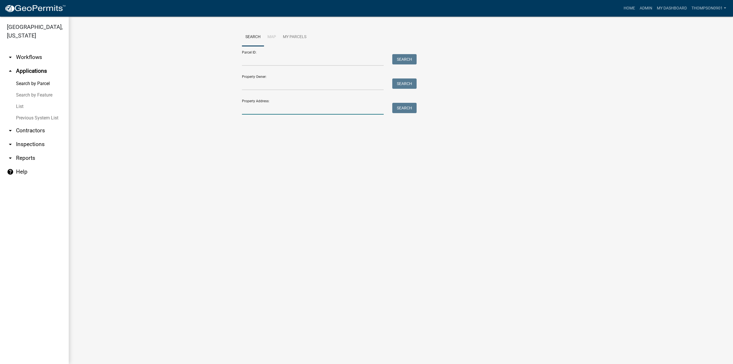
click at [273, 111] on input "Property Address:" at bounding box center [313, 109] width 142 height 12
type input "3005 silhavy"
click at [407, 110] on button "Search" at bounding box center [404, 108] width 24 height 10
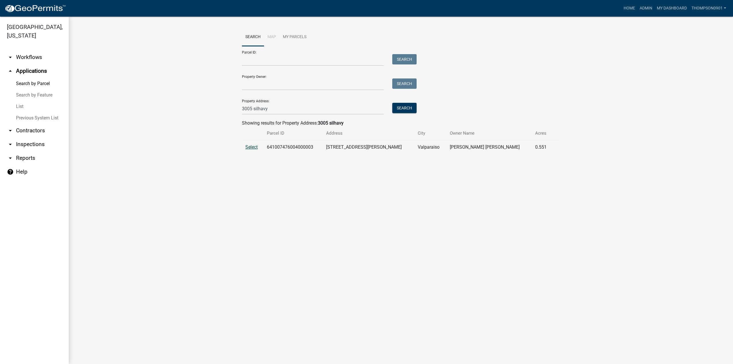
click at [255, 147] on span "Select" at bounding box center [251, 146] width 12 height 5
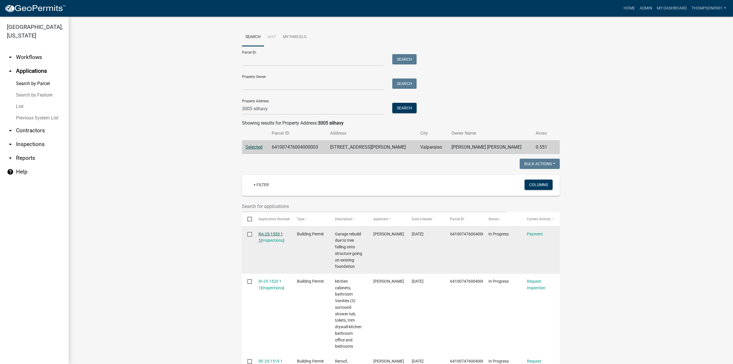
click at [272, 235] on link "RA-25-1553 1 1" at bounding box center [271, 237] width 24 height 11
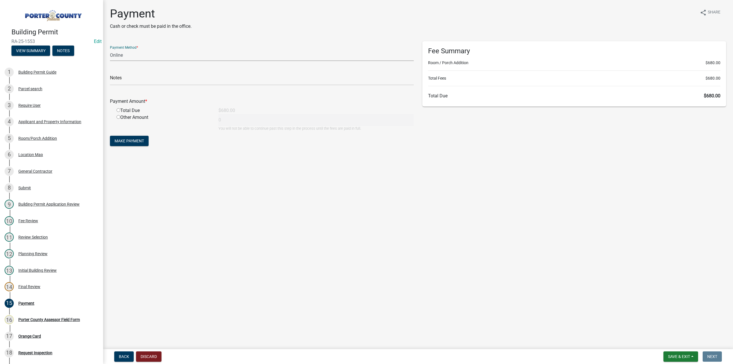
click at [130, 53] on select "Credit Card POS Check Cash Online" at bounding box center [262, 55] width 304 height 12
select select "1: 0"
click at [110, 49] on select "Credit Card POS Check Cash Online" at bounding box center [262, 55] width 304 height 12
click at [123, 79] on input "text" at bounding box center [262, 80] width 304 height 12
type input "#1013 Jill C Taylor"
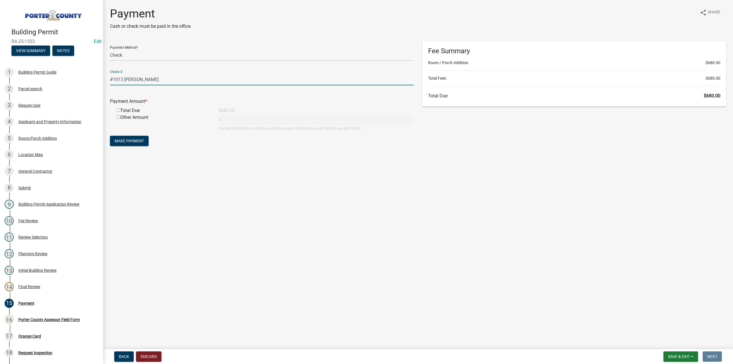
click at [118, 110] on input "radio" at bounding box center [119, 110] width 4 height 4
radio input "true"
type input "680"
click at [142, 141] on span "Make Payment" at bounding box center [130, 141] width 30 height 5
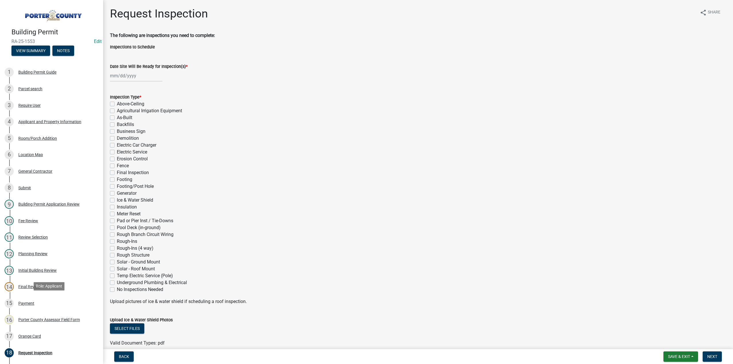
click at [24, 302] on div "Payment" at bounding box center [26, 303] width 16 height 4
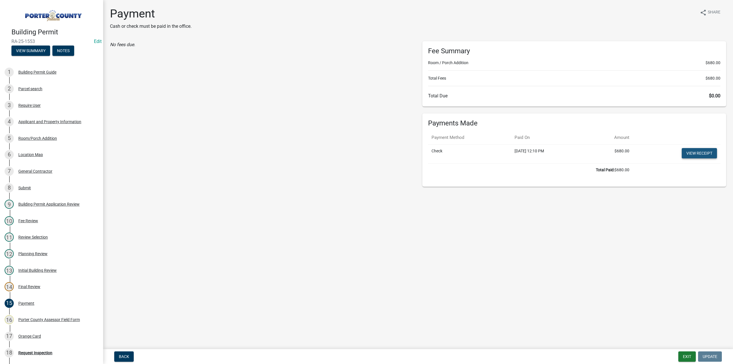
click at [697, 154] on link "View receipt" at bounding box center [699, 153] width 35 height 10
click at [37, 335] on div "Orange Card" at bounding box center [29, 336] width 23 height 4
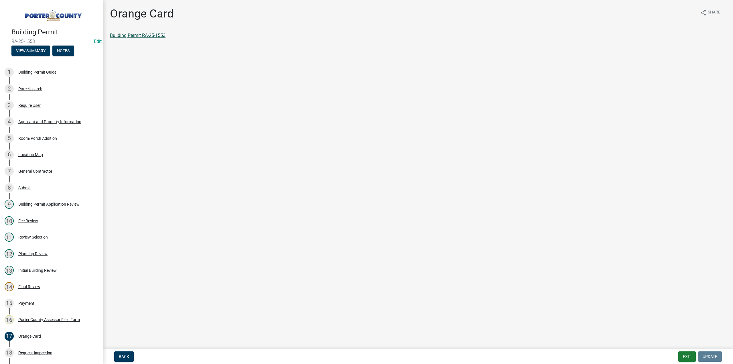
click at [143, 35] on link "Building Permit RA-25-1553" at bounding box center [138, 35] width 56 height 5
click at [690, 357] on button "Exit" at bounding box center [687, 356] width 17 height 10
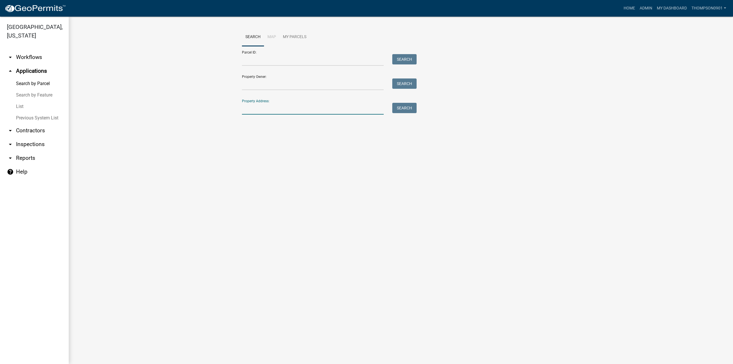
click at [272, 108] on input "Property Address:" at bounding box center [313, 109] width 142 height 12
type input "120 st rd 8"
drag, startPoint x: 282, startPoint y: 108, endPoint x: 91, endPoint y: 116, distance: 190.9
click at [100, 114] on wm-workflow-application-search-view "Search Map My Parcels Parcel ID: Search Property Owner: Search Property Address…" at bounding box center [401, 93] width 642 height 131
click at [291, 104] on input "Property Address:" at bounding box center [313, 109] width 142 height 12
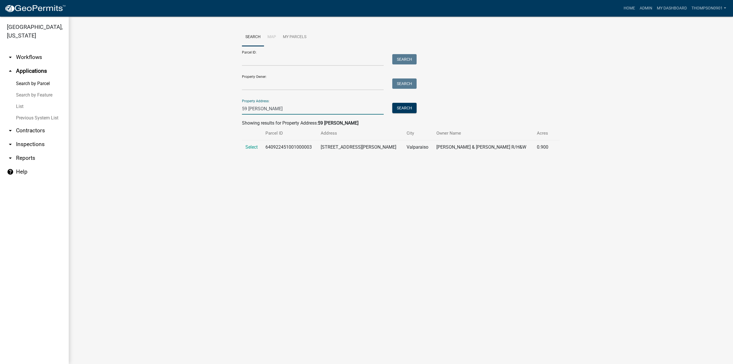
type input "59 hayes leonard"
drag, startPoint x: 317, startPoint y: 148, endPoint x: 270, endPoint y: 149, distance: 47.0
click at [270, 149] on td "640922451001000003" at bounding box center [289, 147] width 55 height 14
copy td "640922451001000003"
drag, startPoint x: 298, startPoint y: 109, endPoint x: 36, endPoint y: 82, distance: 263.7
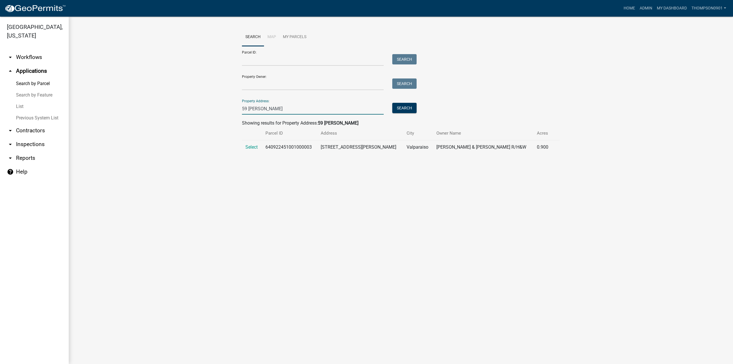
click at [40, 83] on div "Porter County, Indiana arrow_drop_down Workflows List arrow_drop_up Application…" at bounding box center [366, 190] width 733 height 347
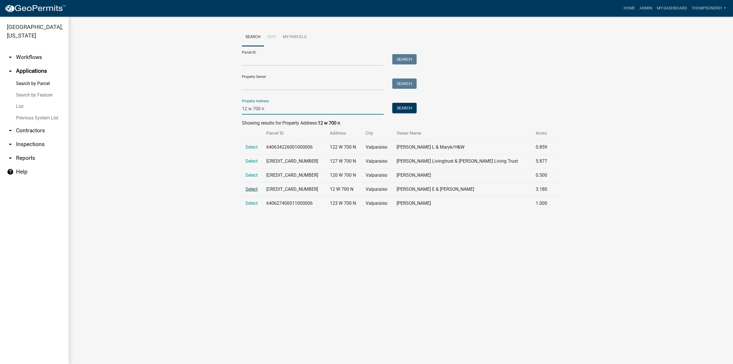
type input "12 w 700 n"
click at [251, 190] on span "Select" at bounding box center [251, 188] width 12 height 5
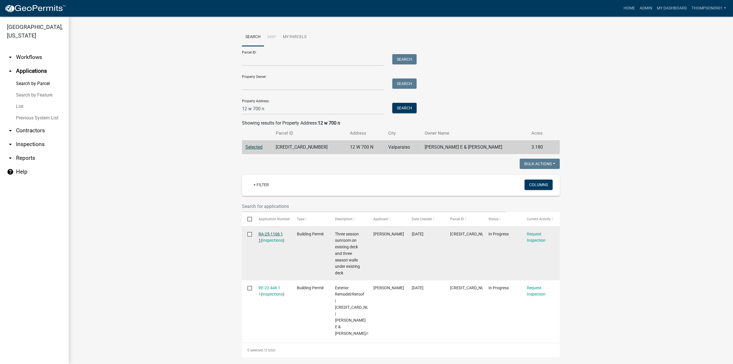
click at [267, 234] on link "RA-25-1106 1 1" at bounding box center [271, 237] width 24 height 11
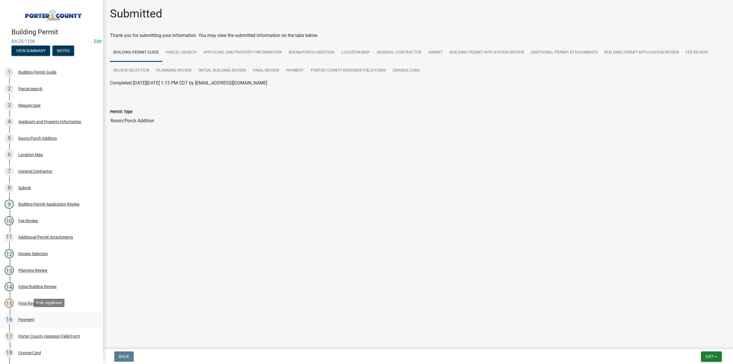
click at [29, 320] on div "Payment" at bounding box center [26, 320] width 16 height 4
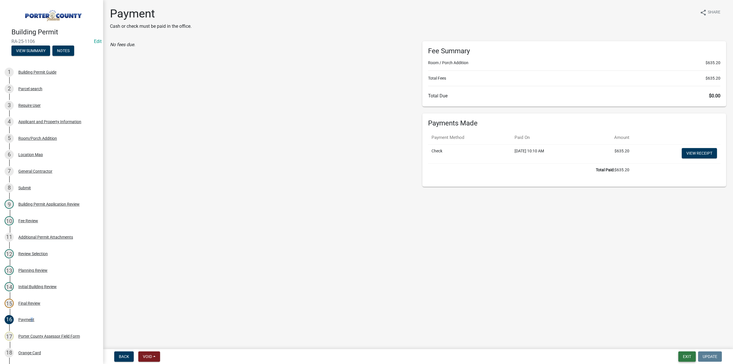
click at [687, 355] on button "Exit" at bounding box center [687, 356] width 17 height 10
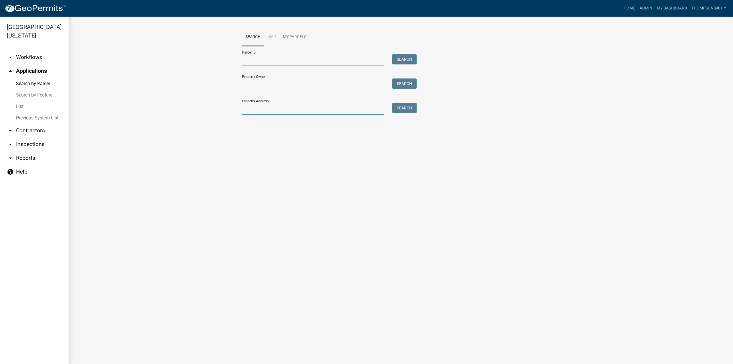
drag, startPoint x: 269, startPoint y: 113, endPoint x: 266, endPoint y: 114, distance: 3.0
click at [269, 113] on input "Property Address:" at bounding box center [313, 109] width 142 height 12
type input "434 nan"
click at [250, 150] on td "Select" at bounding box center [253, 147] width 23 height 14
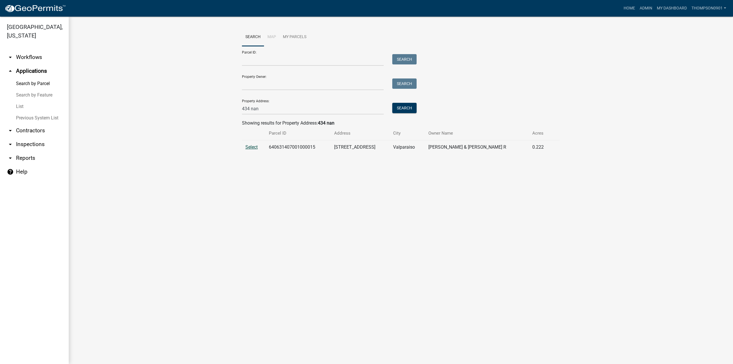
click at [251, 147] on span "Select" at bounding box center [251, 146] width 12 height 5
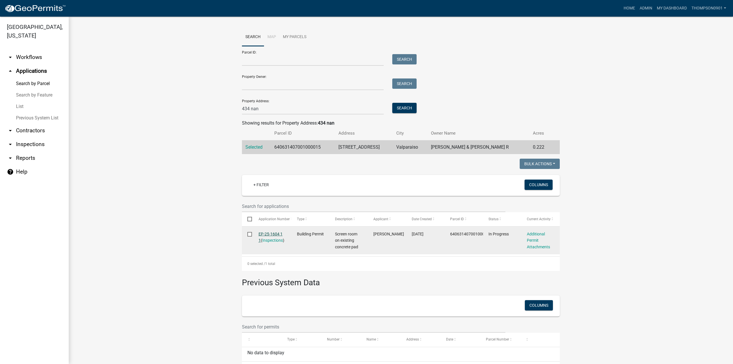
click at [269, 232] on link "EP-25-1604 1 1" at bounding box center [271, 237] width 24 height 11
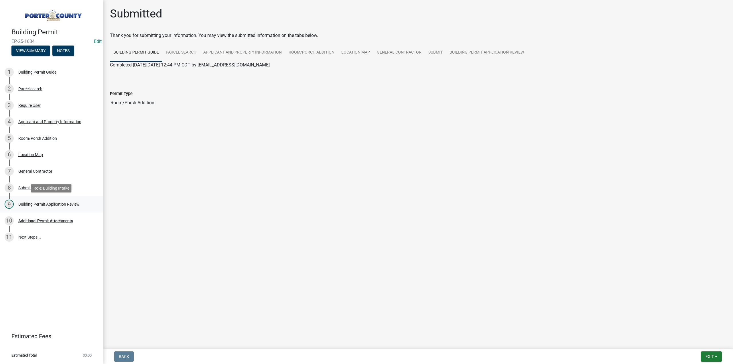
click at [32, 205] on div "Building Permit Application Review" at bounding box center [48, 204] width 61 height 4
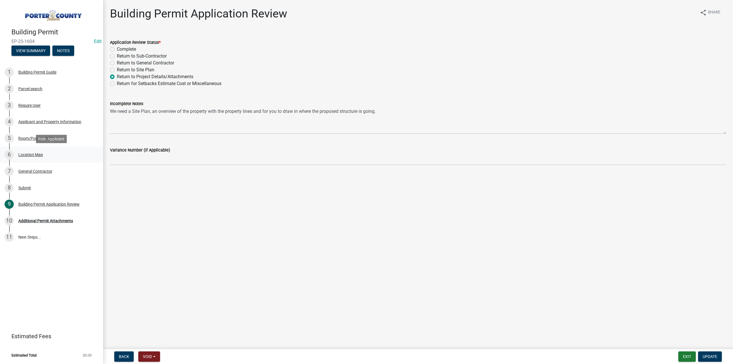
click at [32, 157] on div "Location Map" at bounding box center [30, 155] width 25 height 4
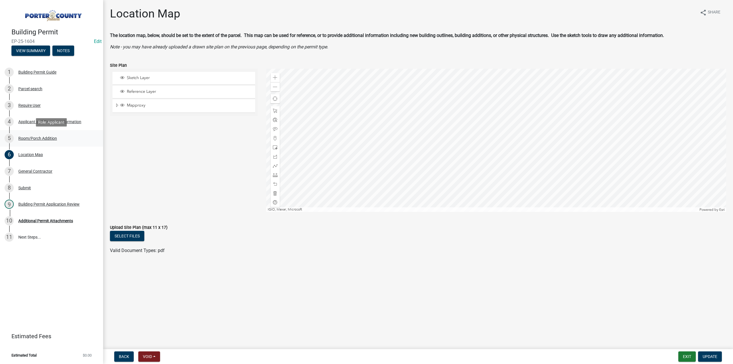
click at [46, 137] on div "Room/Porch Addition" at bounding box center [37, 138] width 39 height 4
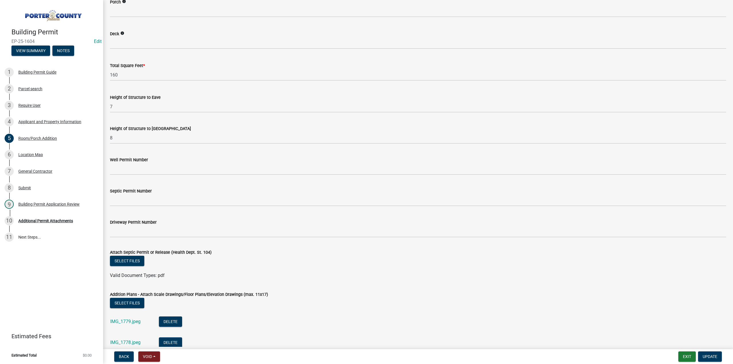
scroll to position [931, 0]
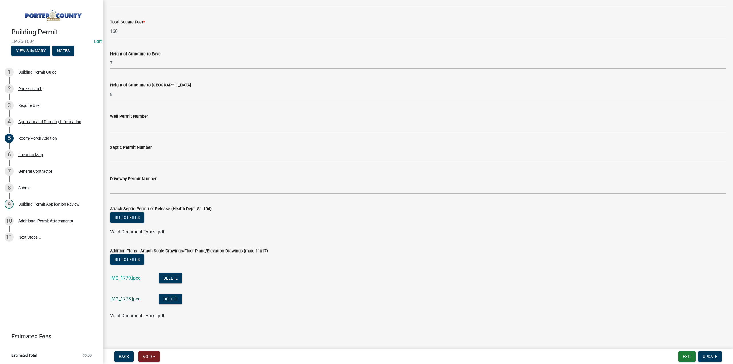
click at [129, 300] on link "IMG_1778.jpeg" at bounding box center [125, 298] width 30 height 5
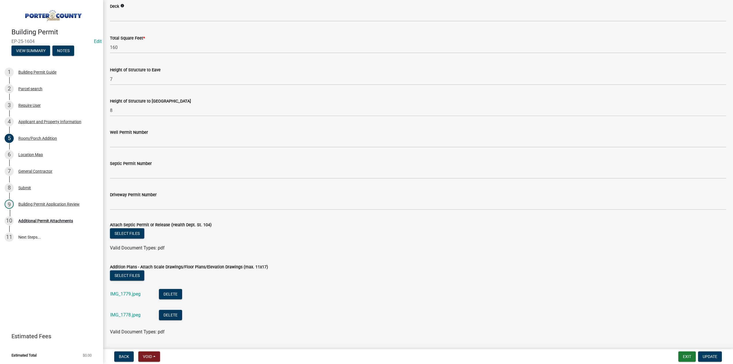
scroll to position [903, 0]
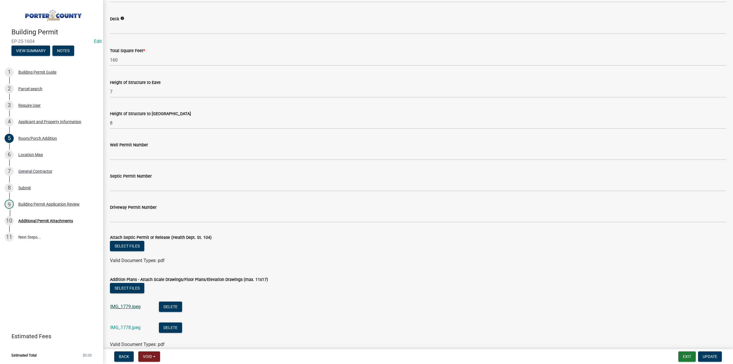
click at [122, 308] on link "IMG_1779.jpeg" at bounding box center [125, 306] width 30 height 5
click at [27, 156] on div "Location Map" at bounding box center [30, 155] width 25 height 4
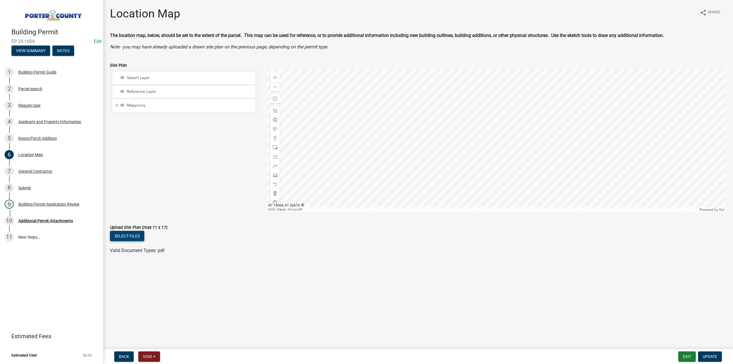
click at [131, 235] on button "Select files" at bounding box center [127, 236] width 34 height 10
click at [707, 355] on span "Update" at bounding box center [710, 356] width 15 height 5
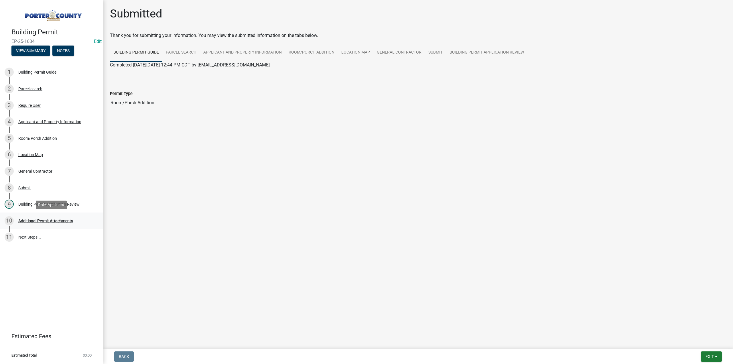
click at [40, 223] on div "10 Additional Permit Attachments" at bounding box center [49, 220] width 89 height 9
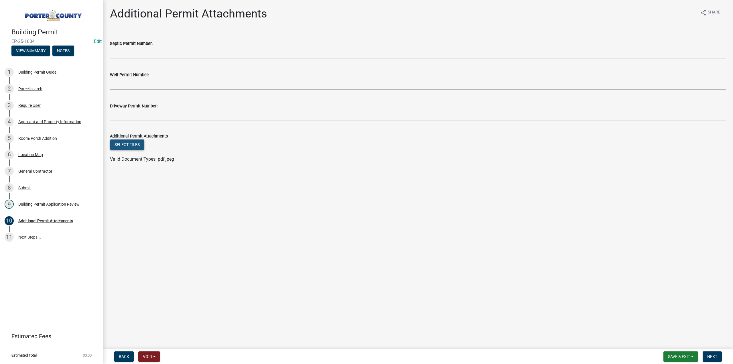
click at [126, 148] on button "Select files" at bounding box center [127, 144] width 34 height 10
click at [715, 351] on button "Next" at bounding box center [712, 356] width 19 height 10
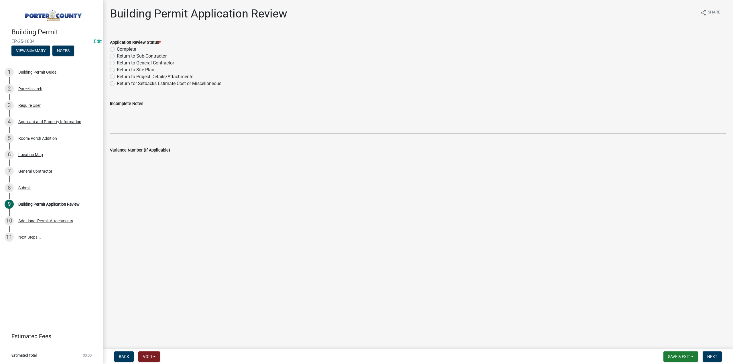
click at [117, 50] on label "Complete" at bounding box center [126, 49] width 19 height 7
click at [117, 50] on input "Complete" at bounding box center [119, 48] width 4 height 4
radio input "true"
click at [717, 355] on span "Next" at bounding box center [712, 356] width 10 height 5
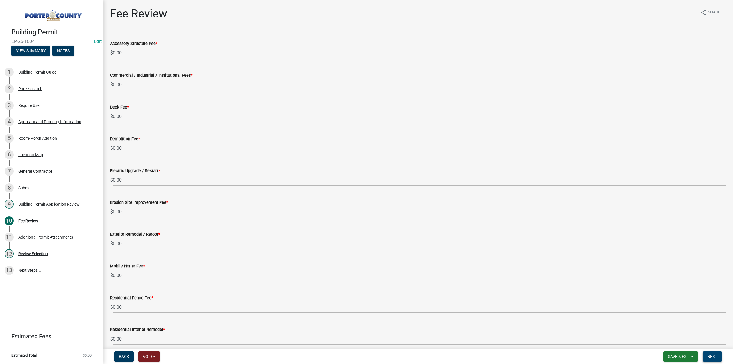
click at [713, 356] on span "Next" at bounding box center [712, 356] width 10 height 5
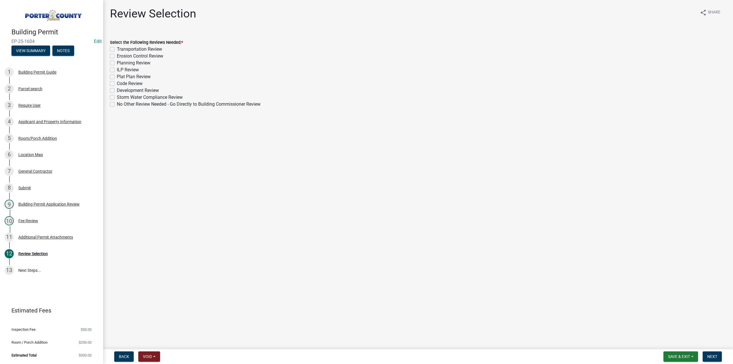
click at [117, 62] on label "Planning Review" at bounding box center [134, 63] width 34 height 7
click at [117, 62] on input "Planning Review" at bounding box center [119, 62] width 4 height 4
checkbox input "true"
checkbox input "false"
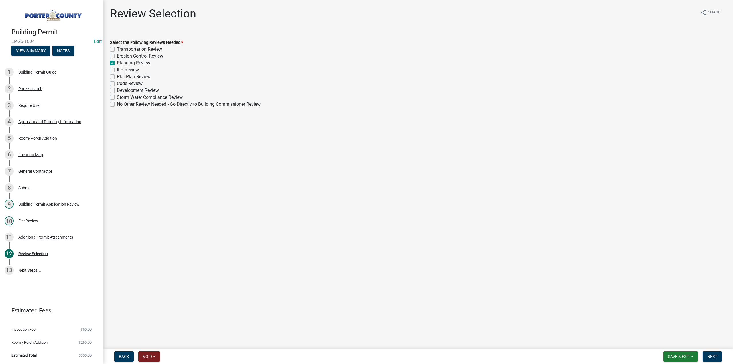
checkbox input "true"
checkbox input "false"
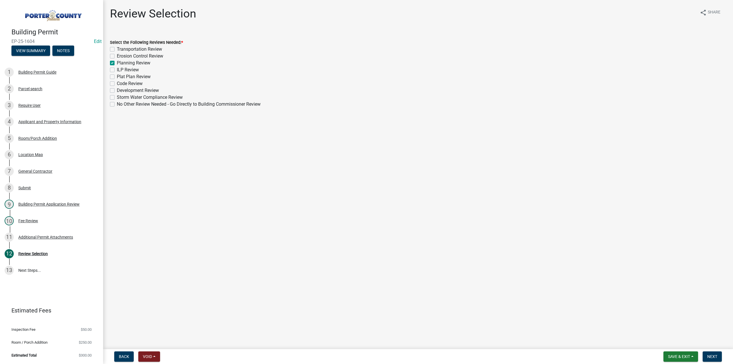
checkbox input "false"
click at [717, 357] on span "Next" at bounding box center [712, 356] width 10 height 5
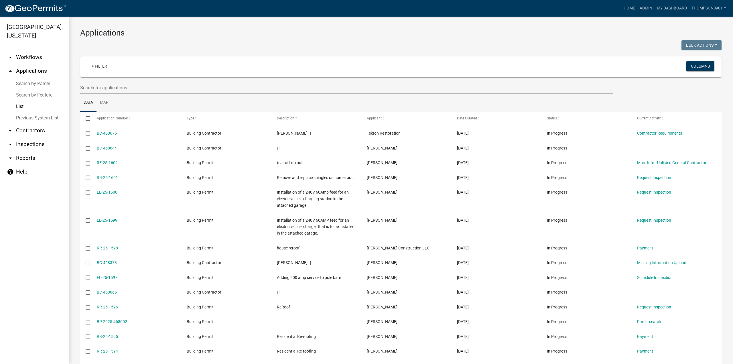
select select "3: 100"
click at [20, 101] on link "List" at bounding box center [34, 106] width 69 height 11
click at [17, 101] on link "List" at bounding box center [34, 106] width 69 height 11
click at [19, 101] on link "List" at bounding box center [34, 106] width 69 height 11
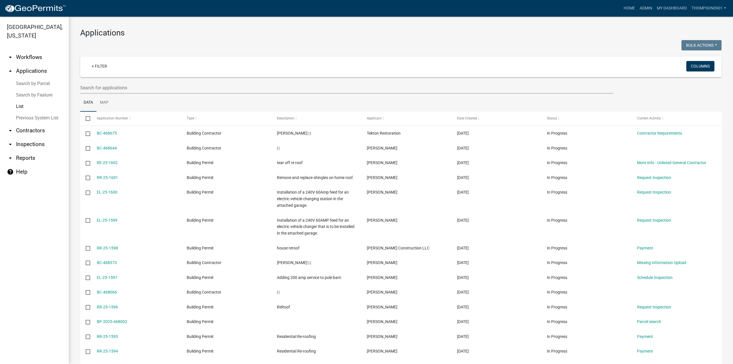
click at [18, 101] on link "List" at bounding box center [34, 106] width 69 height 11
click at [21, 101] on link "List" at bounding box center [34, 106] width 69 height 11
click at [22, 101] on link "List" at bounding box center [34, 106] width 69 height 11
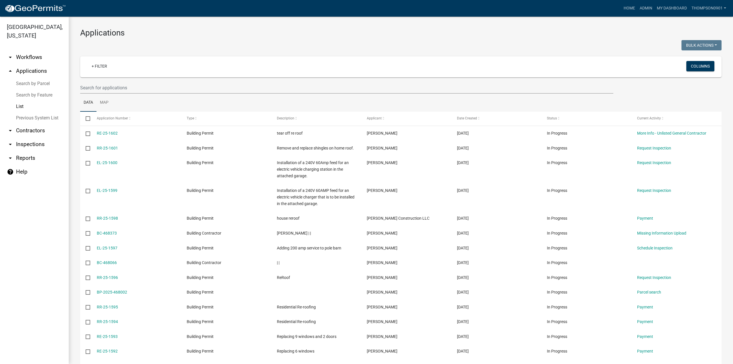
select select "3: 100"
click at [20, 101] on link "List" at bounding box center [34, 106] width 69 height 11
click at [27, 69] on link "arrow_drop_up Applications" at bounding box center [34, 71] width 69 height 14
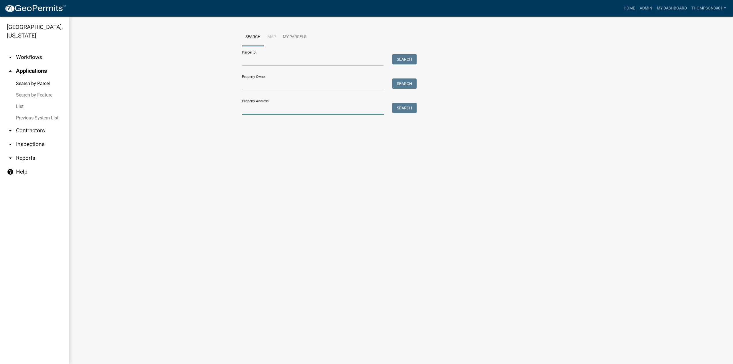
click at [267, 111] on input "Property Address:" at bounding box center [313, 109] width 142 height 12
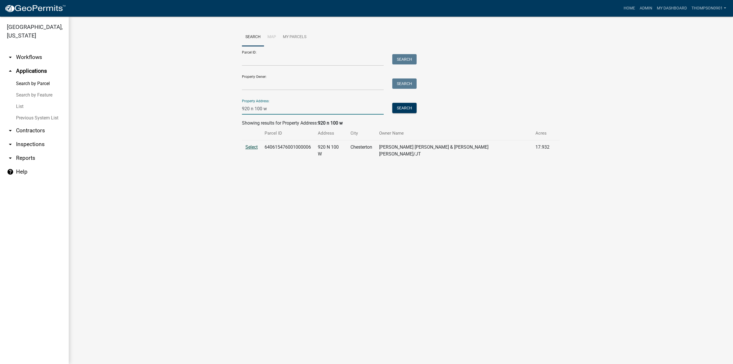
type input "920 n 100 w"
drag, startPoint x: 249, startPoint y: 147, endPoint x: 251, endPoint y: 157, distance: 10.6
click at [249, 147] on span "Select" at bounding box center [251, 146] width 12 height 5
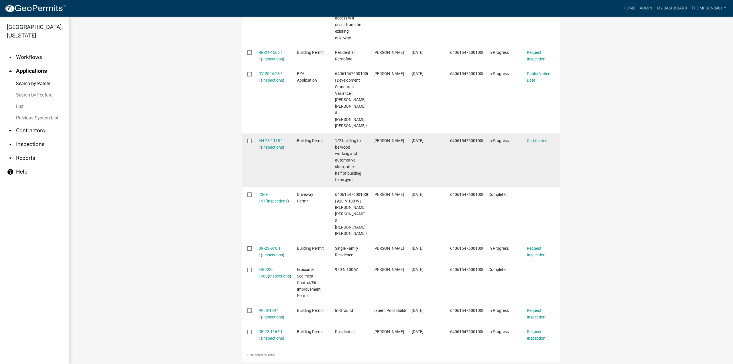
scroll to position [372, 0]
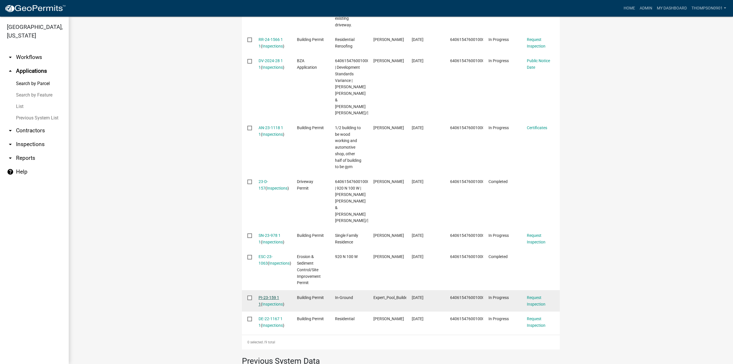
click at [271, 295] on link "PI-23-159 1 1" at bounding box center [269, 300] width 21 height 11
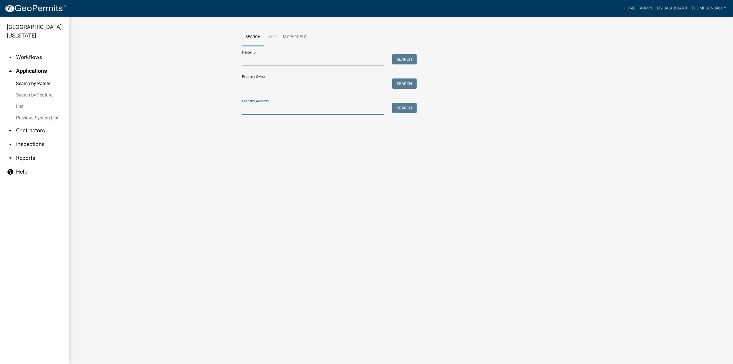
click at [290, 111] on input "Property Address:" at bounding box center [313, 109] width 142 height 12
type input "425 e 1300 n"
click at [252, 147] on span "Select" at bounding box center [251, 146] width 12 height 5
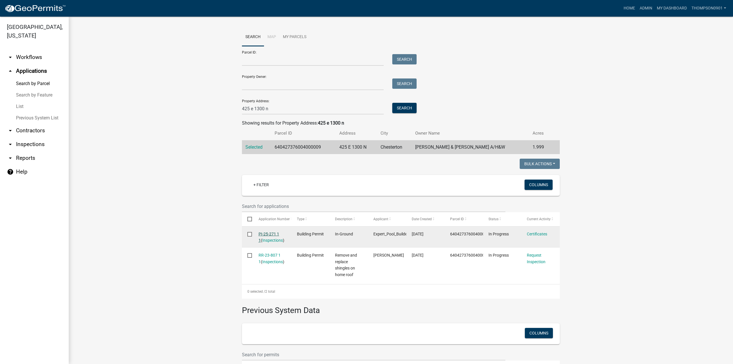
click at [267, 233] on link "PI-25-271 1 1" at bounding box center [269, 237] width 21 height 11
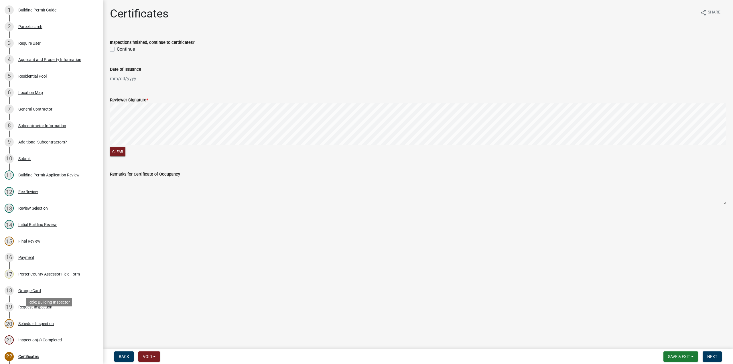
scroll to position [172, 0]
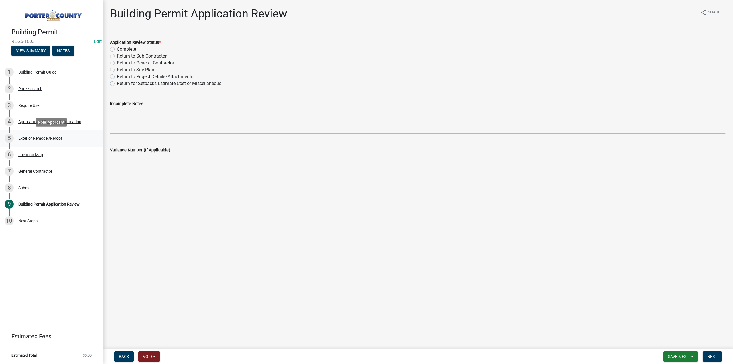
click at [34, 135] on div "5 Exterior Remodel/Reroof" at bounding box center [49, 138] width 89 height 9
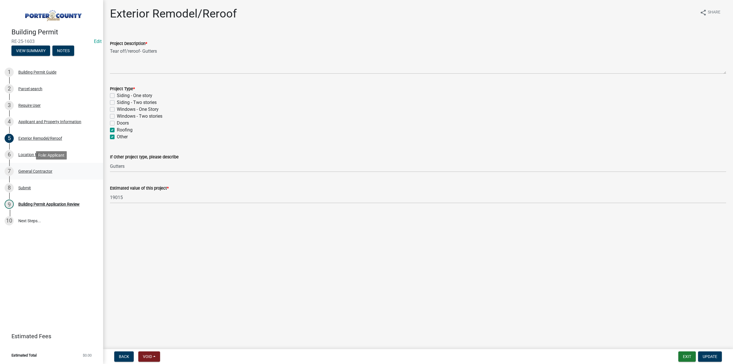
click at [30, 171] on div "General Contractor" at bounding box center [35, 171] width 34 height 4
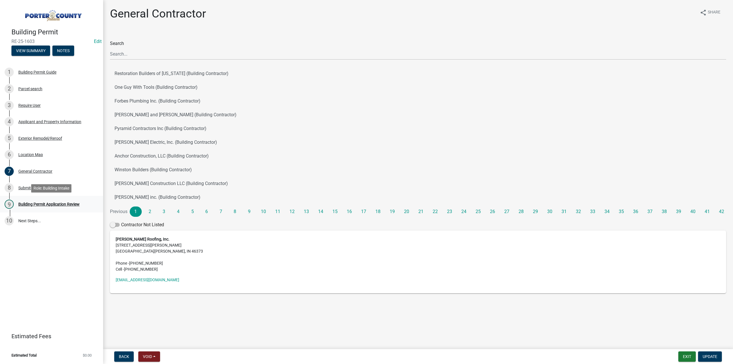
click at [44, 204] on div "Building Permit Application Review" at bounding box center [48, 204] width 61 height 4
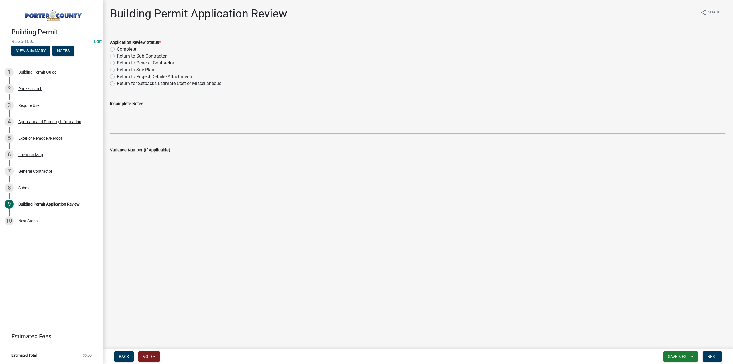
click at [117, 50] on label "Complete" at bounding box center [126, 49] width 19 height 7
click at [117, 50] on input "Complete" at bounding box center [119, 48] width 4 height 4
radio input "true"
click at [711, 355] on span "Next" at bounding box center [712, 356] width 10 height 5
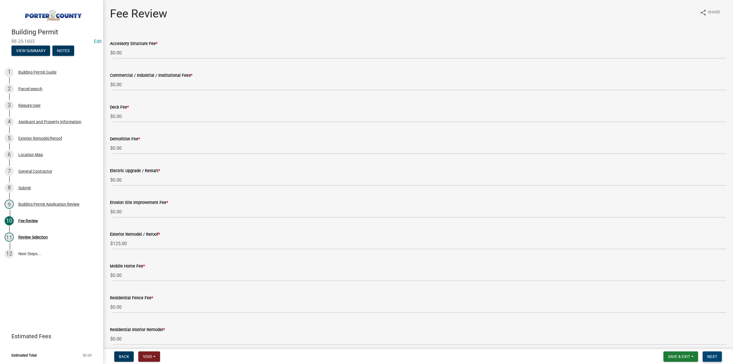
click at [707, 357] on span "Next" at bounding box center [712, 356] width 10 height 5
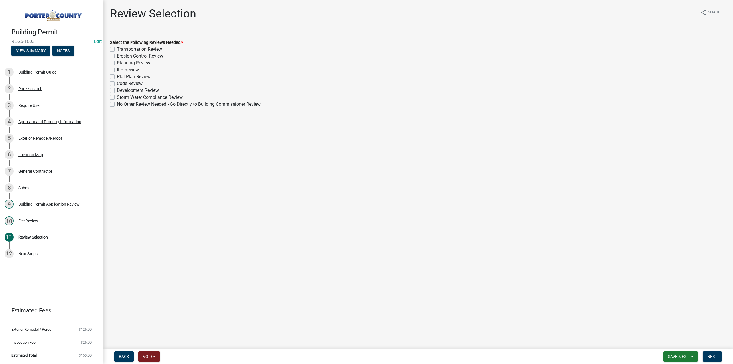
click at [117, 106] on label "No Other Review Needed - Go Directly to Building Commissioner Review" at bounding box center [189, 104] width 144 height 7
click at [117, 105] on input "No Other Review Needed - Go Directly to Building Commissioner Review" at bounding box center [119, 103] width 4 height 4
checkbox input "true"
checkbox input "false"
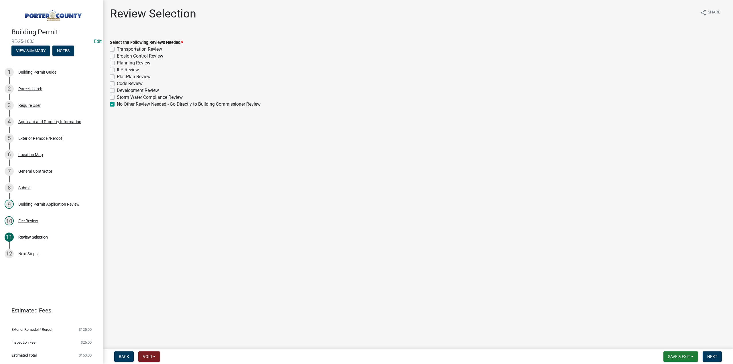
checkbox input "false"
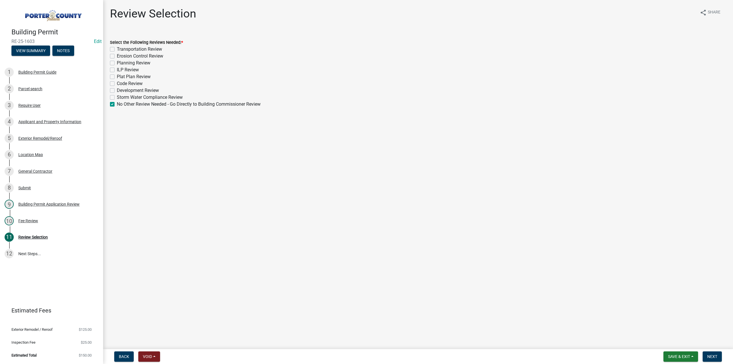
checkbox input "false"
checkbox input "true"
click at [719, 357] on button "Next" at bounding box center [712, 356] width 19 height 10
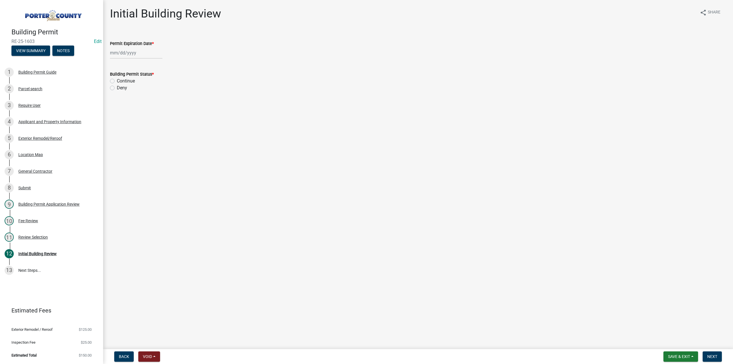
click at [115, 50] on div at bounding box center [136, 53] width 52 height 12
select select "8"
click at [150, 64] on select "1525 1526 1527 1528 1529 1530 1531 1532 1533 1534 1535 1536 1537 1538 1539 1540…" at bounding box center [155, 65] width 21 height 9
select select "2026"
click at [145, 61] on select "1525 1526 1527 1528 1529 1530 1531 1532 1533 1534 1535 1536 1537 1538 1539 1540…" at bounding box center [155, 65] width 21 height 9
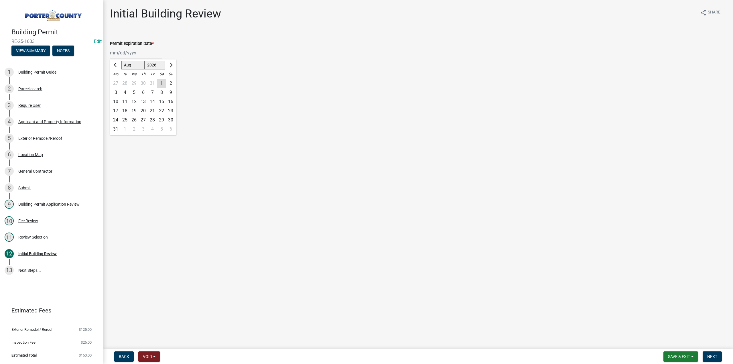
click at [126, 119] on div "25" at bounding box center [124, 119] width 9 height 9
type input "[DATE]"
click at [117, 80] on label "Continue" at bounding box center [126, 81] width 18 height 7
click at [117, 80] on input "Continue" at bounding box center [119, 80] width 4 height 4
radio input "true"
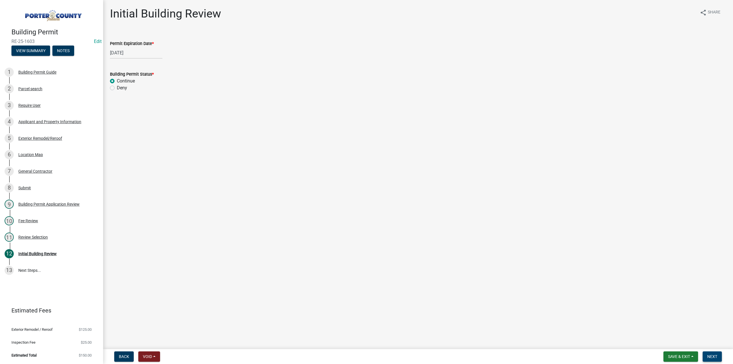
drag, startPoint x: 716, startPoint y: 357, endPoint x: 705, endPoint y: 354, distance: 11.6
click at [716, 357] on span "Next" at bounding box center [712, 356] width 10 height 5
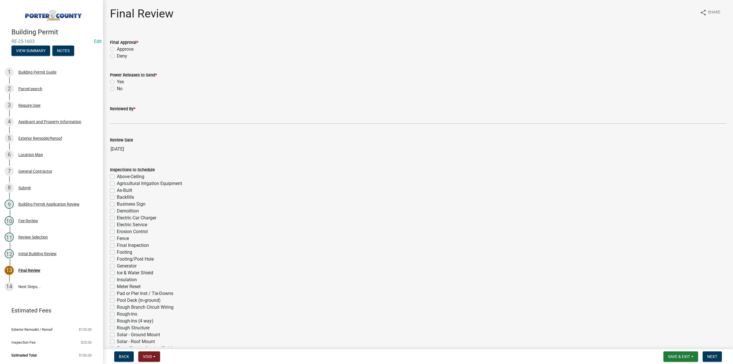
click at [117, 49] on label "Approve" at bounding box center [125, 49] width 17 height 7
click at [117, 49] on input "Approve" at bounding box center [119, 48] width 4 height 4
radio input "true"
click at [117, 88] on label "No" at bounding box center [120, 88] width 6 height 7
click at [117, 88] on input "No" at bounding box center [119, 87] width 4 height 4
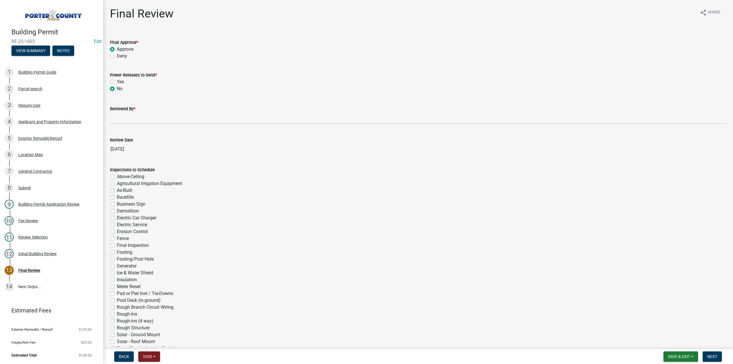
radio input "true"
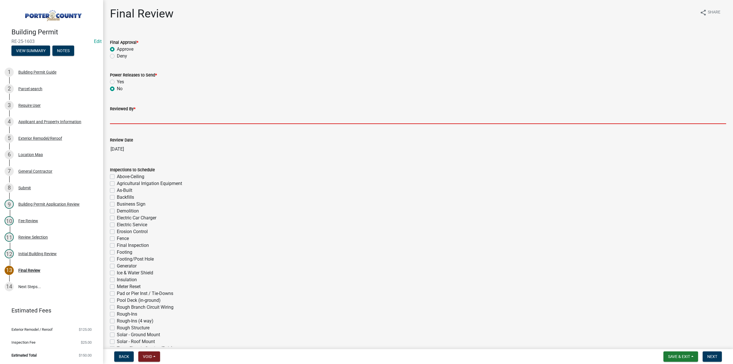
click at [125, 115] on input "Reviewed By *" at bounding box center [418, 118] width 616 height 12
type input "TT"
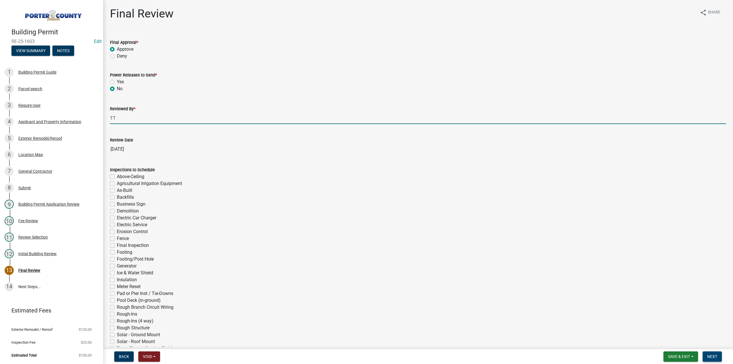
click at [715, 357] on span "Next" at bounding box center [712, 356] width 10 height 5
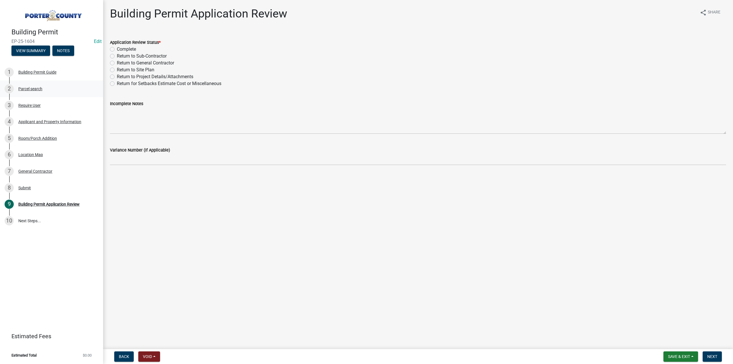
click at [26, 92] on div "2 Parcel search" at bounding box center [49, 88] width 89 height 9
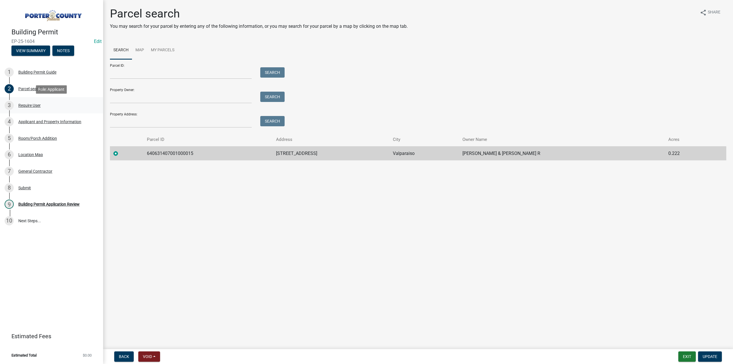
click at [29, 105] on div "Require User" at bounding box center [29, 105] width 22 height 4
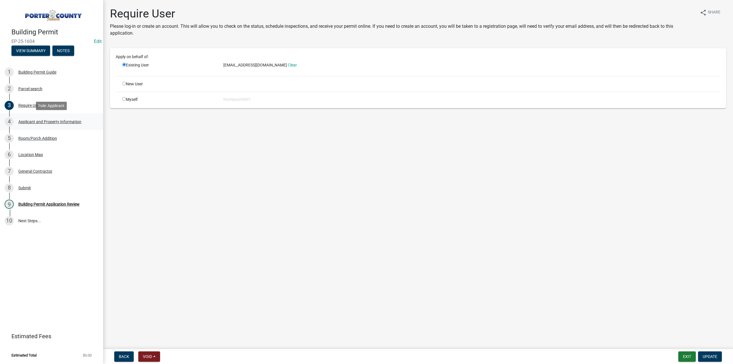
click at [32, 121] on div "Applicant and Property Information" at bounding box center [49, 122] width 63 height 4
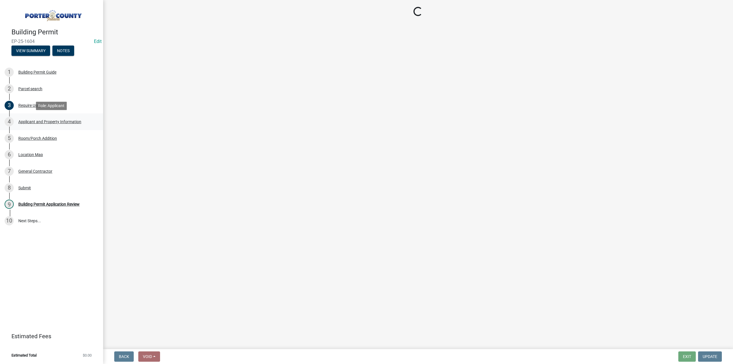
select select "6f5aa9ae-62ac-41bd-979a-9c71eae504cc"
select select "c796f995-08fe-487b-a20e-70ab553361d3"
select select "0d764019-f1ff-4f3b-9299-33f0d080acc7"
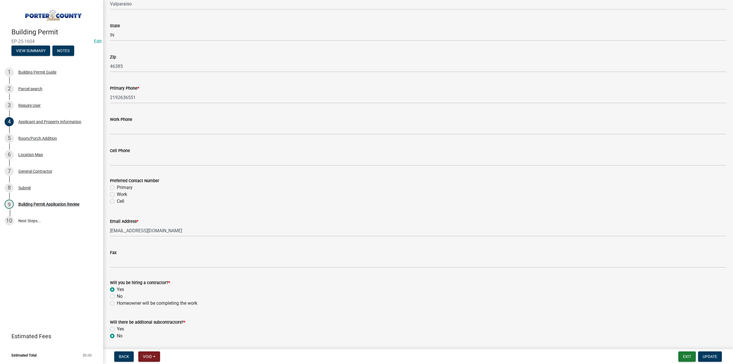
scroll to position [707, 0]
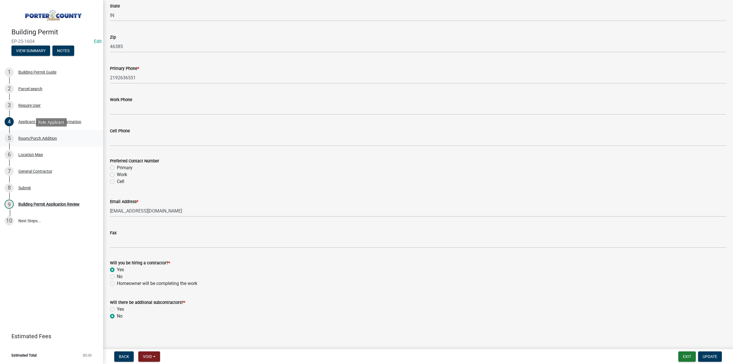
click at [46, 138] on div "Room/Porch Addition" at bounding box center [37, 138] width 39 height 4
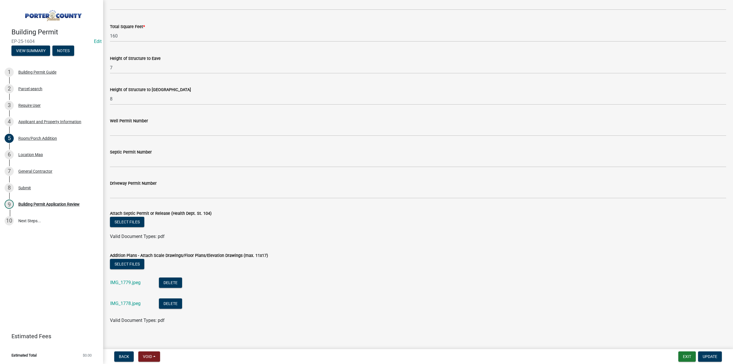
scroll to position [931, 0]
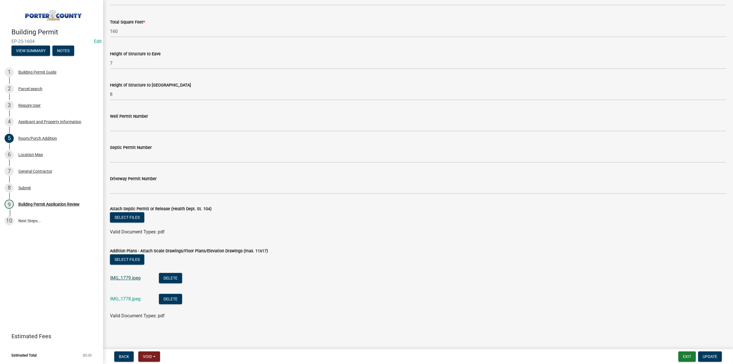
click at [133, 279] on link "IMG_1779.jpeg" at bounding box center [125, 277] width 30 height 5
click at [124, 298] on link "IMG_1778.jpeg" at bounding box center [125, 298] width 30 height 5
click at [36, 156] on div "Location Map" at bounding box center [30, 155] width 25 height 4
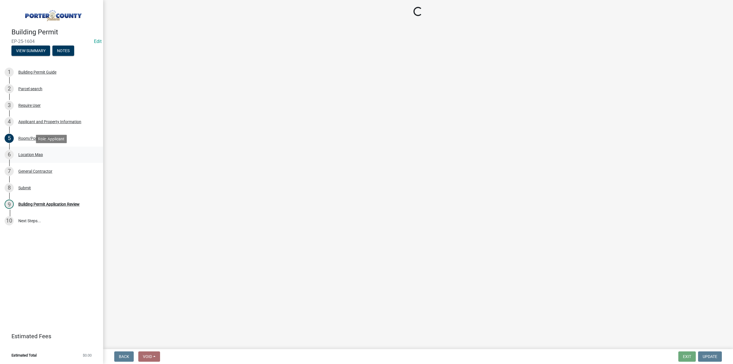
scroll to position [0, 0]
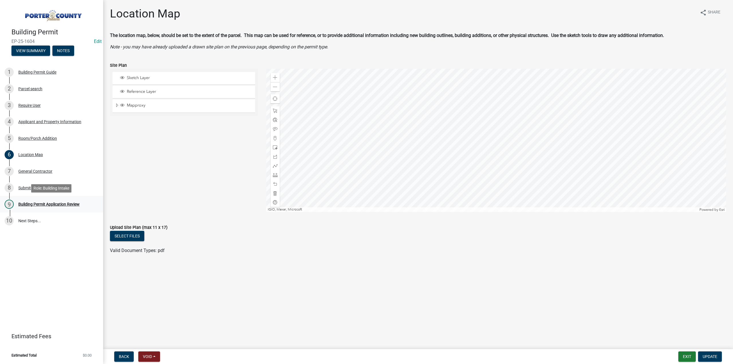
click at [57, 205] on div "Building Permit Application Review" at bounding box center [48, 204] width 61 height 4
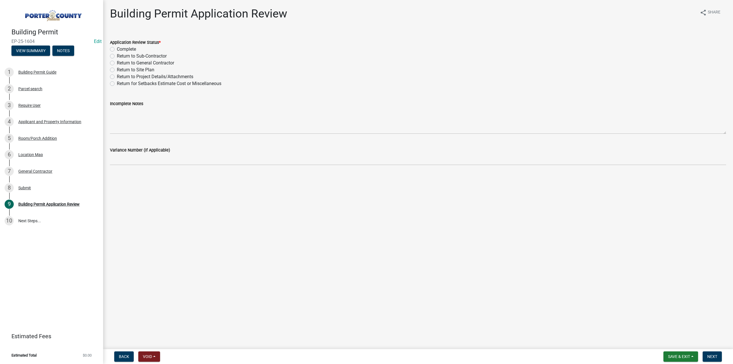
click at [117, 77] on label "Return to Project Details/Attachments" at bounding box center [155, 76] width 76 height 7
click at [117, 77] on input "Return to Project Details/Attachments" at bounding box center [119, 75] width 4 height 4
radio input "true"
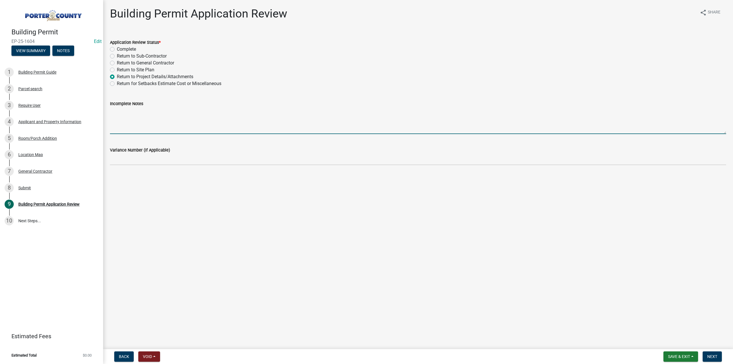
click at [173, 123] on textarea "Incomplete Notes" at bounding box center [418, 120] width 616 height 27
click at [262, 111] on textarea "We need a Site Plan, an overview of the property with the property lines and fo…" at bounding box center [418, 120] width 616 height 27
type textarea "We need a Site Plan, an overview of the property with the property lines and fo…"
click at [713, 356] on span "Next" at bounding box center [712, 356] width 10 height 5
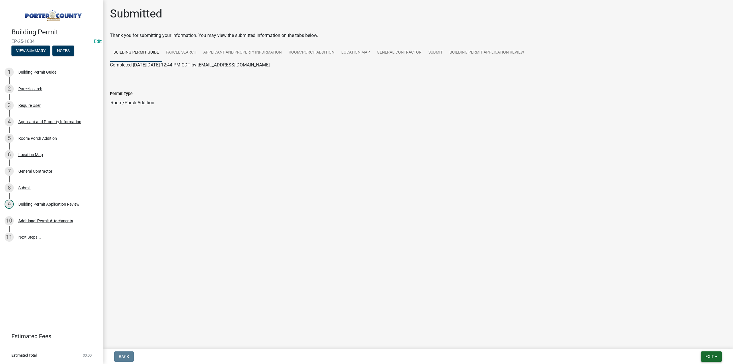
drag, startPoint x: 713, startPoint y: 360, endPoint x: 707, endPoint y: 357, distance: 6.8
click at [712, 360] on button "Exit" at bounding box center [711, 356] width 21 height 10
click at [699, 344] on button "Save & Exit" at bounding box center [700, 342] width 46 height 14
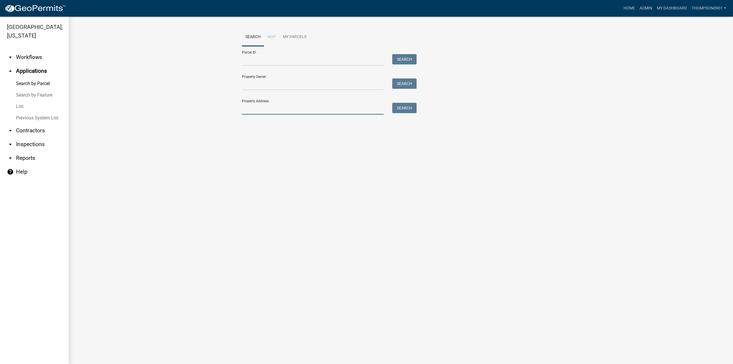
click at [305, 111] on input "Property Address:" at bounding box center [313, 109] width 142 height 12
type input "282 [PERSON_NAME]"
click at [404, 112] on button "Search" at bounding box center [404, 108] width 24 height 10
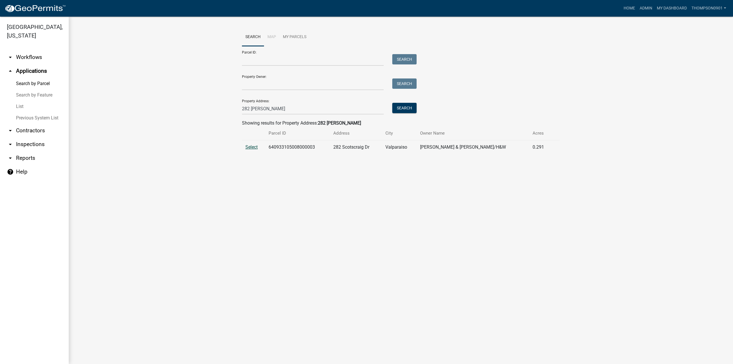
click at [255, 148] on span "Select" at bounding box center [251, 146] width 12 height 5
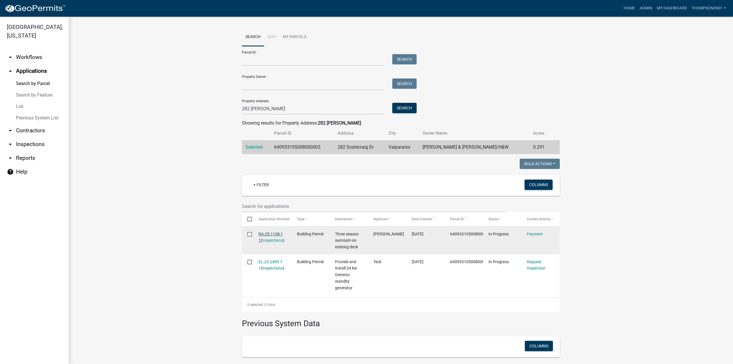
click at [265, 233] on link "RA-25-1108 1 1" at bounding box center [271, 237] width 24 height 11
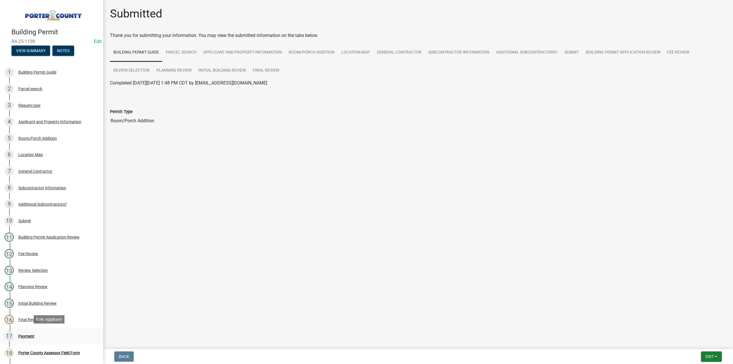
click at [29, 336] on div "Payment" at bounding box center [26, 336] width 16 height 4
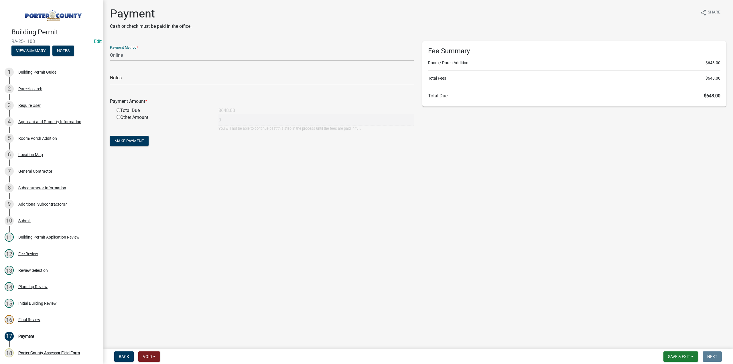
click at [125, 58] on select "Credit Card POS Check Cash Online" at bounding box center [262, 55] width 304 height 12
click at [132, 57] on select "Credit Card POS Check Cash Online" at bounding box center [262, 55] width 304 height 12
select select "1: 0"
click at [110, 49] on select "Credit Card POS Check Cash Online" at bounding box center [262, 55] width 304 height 12
click at [125, 81] on input "text" at bounding box center [262, 80] width 304 height 12
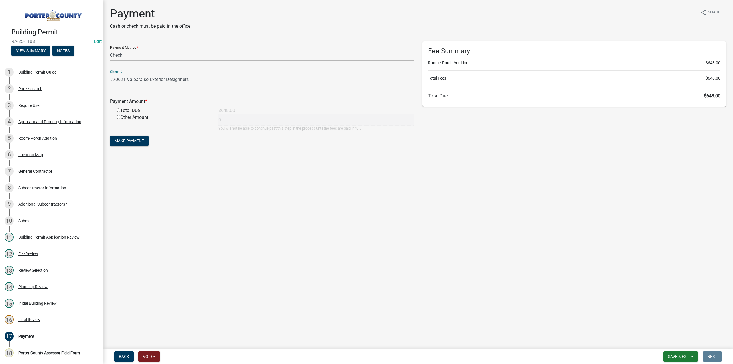
click at [180, 78] on input "#70621 Valparaiso Exterior Desighners" at bounding box center [262, 80] width 304 height 12
type input "#70621 Valparaiso Exterior Designers"
click at [118, 109] on input "radio" at bounding box center [119, 110] width 4 height 4
radio input "true"
type input "648"
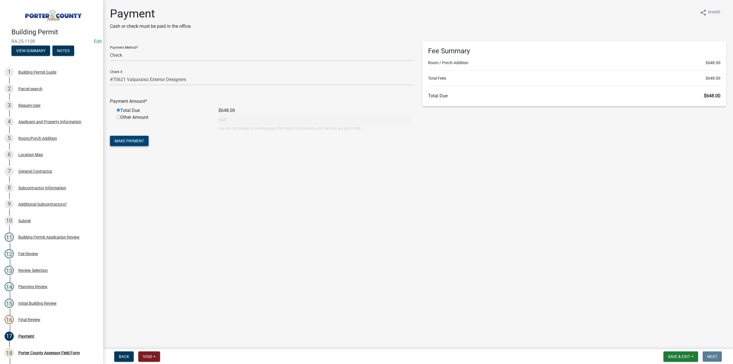
click at [133, 142] on span "Make Payment" at bounding box center [130, 141] width 30 height 5
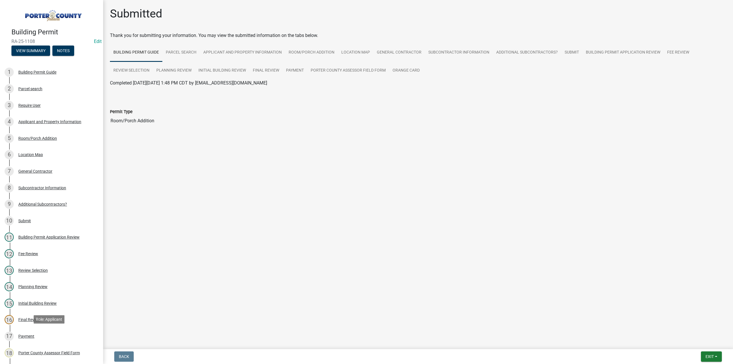
click at [29, 334] on div "Payment" at bounding box center [26, 336] width 16 height 4
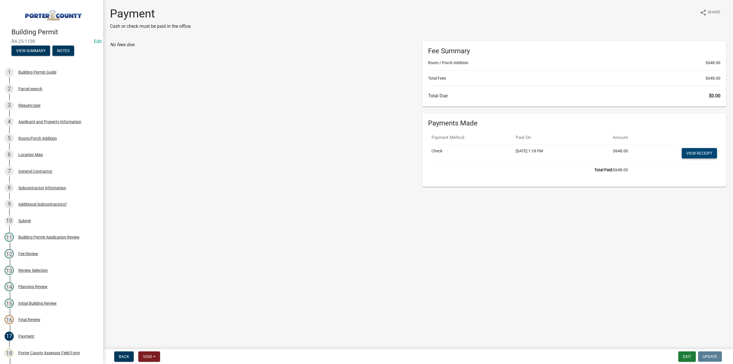
click at [696, 153] on link "View receipt" at bounding box center [699, 153] width 35 height 10
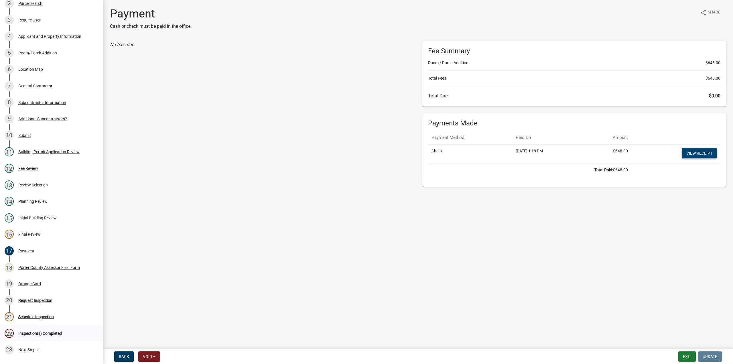
scroll to position [86, 0]
click at [34, 281] on div "Orange Card" at bounding box center [29, 283] width 23 height 4
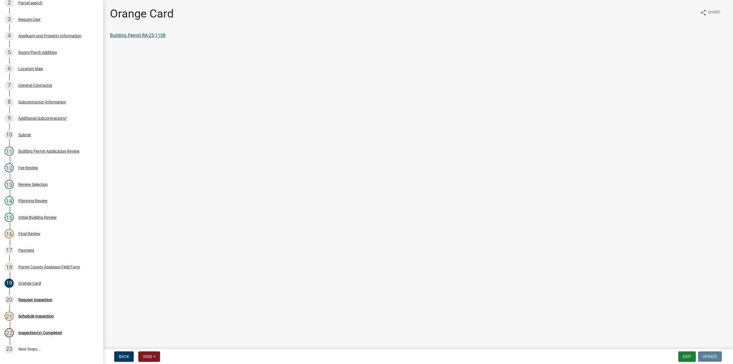
click at [159, 33] on link "Building Permit RA-25-1108" at bounding box center [138, 35] width 56 height 5
